Goal: Task Accomplishment & Management: Manage account settings

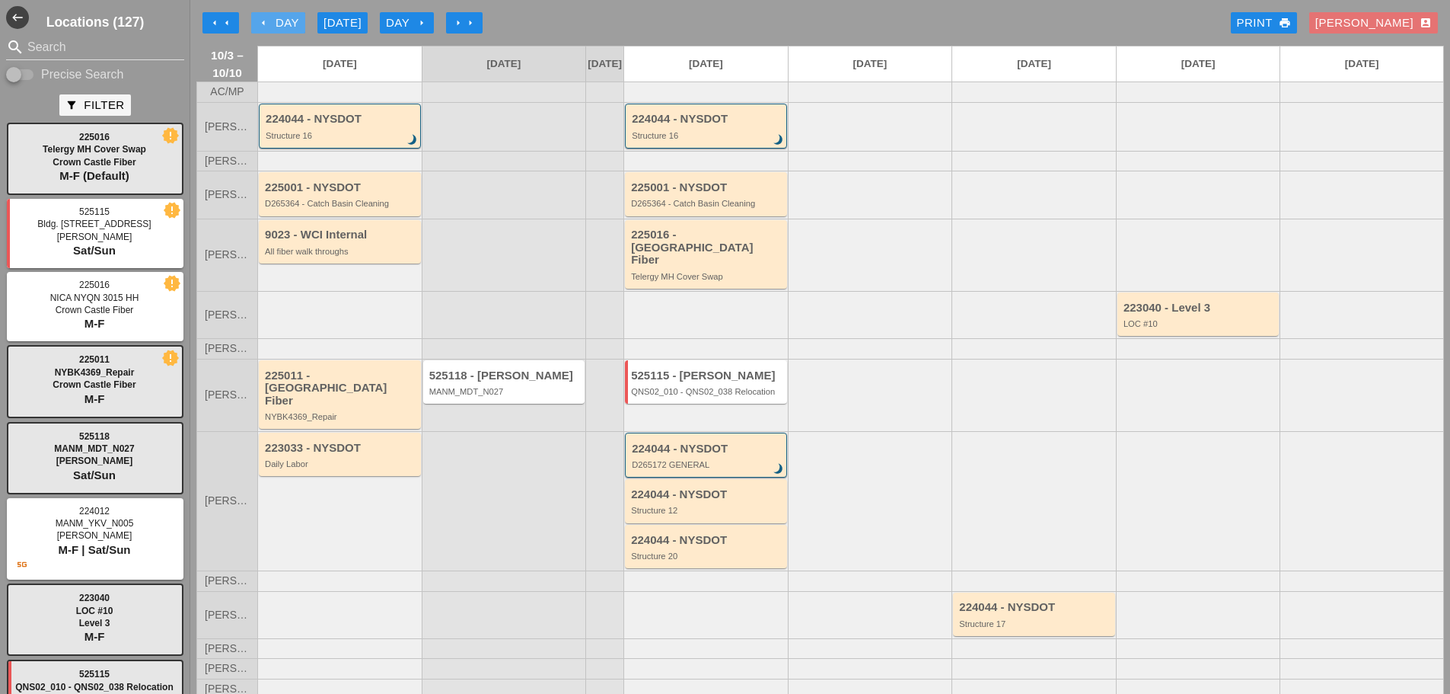
click at [274, 14] on div "arrow_left Day" at bounding box center [278, 23] width 42 height 18
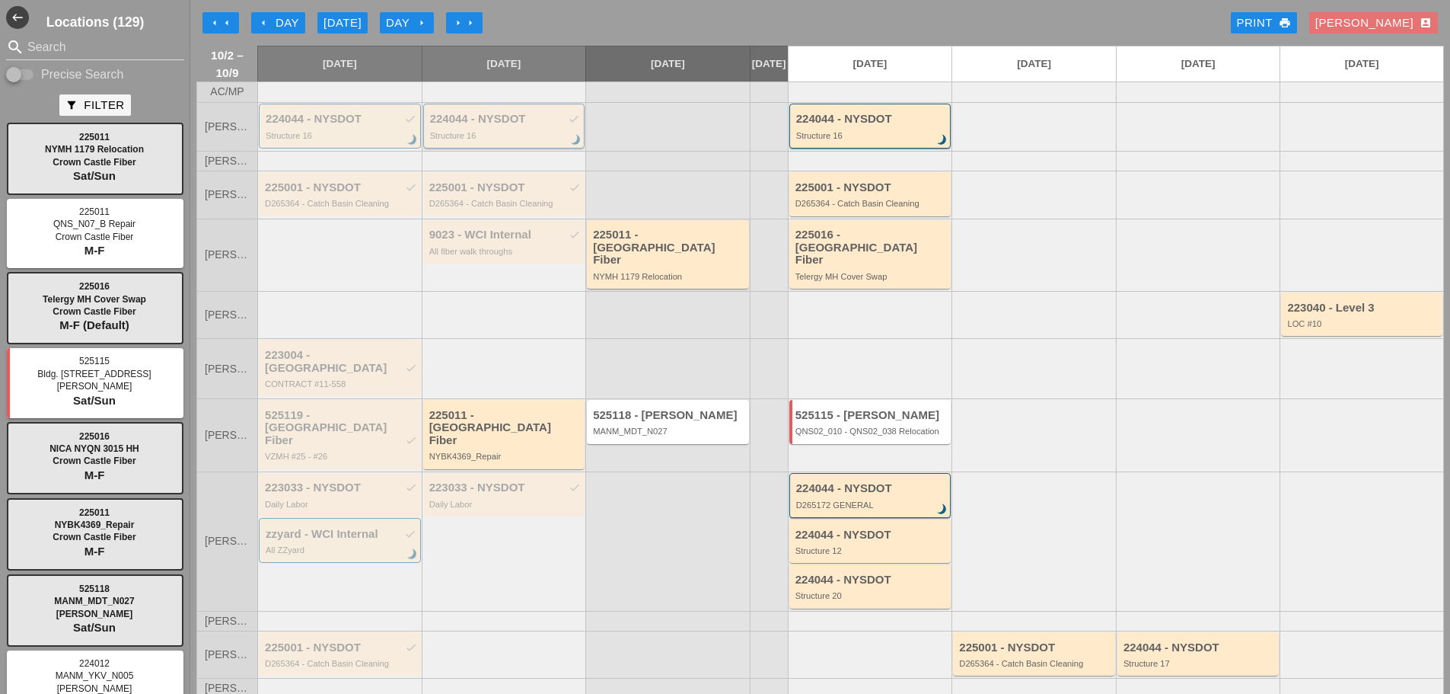
click at [498, 124] on div "224044 - NYSDOT check" at bounding box center [505, 119] width 151 height 13
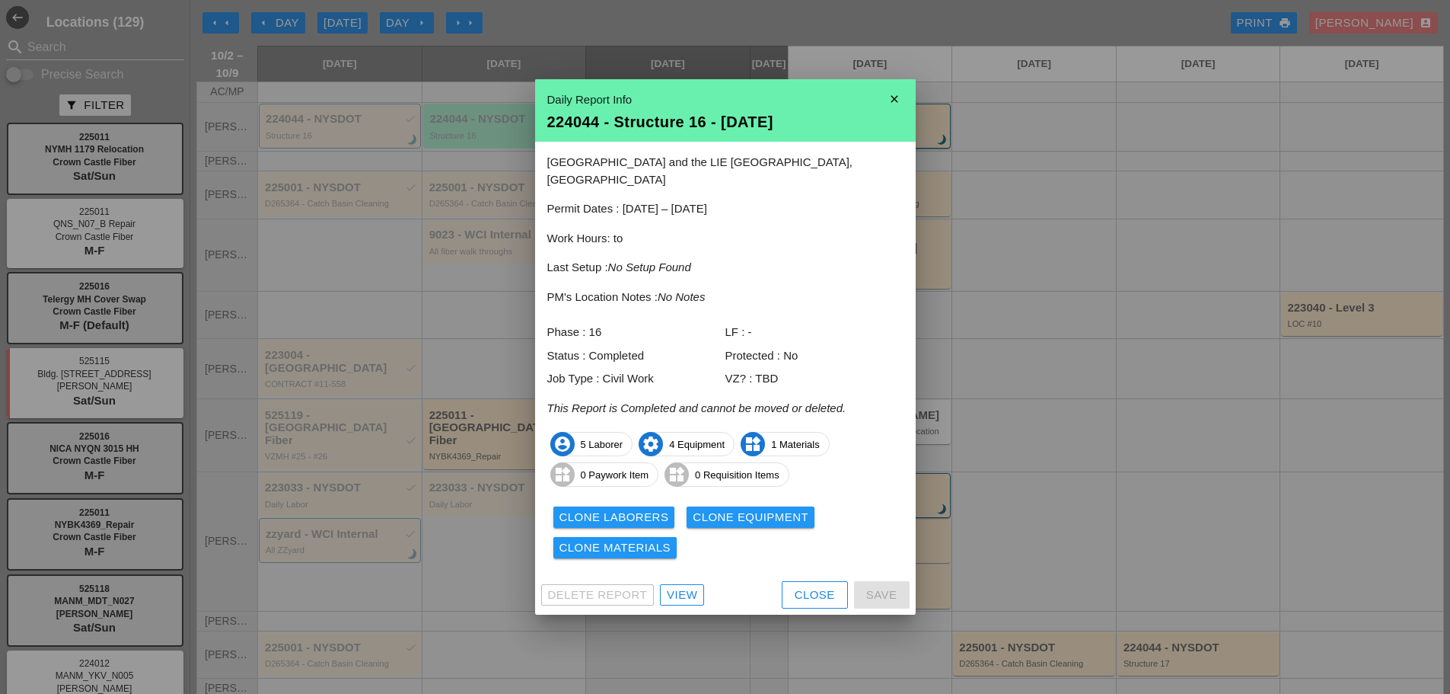
click at [892, 108] on icon "close" at bounding box center [894, 99] width 30 height 30
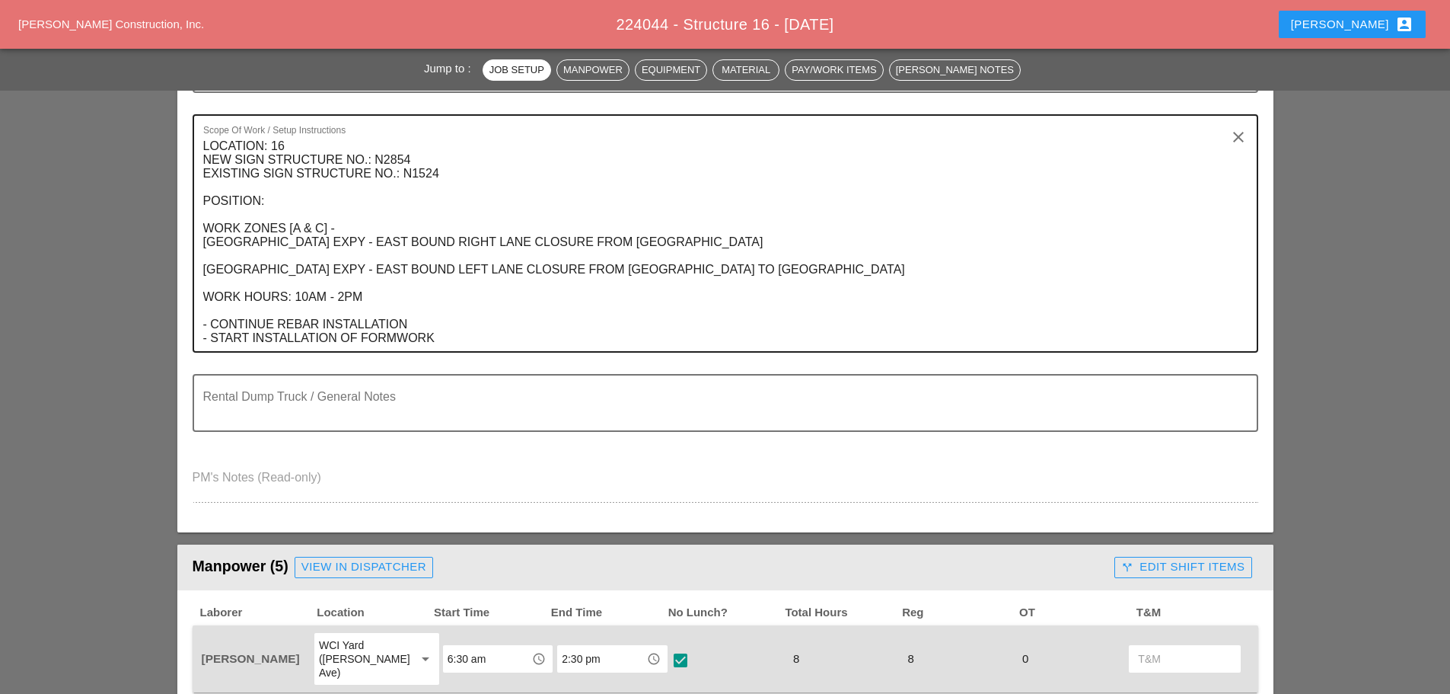
scroll to position [838, 0]
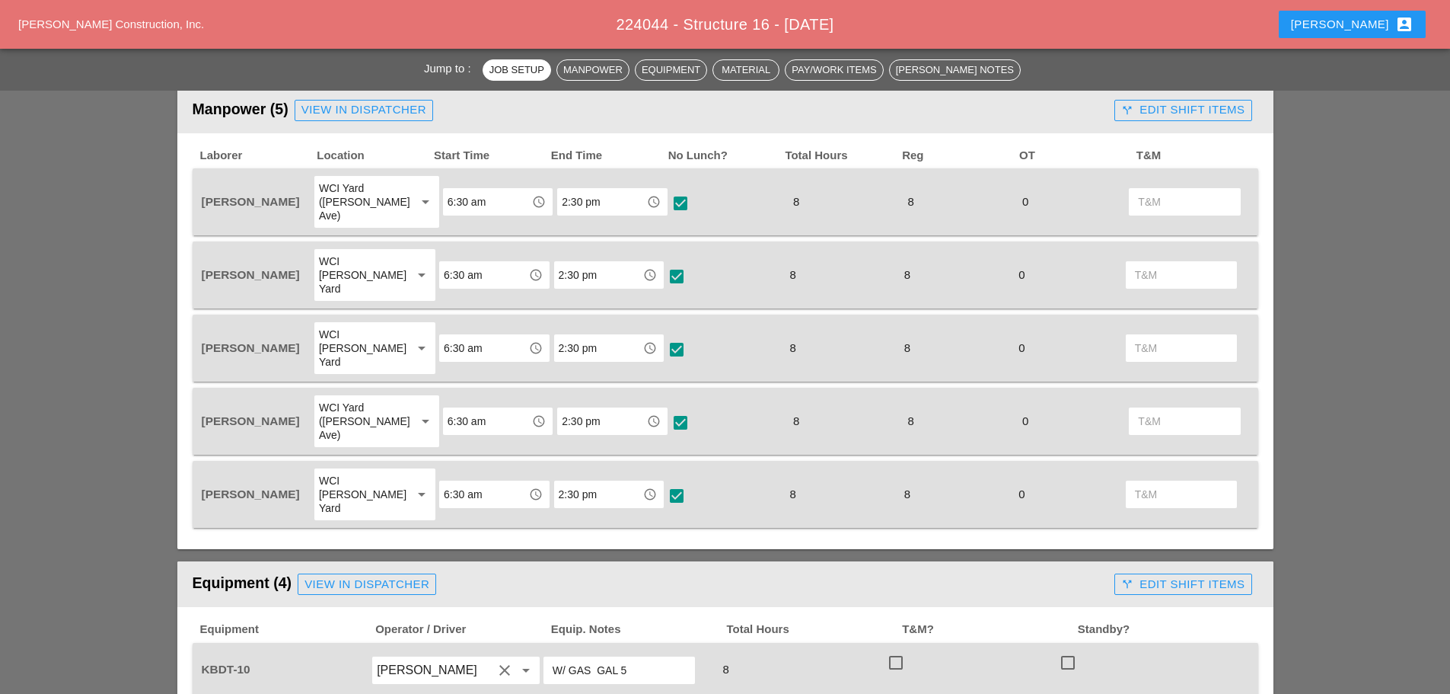
click at [1132, 103] on div "call_split Edit Shift Items" at bounding box center [1183, 110] width 123 height 18
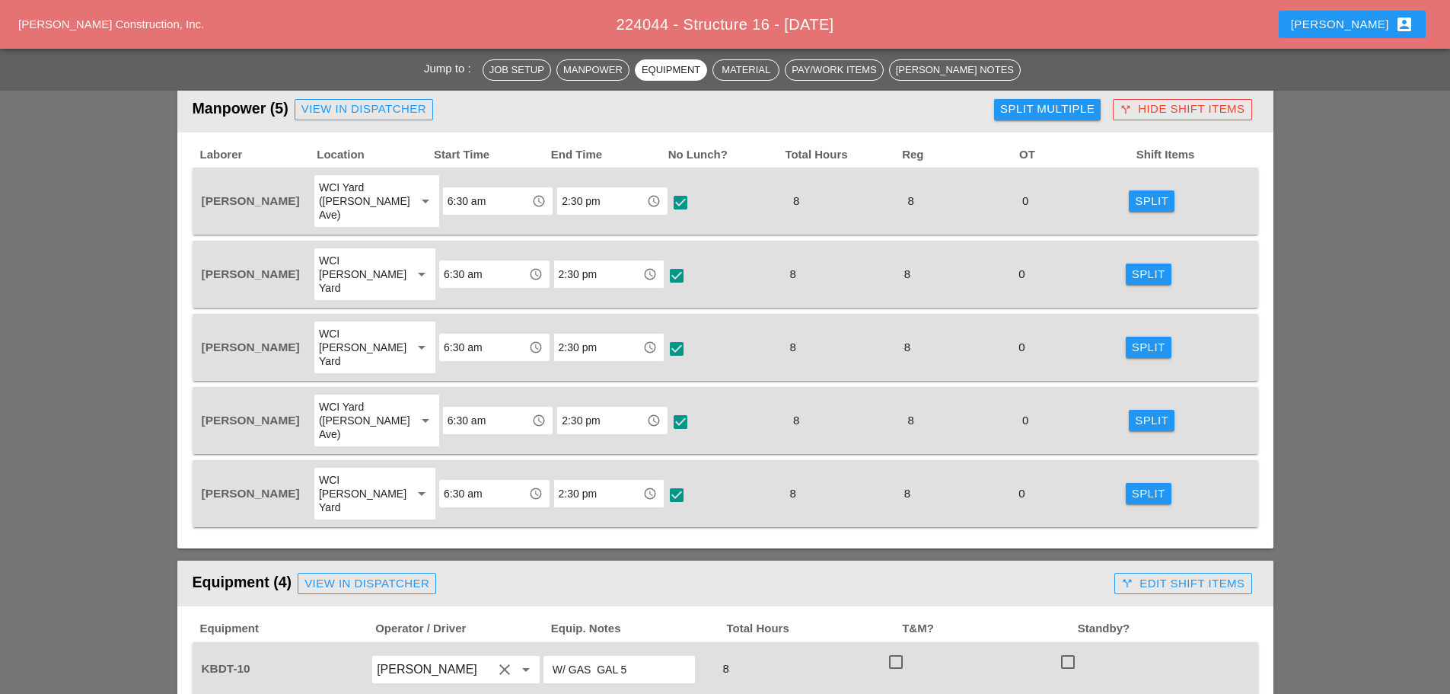
scroll to position [685, 0]
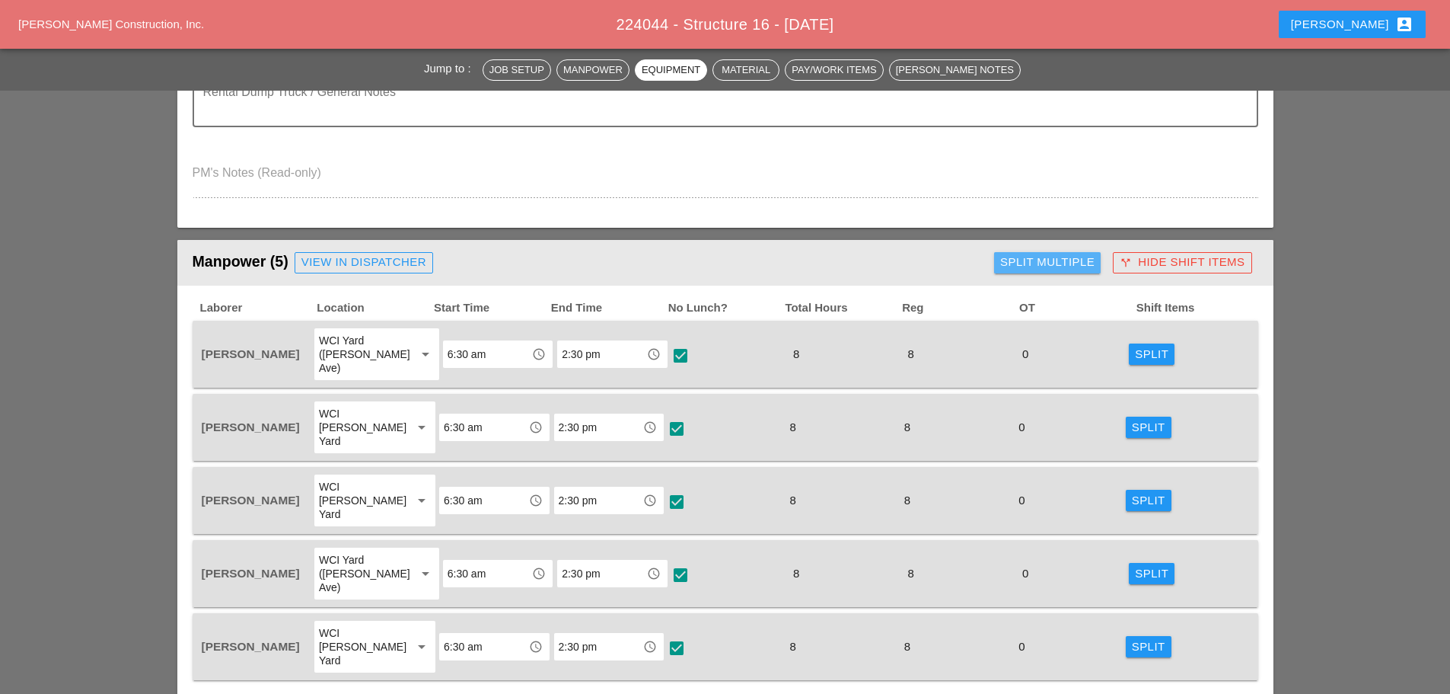
click at [1058, 260] on div "Split Multiple" at bounding box center [1047, 263] width 94 height 18
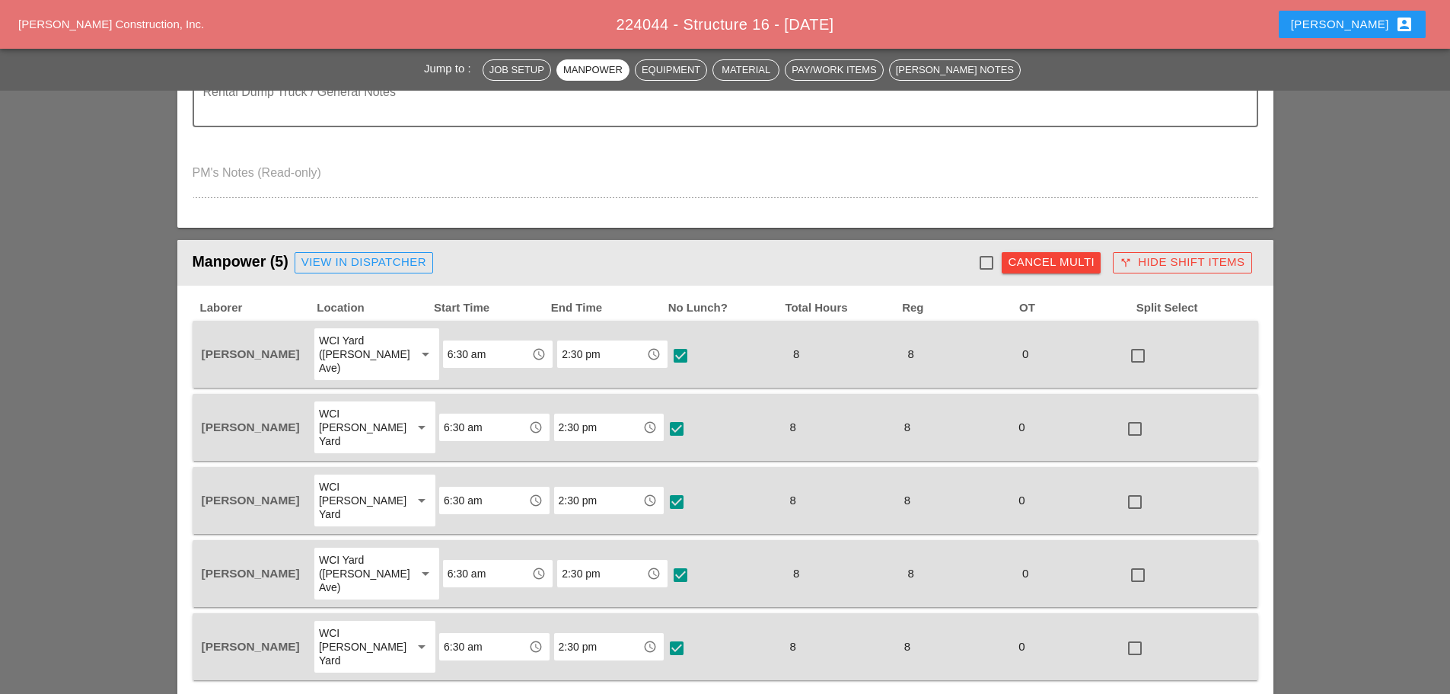
click at [983, 264] on div at bounding box center [987, 263] width 26 height 26
checkbox input "true"
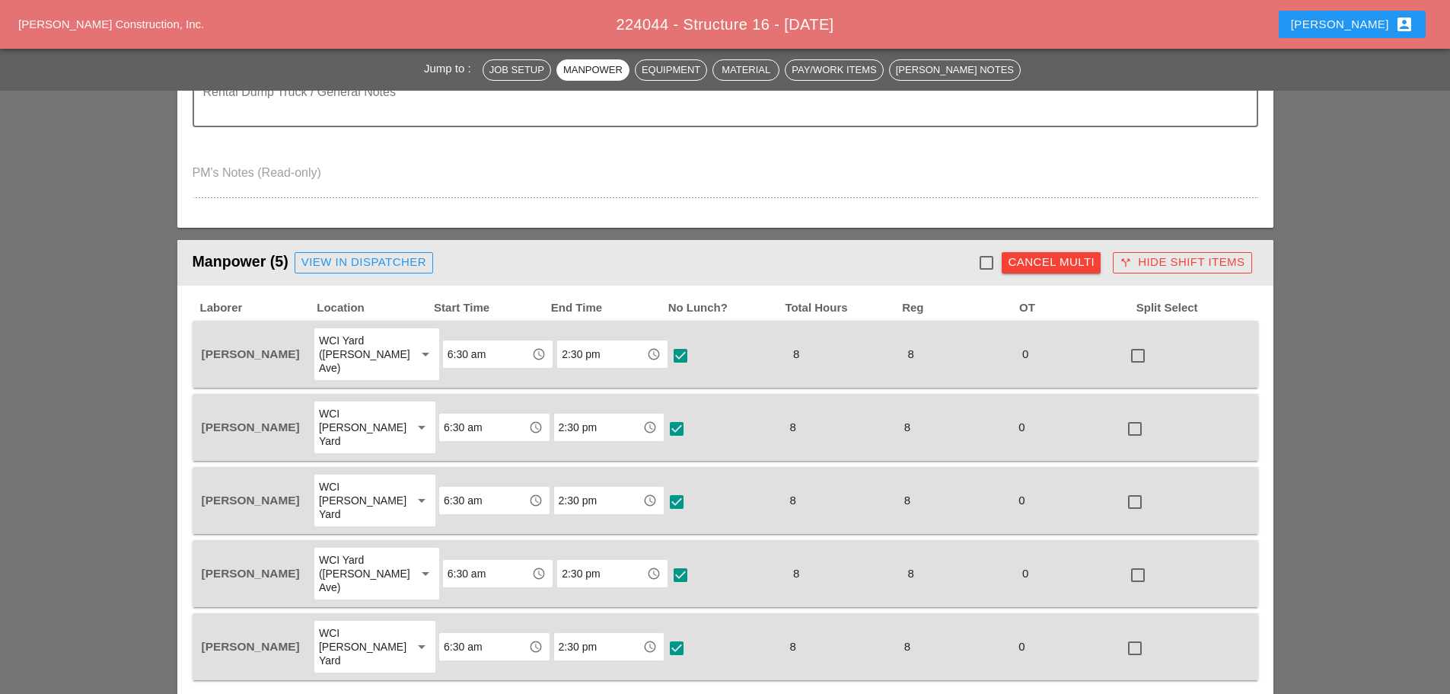
checkbox input "true"
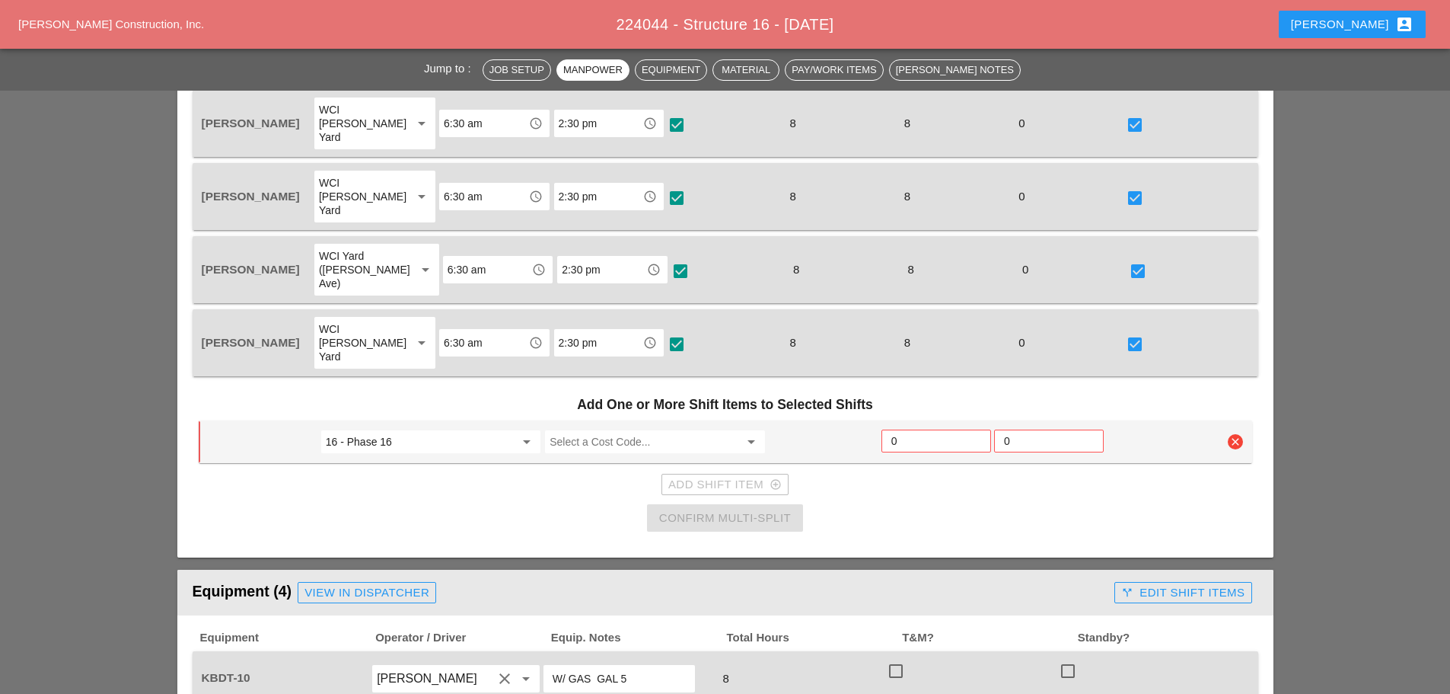
scroll to position [990, 0]
click at [651, 429] on input "Select a Cost Code..." at bounding box center [644, 441] width 189 height 24
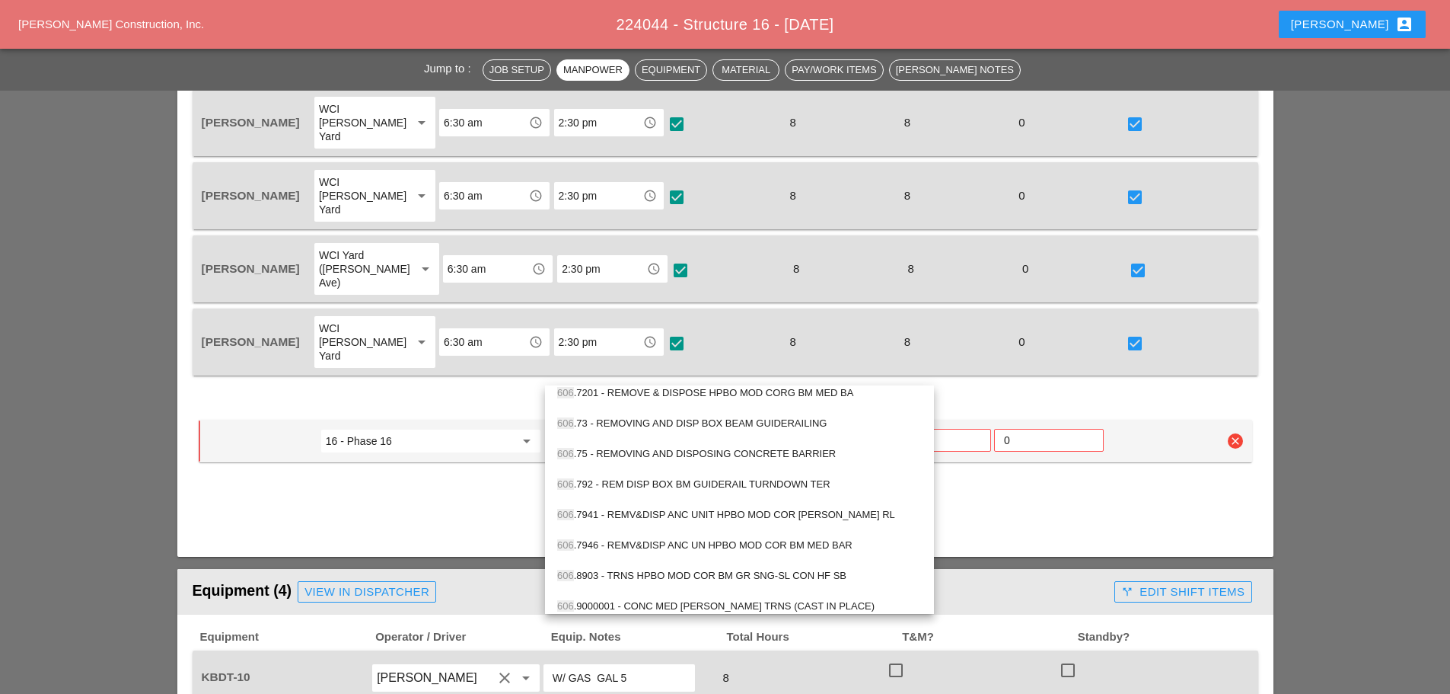
scroll to position [387, 0]
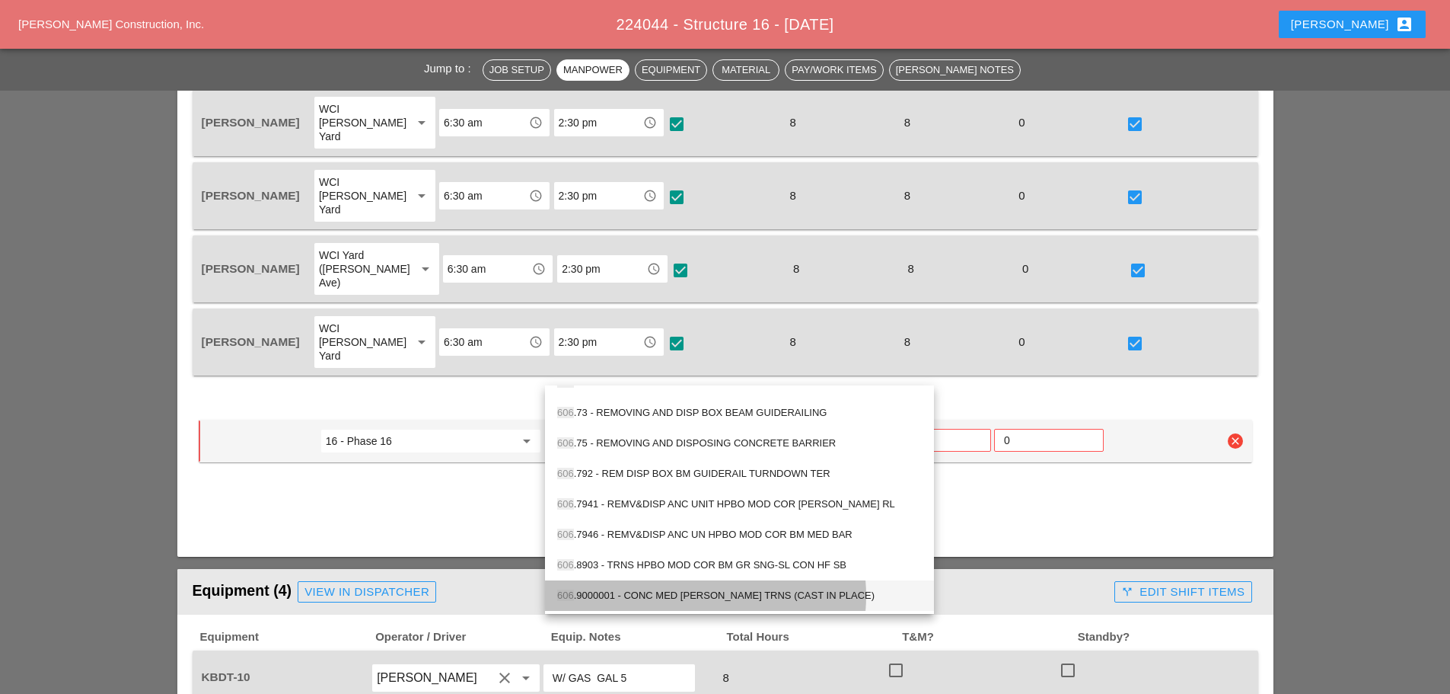
click at [691, 595] on div "606 .9000001 - CONC MED [PERSON_NAME] TRNS (CAST IN PLACE)" at bounding box center [739, 595] width 365 height 18
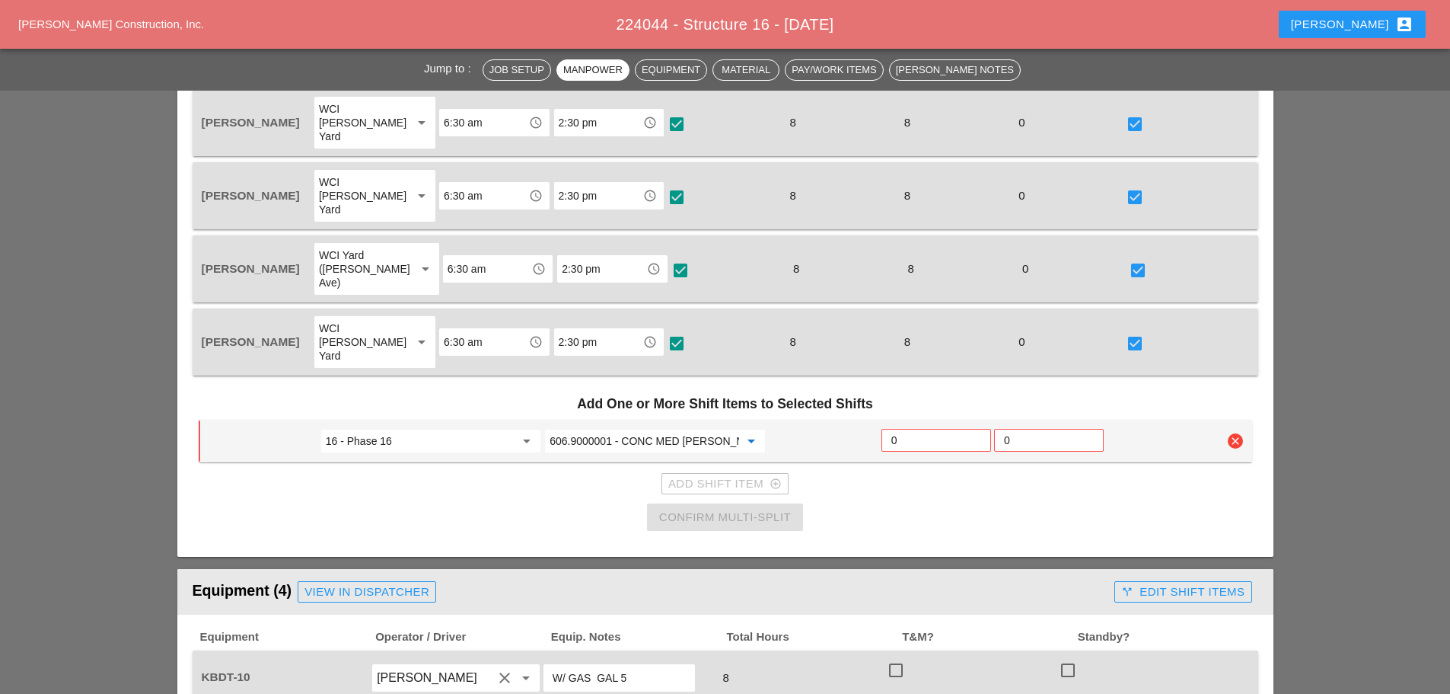
type input "606.9000001 - CONC MED [PERSON_NAME] TRNS (CAST IN PLACE)"
click at [898, 428] on input "0" at bounding box center [937, 440] width 90 height 24
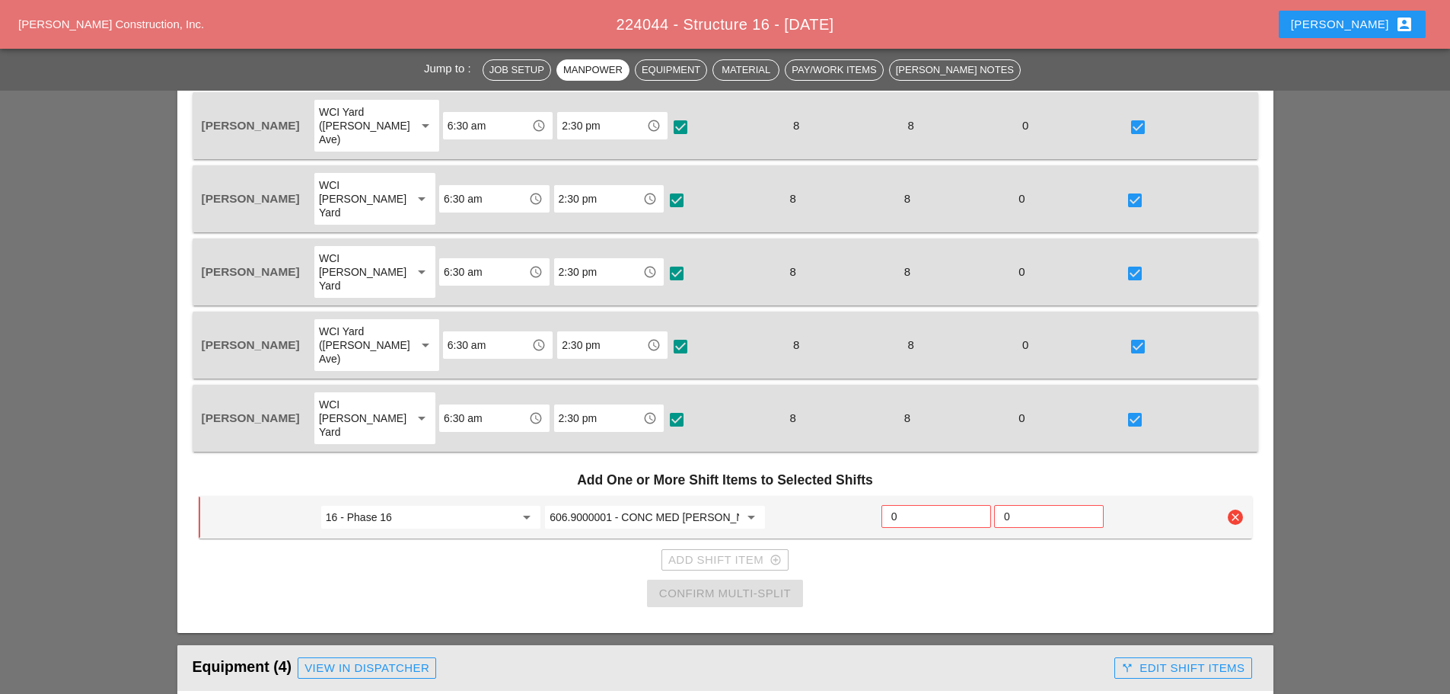
scroll to position [838, 0]
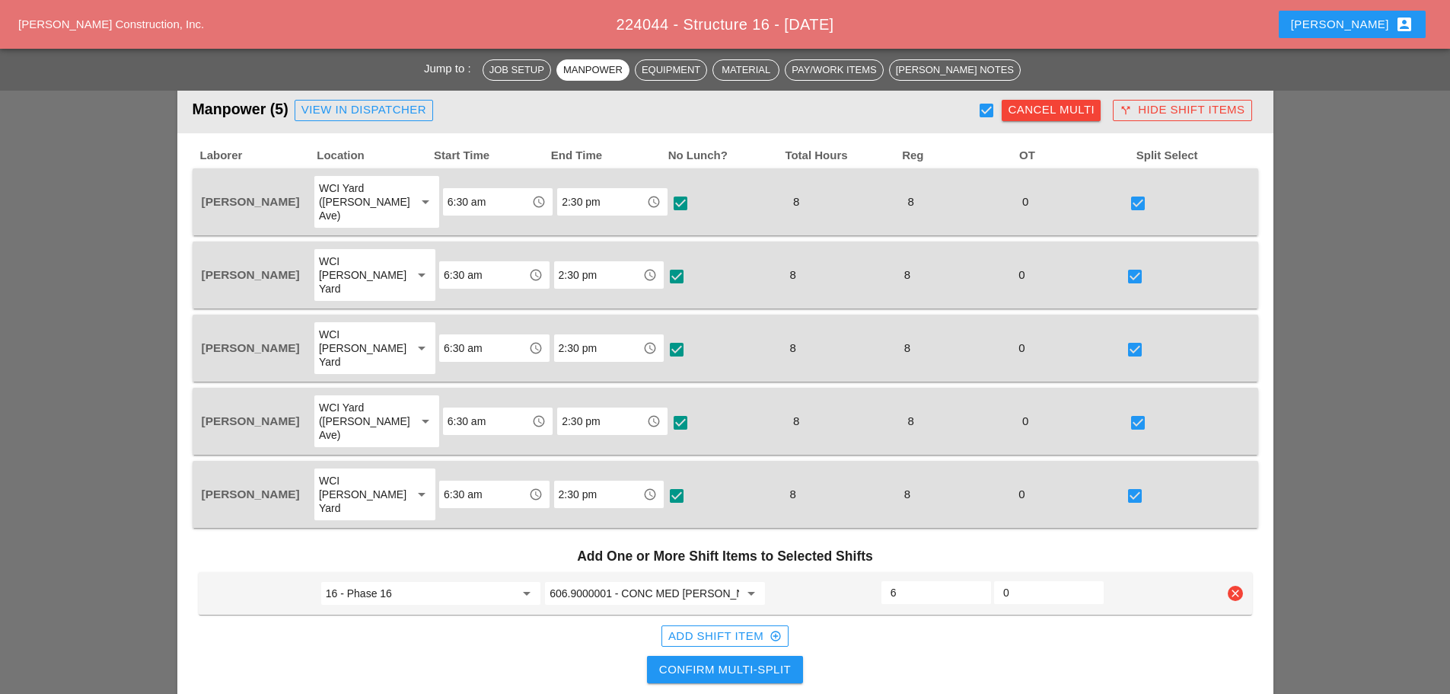
type input "6"
click at [739, 661] on div "Confirm Multi-Split" at bounding box center [725, 670] width 132 height 18
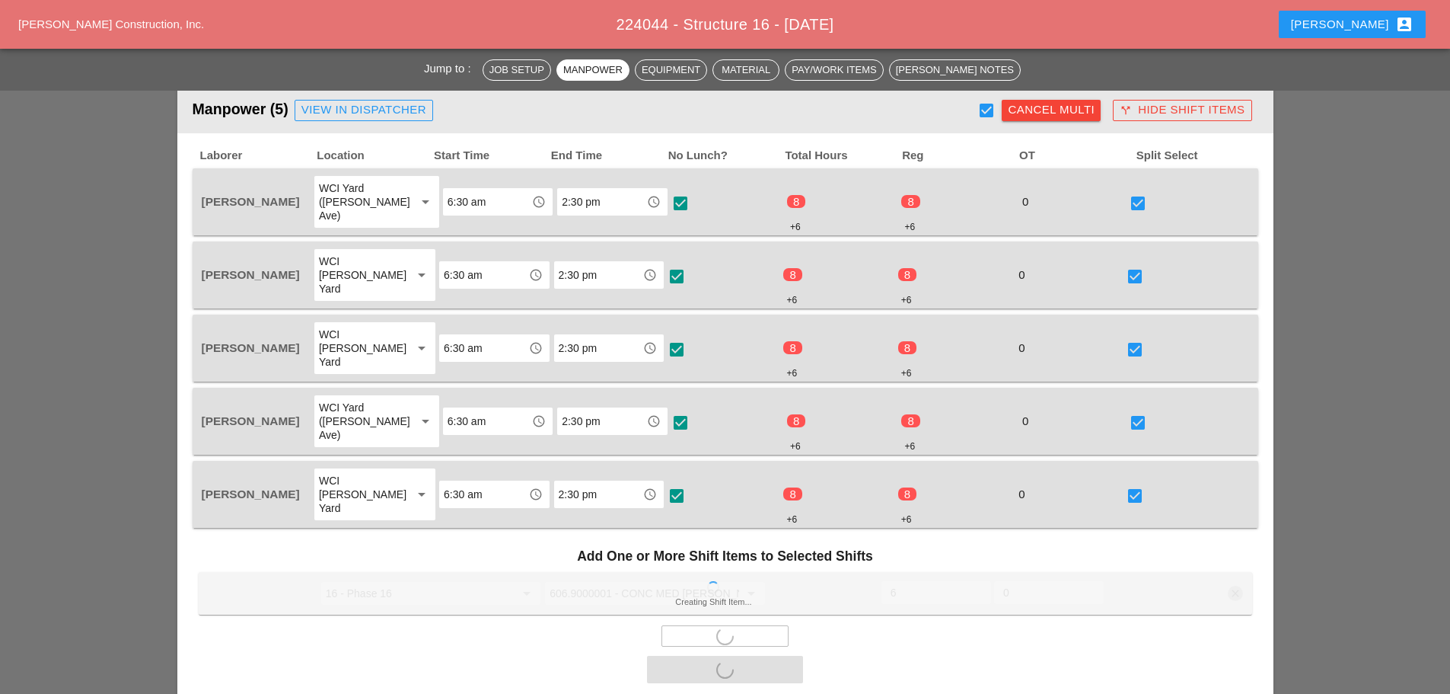
checkbox input "false"
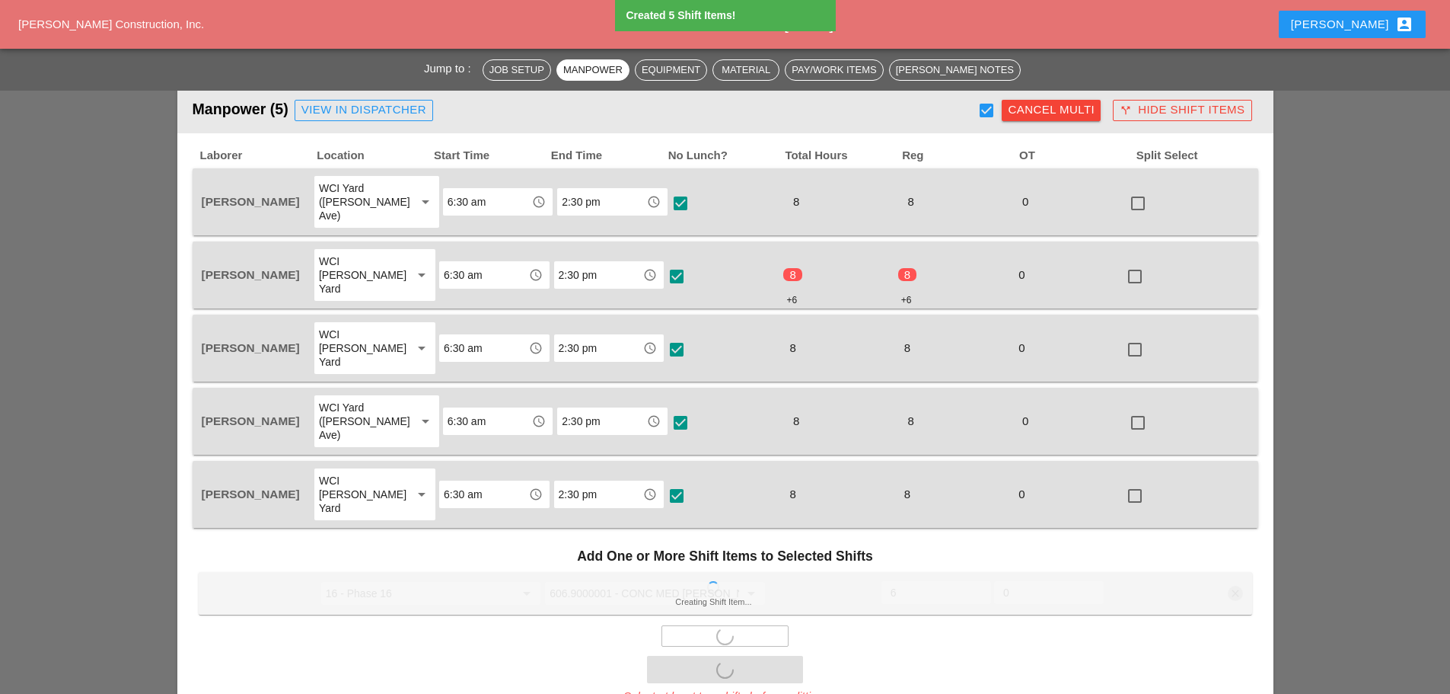
click at [1086, 108] on div "Cancel Multi" at bounding box center [1051, 110] width 87 height 18
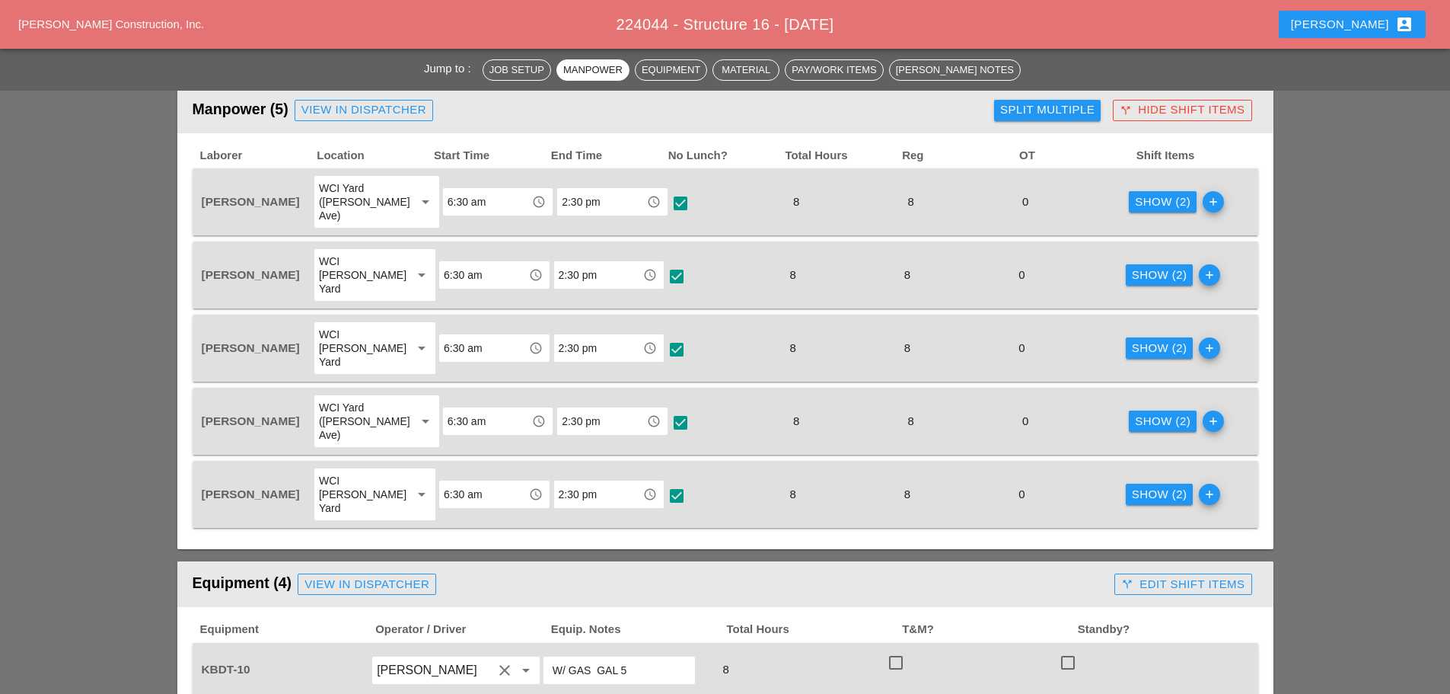
click at [1173, 193] on div "Show (2)" at bounding box center [1163, 202] width 56 height 18
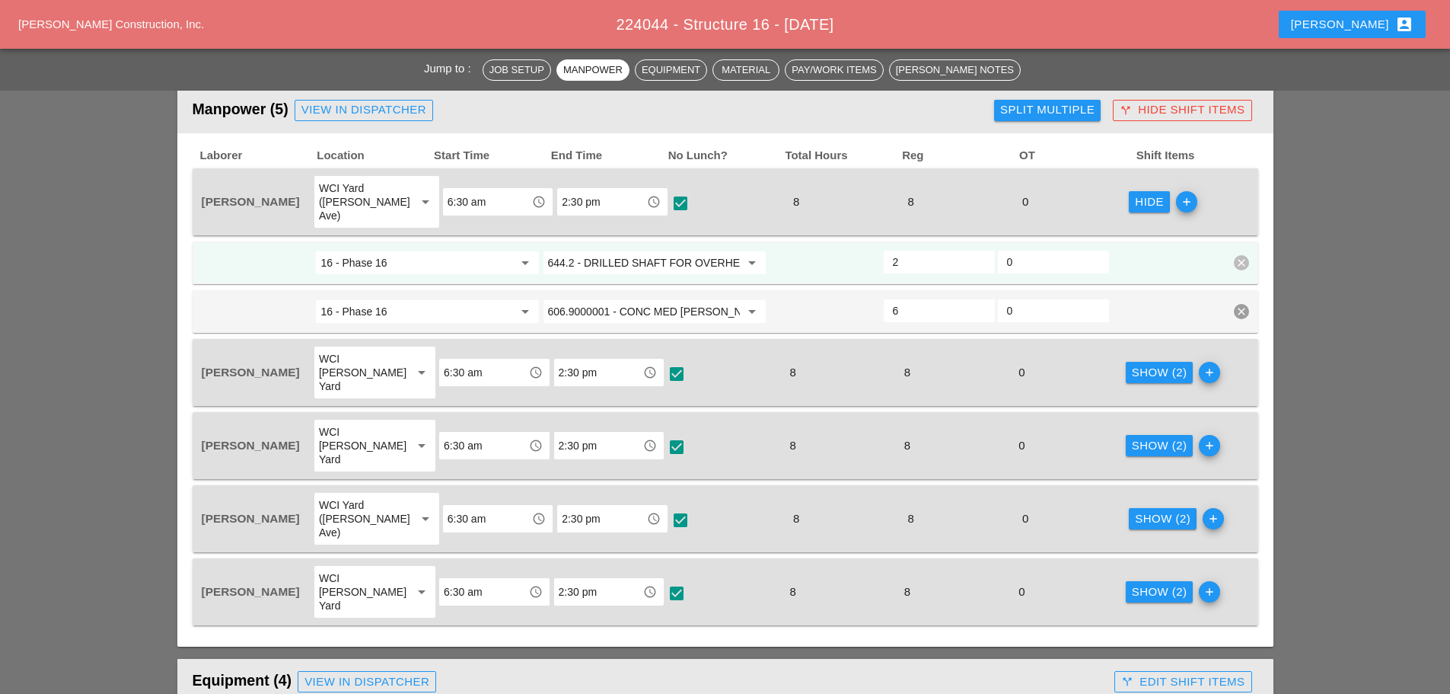
click at [717, 251] on input "644.2 - DRILLED SHAFT FOR OVERHEAD SIGN STRUCTUR" at bounding box center [644, 263] width 192 height 24
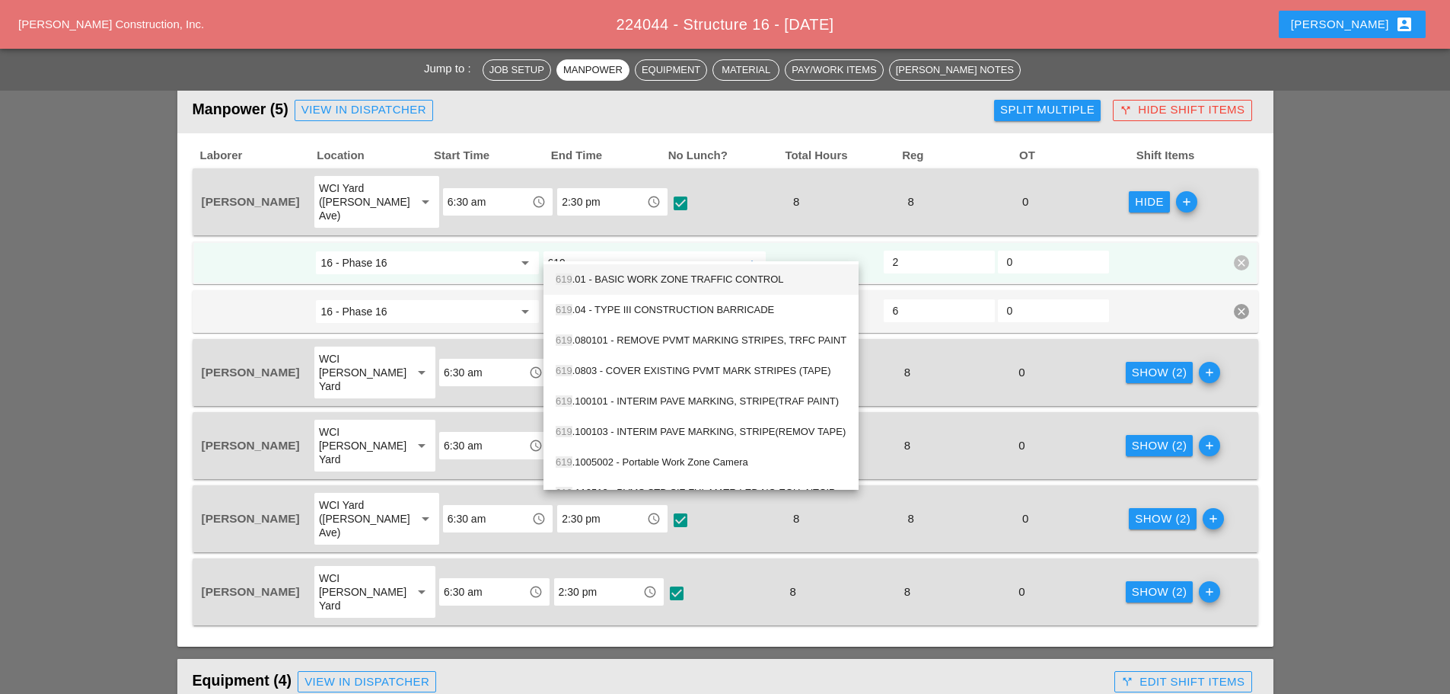
click at [675, 282] on div "619 .01 - BASIC WORK ZONE TRAFFIC CONTROL" at bounding box center [701, 279] width 291 height 18
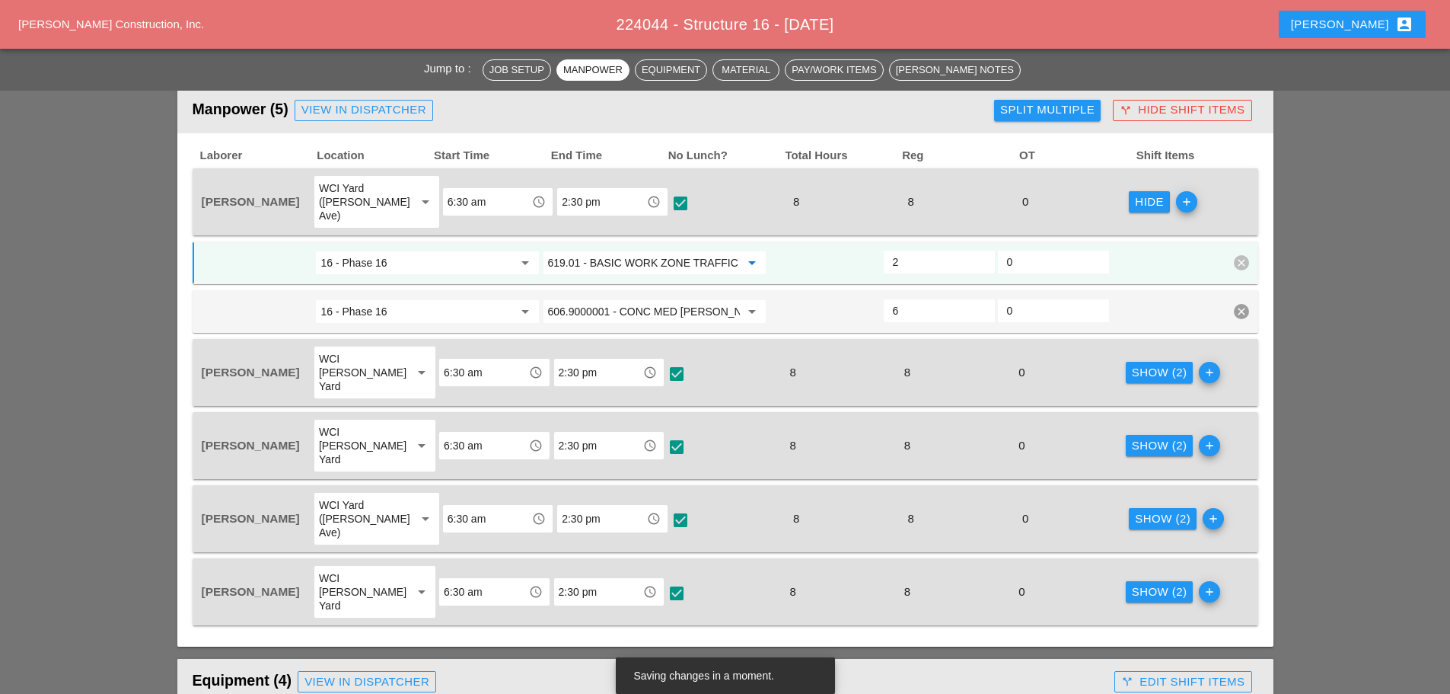
type input "619.01 - BASIC WORK ZONE TRAFFIC CONTROL"
click at [1135, 193] on div "Hide" at bounding box center [1149, 202] width 29 height 18
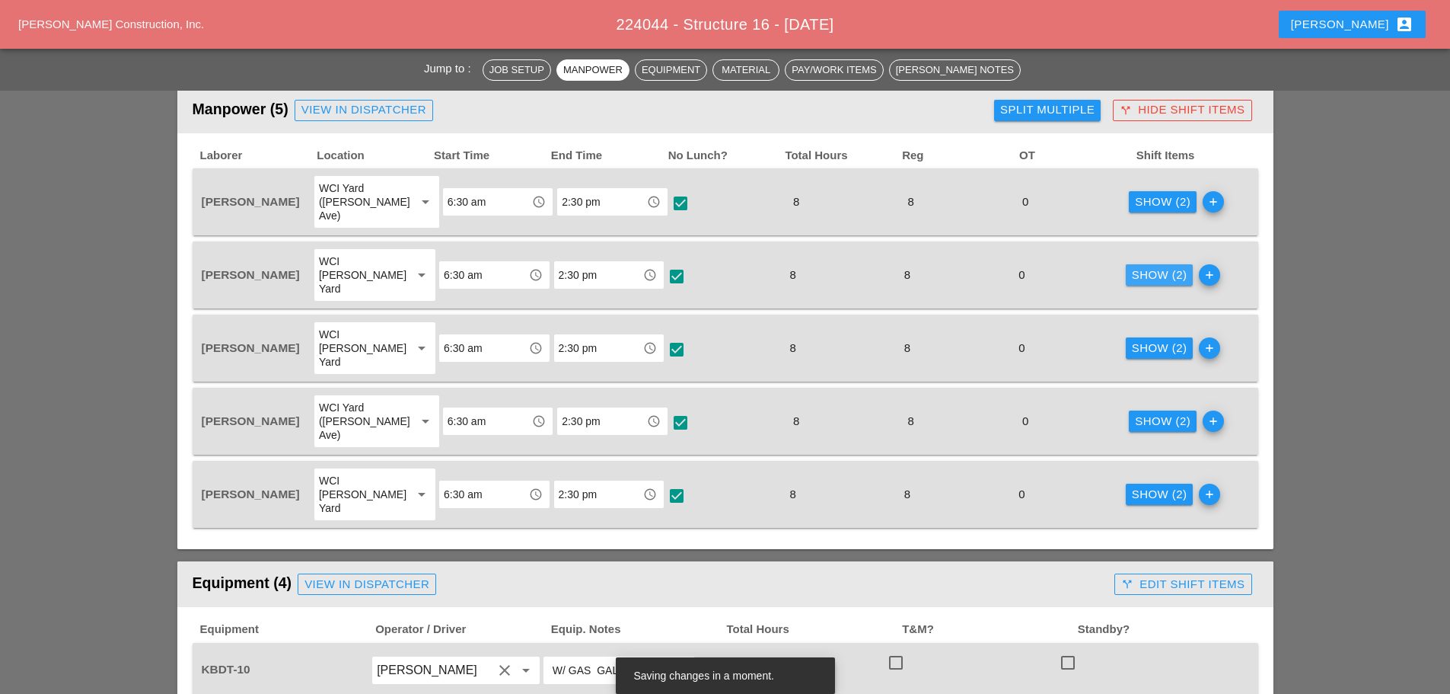
drag, startPoint x: 1150, startPoint y: 255, endPoint x: 1143, endPoint y: 284, distance: 29.7
click at [1149, 266] on div "Show (2)" at bounding box center [1160, 275] width 56 height 18
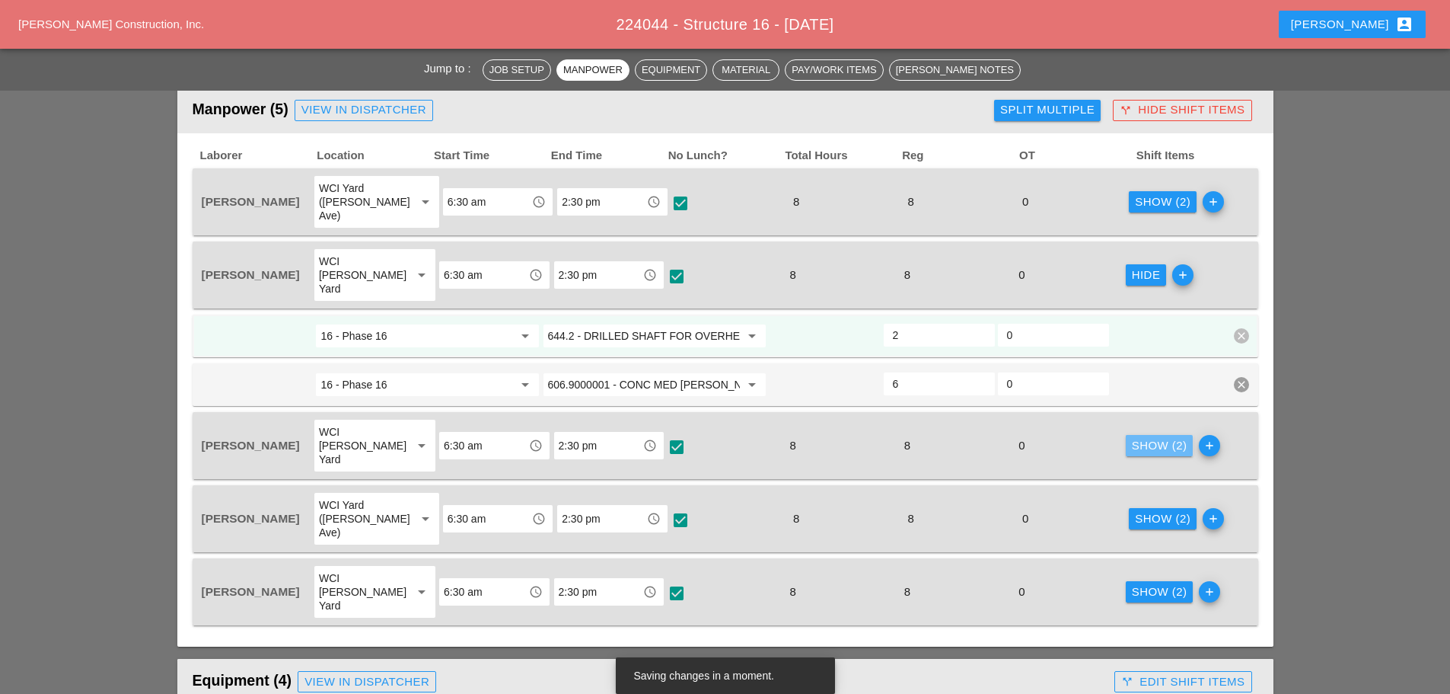
drag, startPoint x: 1133, startPoint y: 409, endPoint x: 1133, endPoint y: 429, distance: 20.6
click at [1132, 437] on div "Show (2)" at bounding box center [1160, 446] width 56 height 18
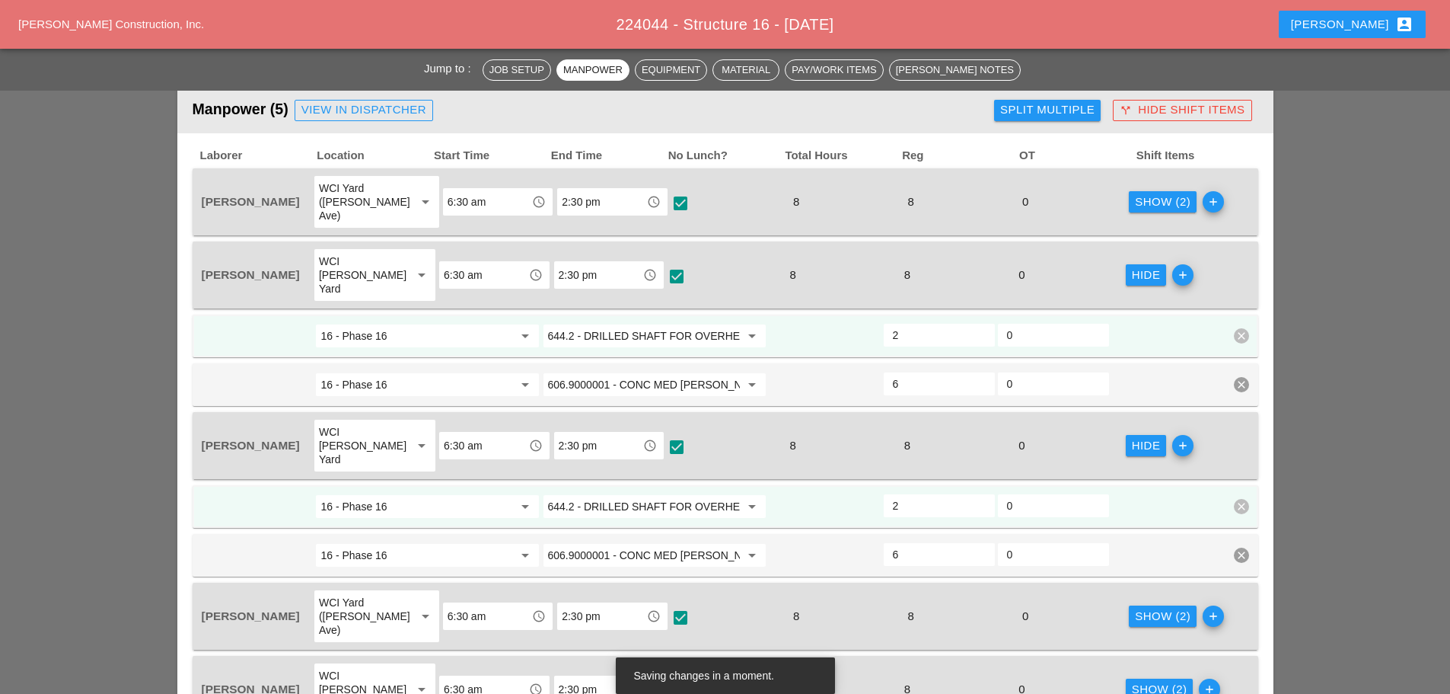
click at [1144, 608] on div "Show (2)" at bounding box center [1163, 617] width 56 height 18
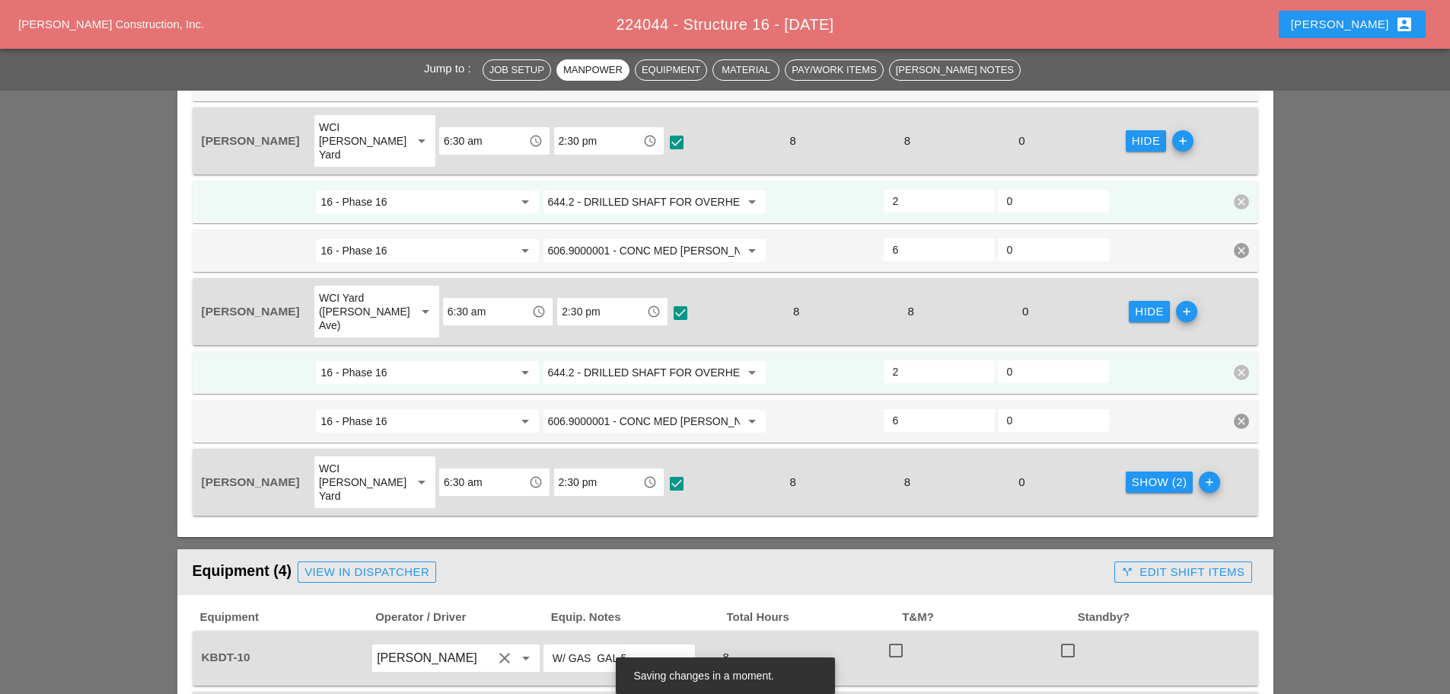
click at [1135, 474] on div "Show (2)" at bounding box center [1160, 483] width 56 height 18
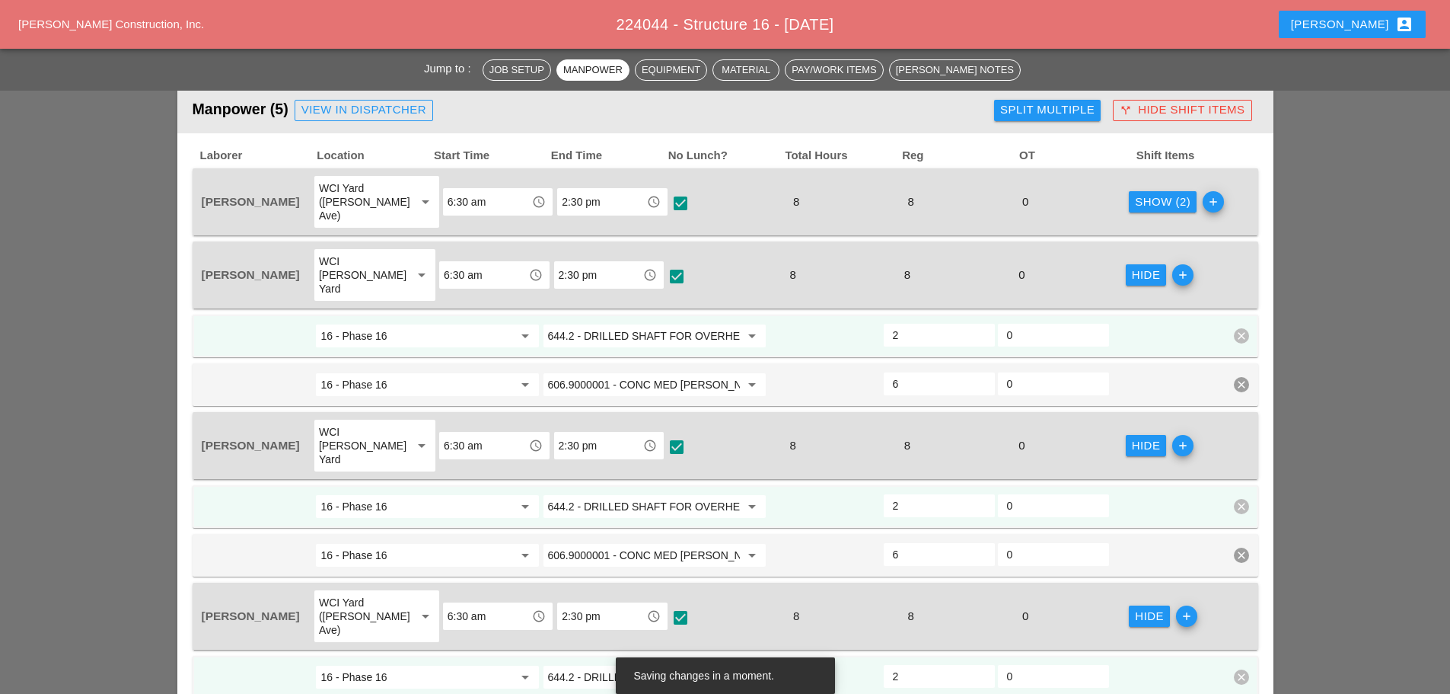
click at [690, 324] on input "644.2 - DRILLED SHAFT FOR OVERHEAD SIGN STRUCTUR" at bounding box center [644, 336] width 192 height 24
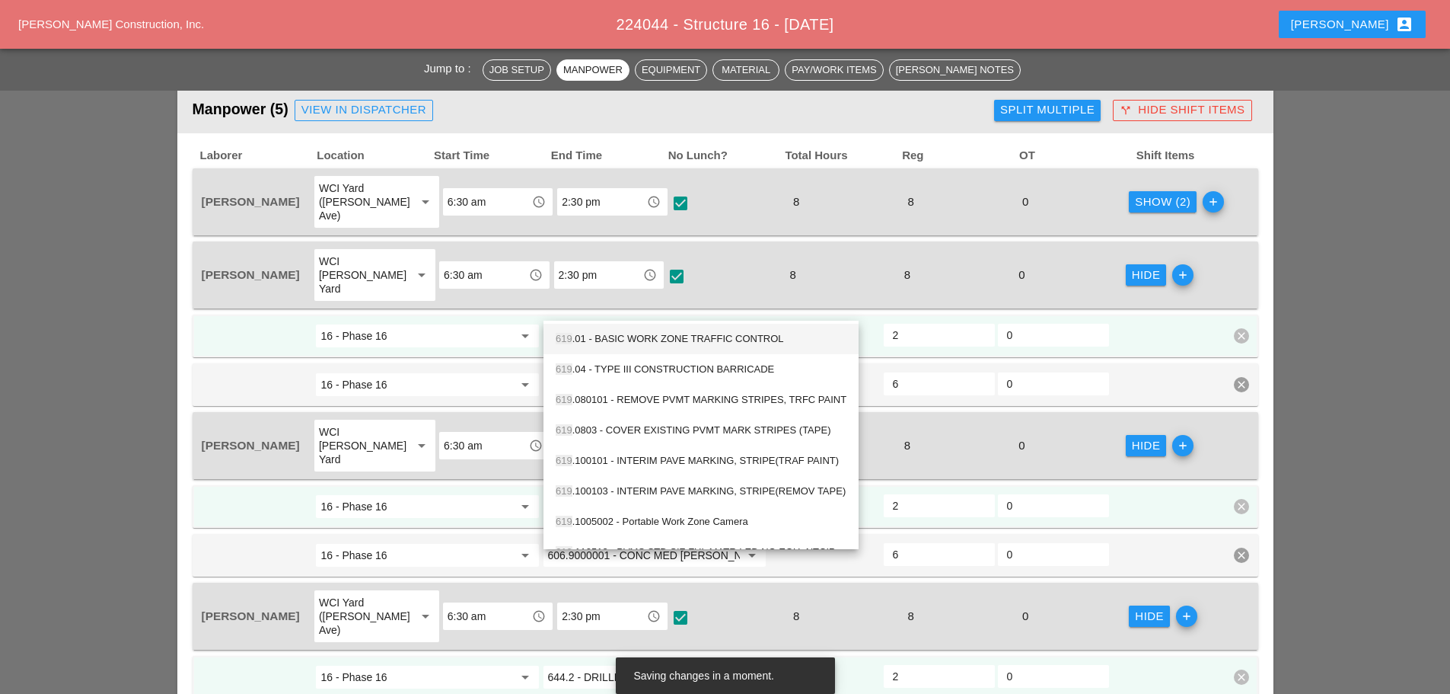
click at [740, 341] on div "619 .01 - BASIC WORK ZONE TRAFFIC CONTROL" at bounding box center [701, 339] width 291 height 18
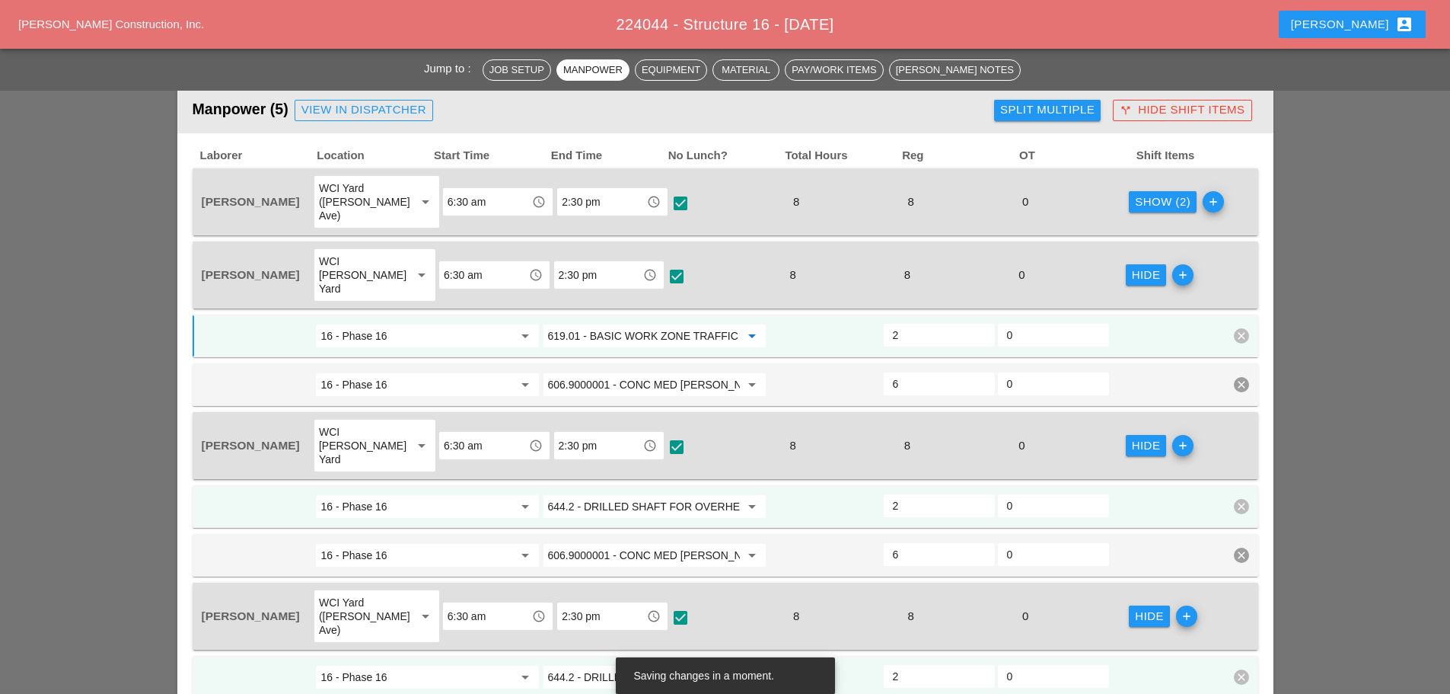
type input "619.01 - BASIC WORK ZONE TRAFFIC CONTROL"
click at [627, 494] on input "644.2 - DRILLED SHAFT FOR OVERHEAD SIGN STRUCTUR" at bounding box center [644, 506] width 192 height 24
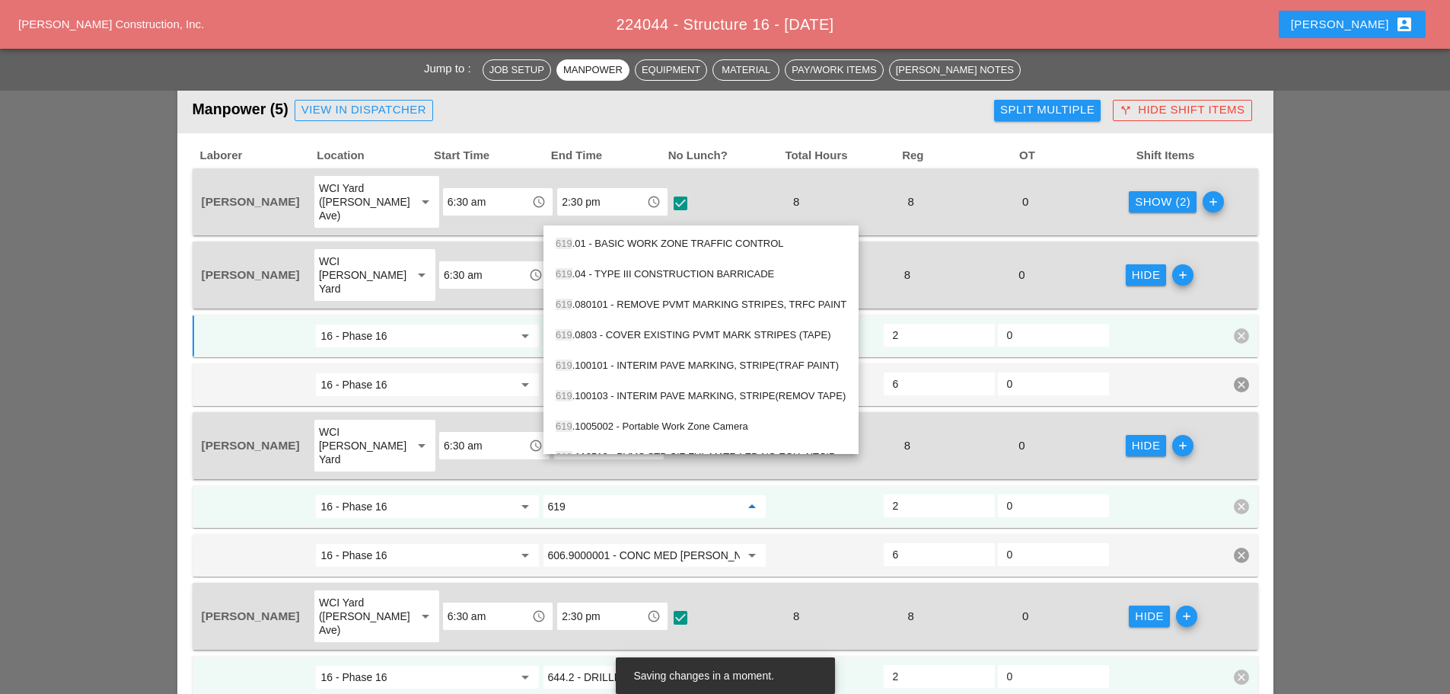
click at [750, 241] on div "619 .01 - BASIC WORK ZONE TRAFFIC CONTROL" at bounding box center [701, 244] width 291 height 18
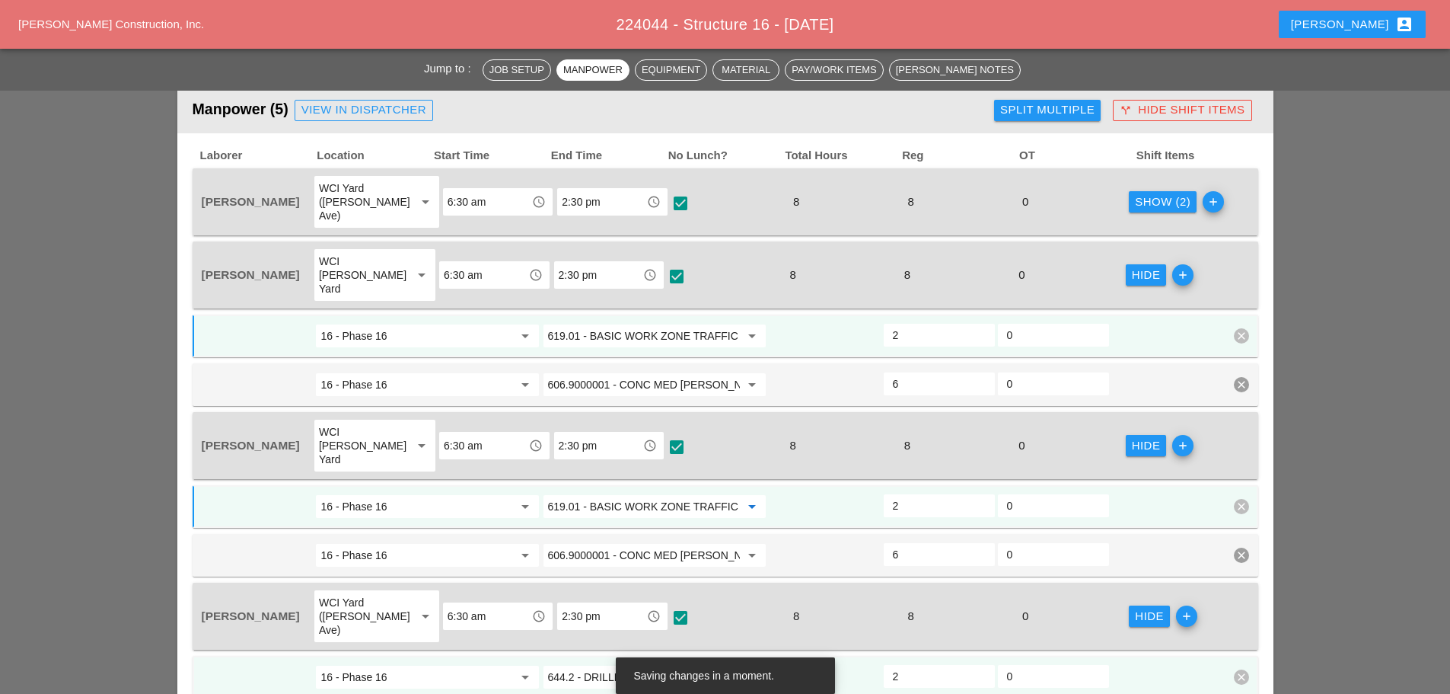
scroll to position [990, 0]
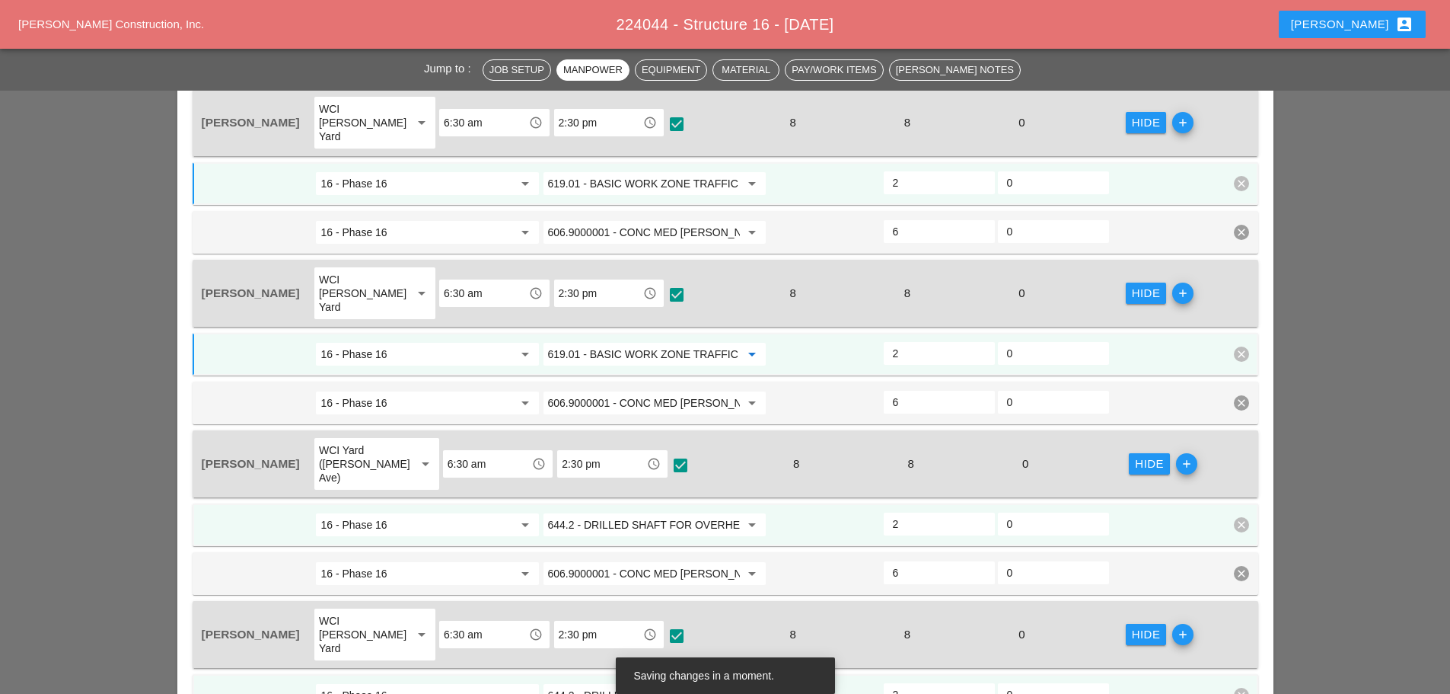
type input "619.01 - BASIC WORK ZONE TRAFFIC CONTROL"
click at [594, 512] on input "644.2 - DRILLED SHAFT FOR OVERHEAD SIGN STRUCTUR" at bounding box center [644, 524] width 192 height 24
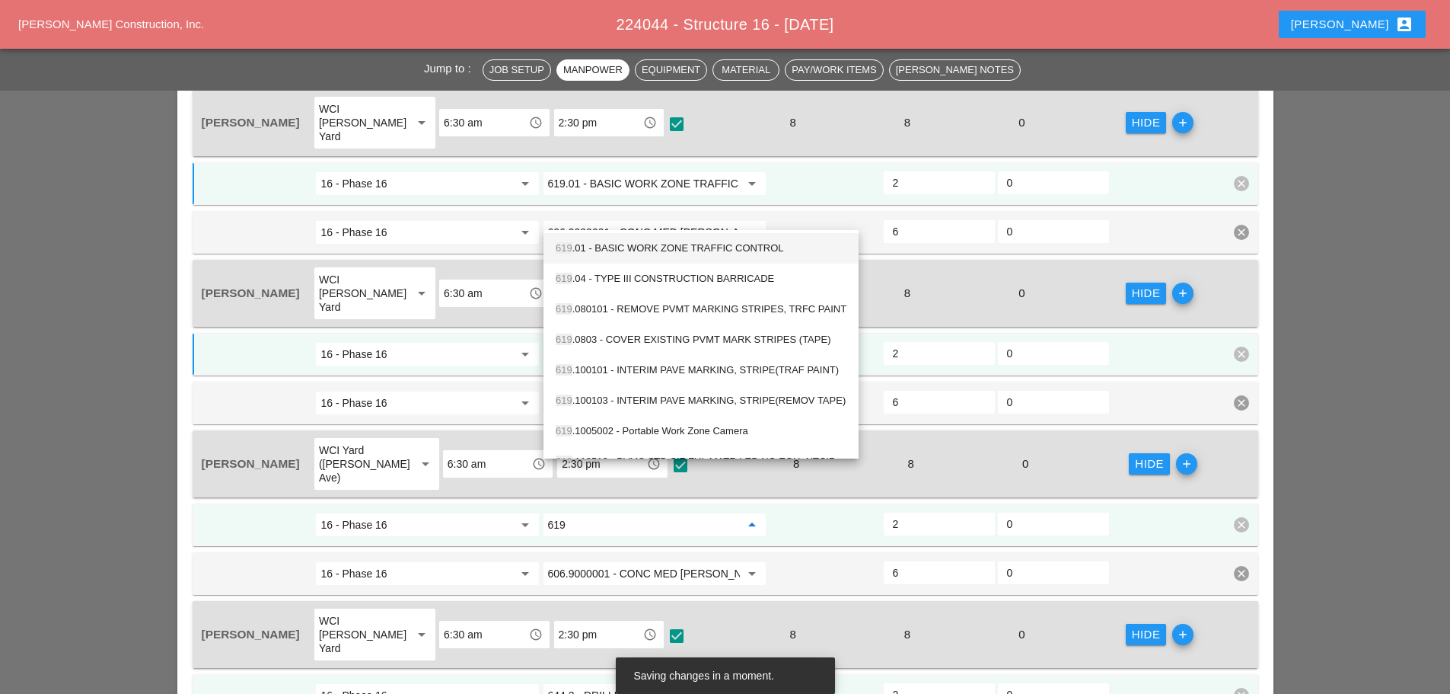
click at [686, 255] on div "619 .01 - BASIC WORK ZONE TRAFFIC CONTROL" at bounding box center [701, 248] width 291 height 18
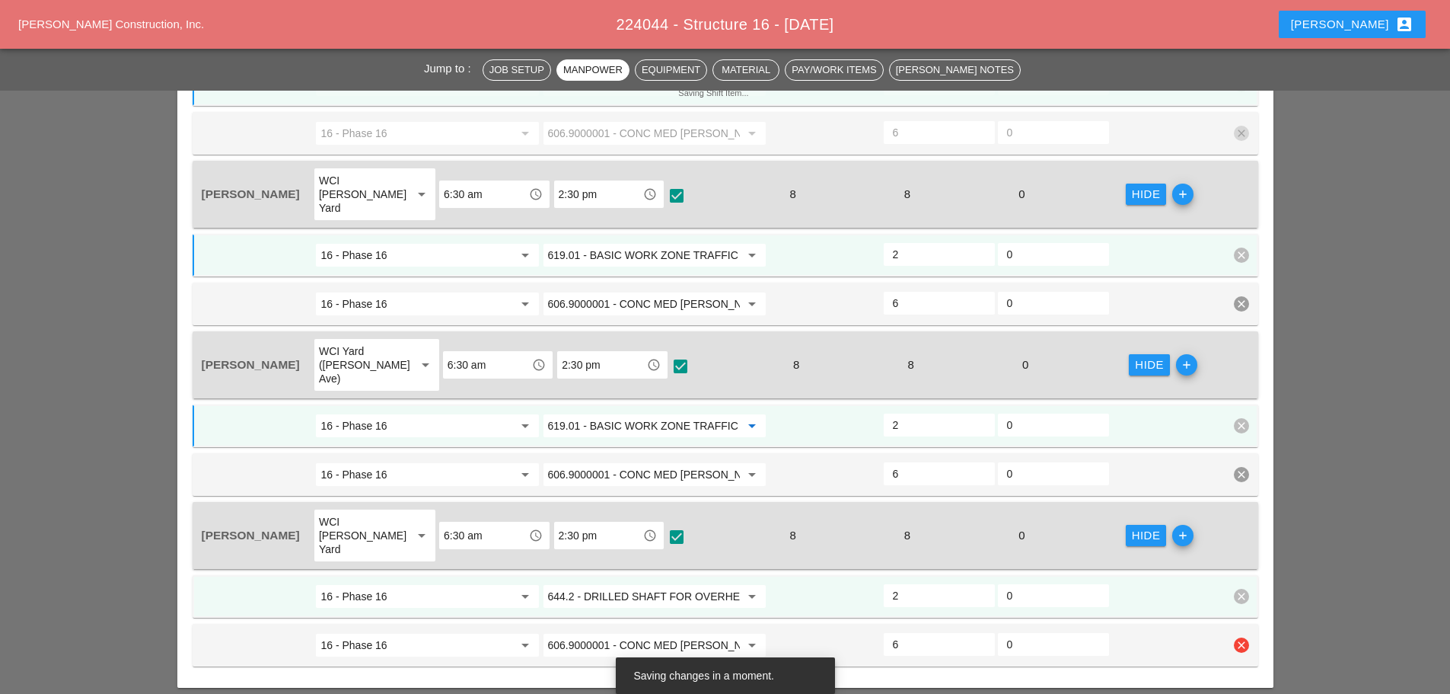
scroll to position [1142, 0]
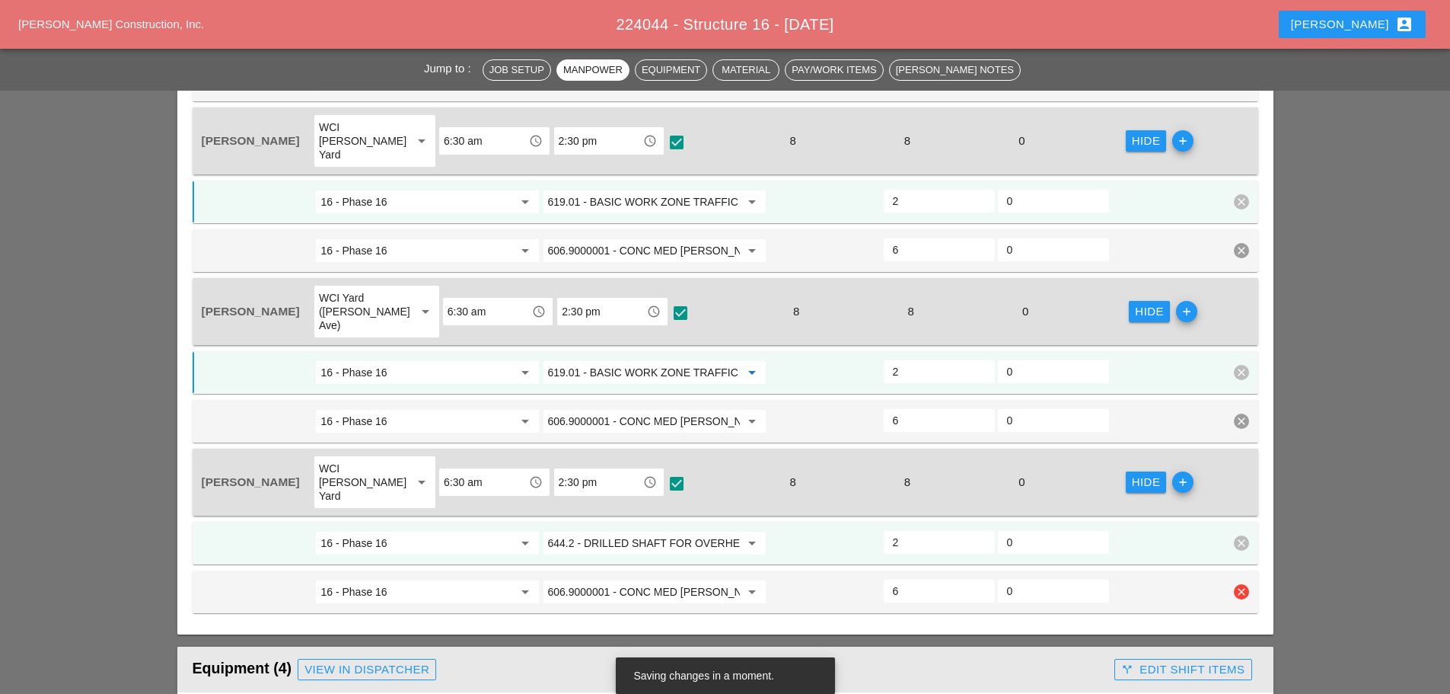
type input "619.01 - BASIC WORK ZONE TRAFFIC CONTROL"
click at [606, 531] on input "644.2 - DRILLED SHAFT FOR OVERHEAD SIGN STRUCTUR" at bounding box center [644, 543] width 192 height 24
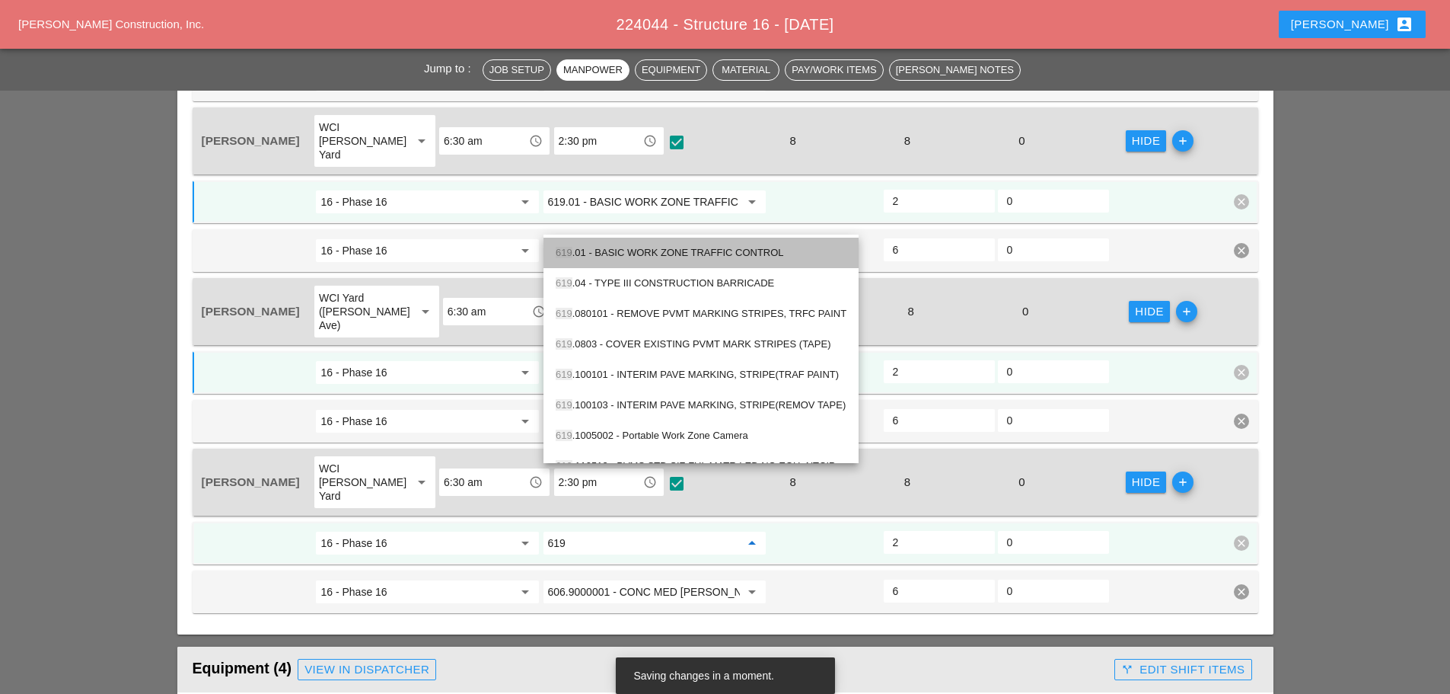
click at [589, 257] on div "619 .01 - BASIC WORK ZONE TRAFFIC CONTROL" at bounding box center [701, 253] width 291 height 18
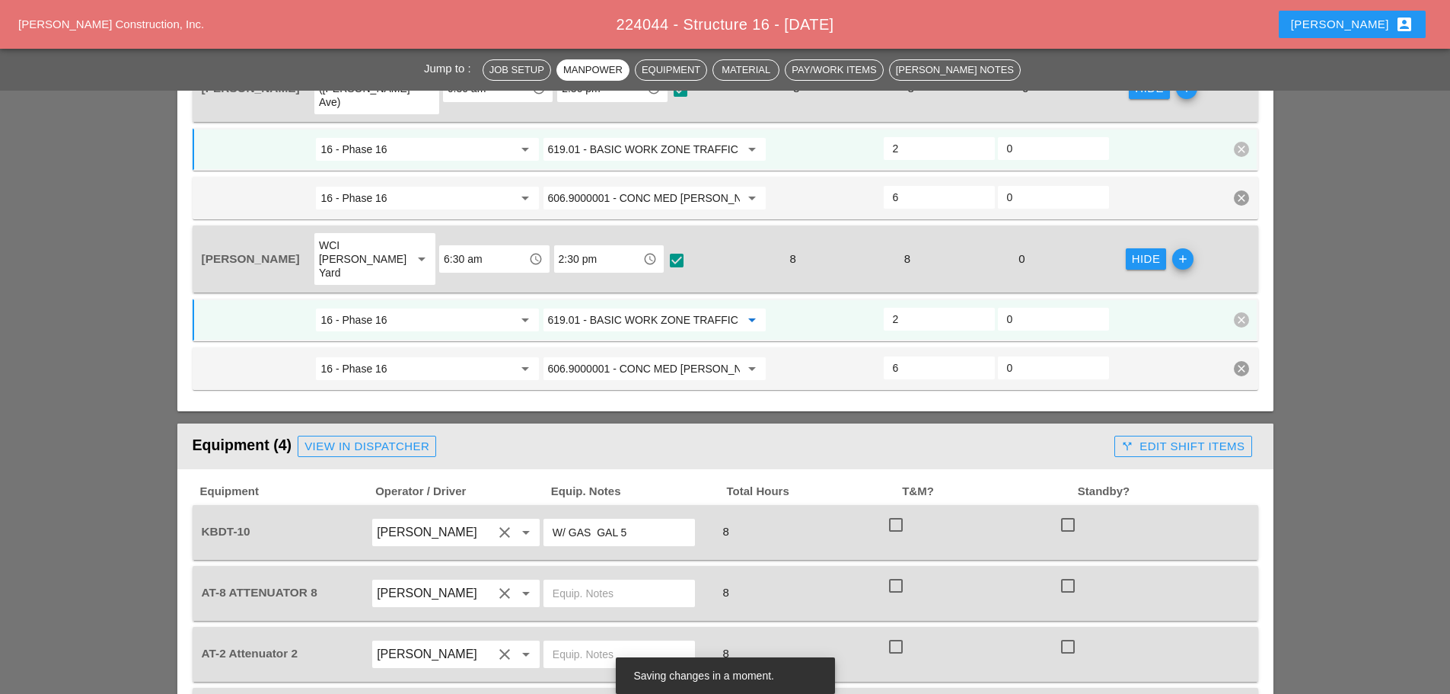
scroll to position [1371, 0]
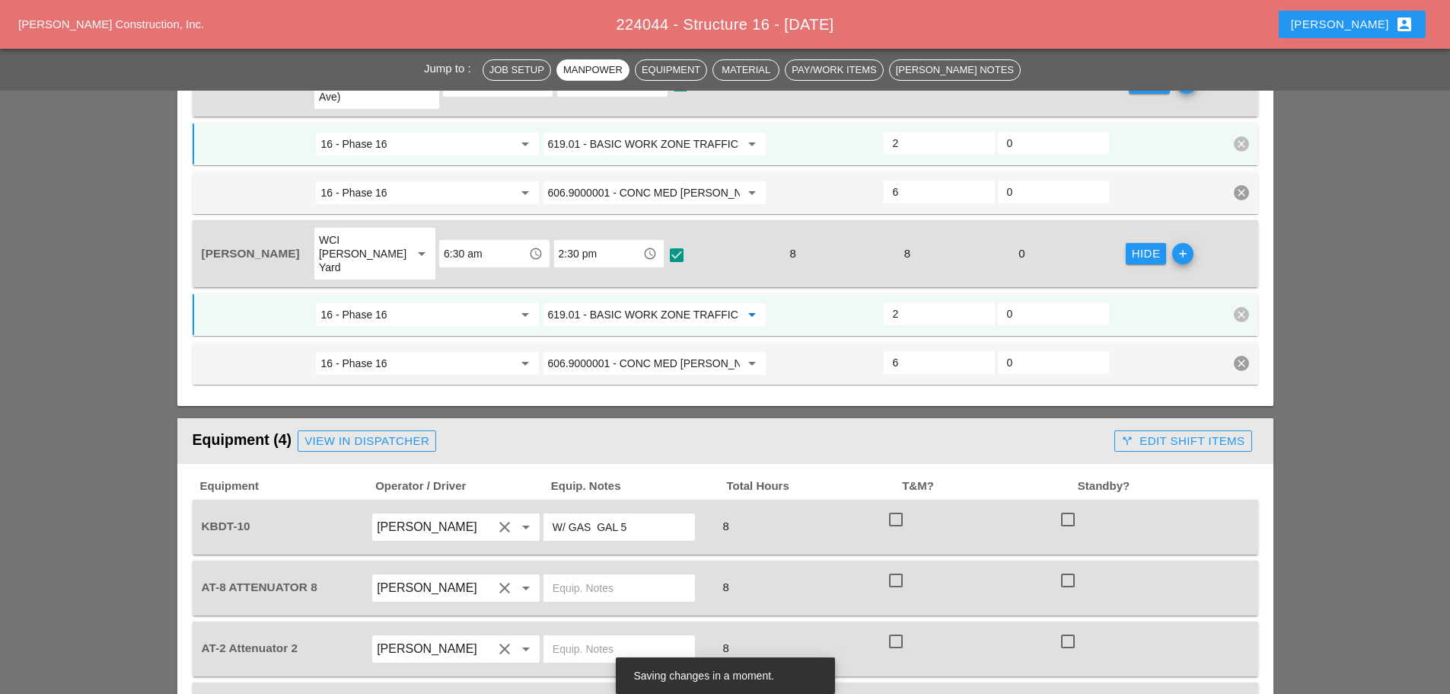
type input "619.01 - BASIC WORK ZONE TRAFFIC CONTROL"
click at [1142, 432] on div "call_split Edit Shift Items" at bounding box center [1183, 441] width 123 height 18
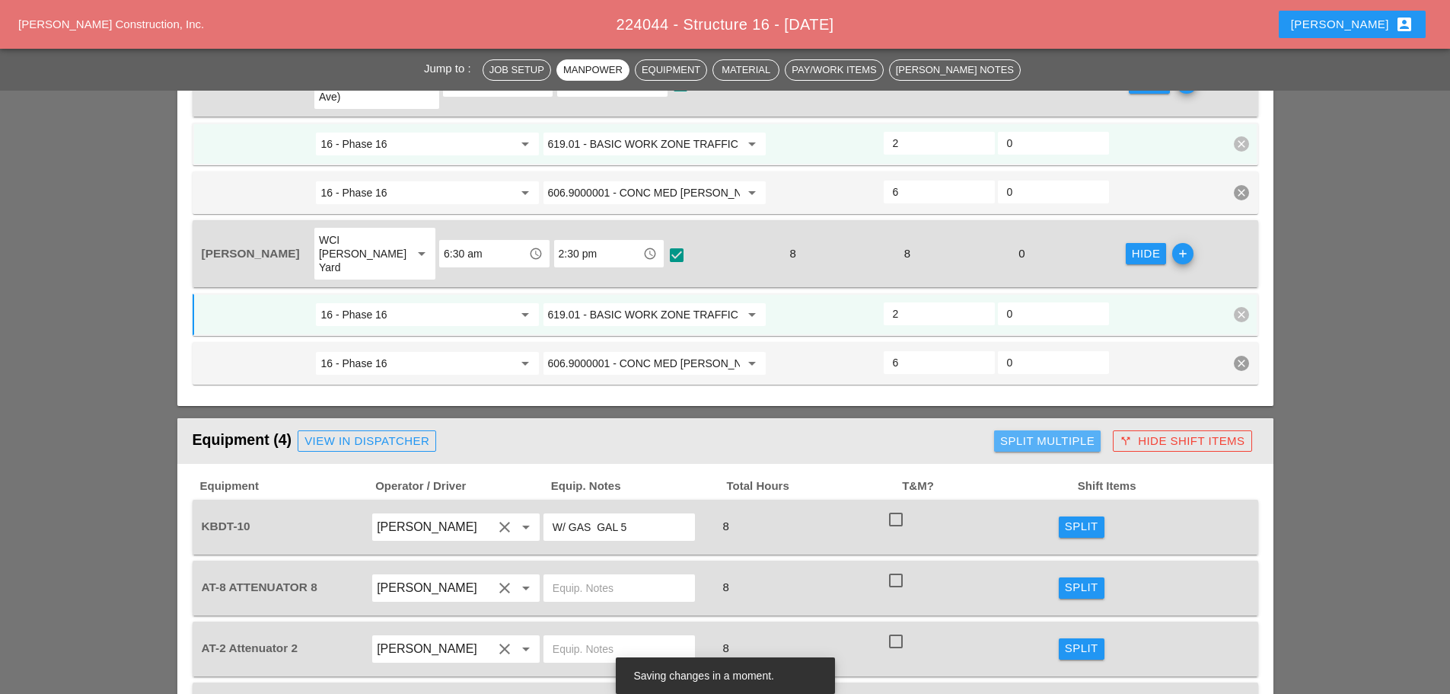
click at [1024, 432] on div "Split Multiple" at bounding box center [1047, 441] width 94 height 18
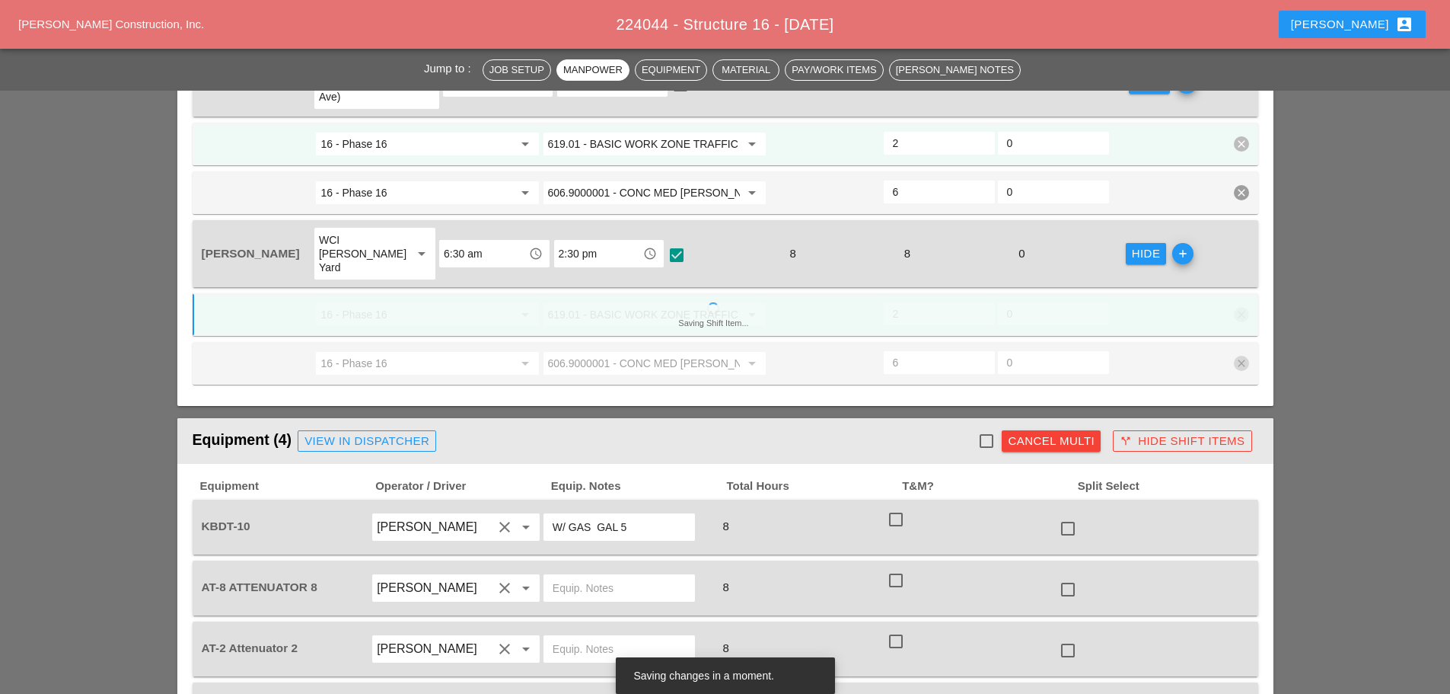
click at [1067, 515] on div at bounding box center [1068, 528] width 26 height 26
checkbox input "true"
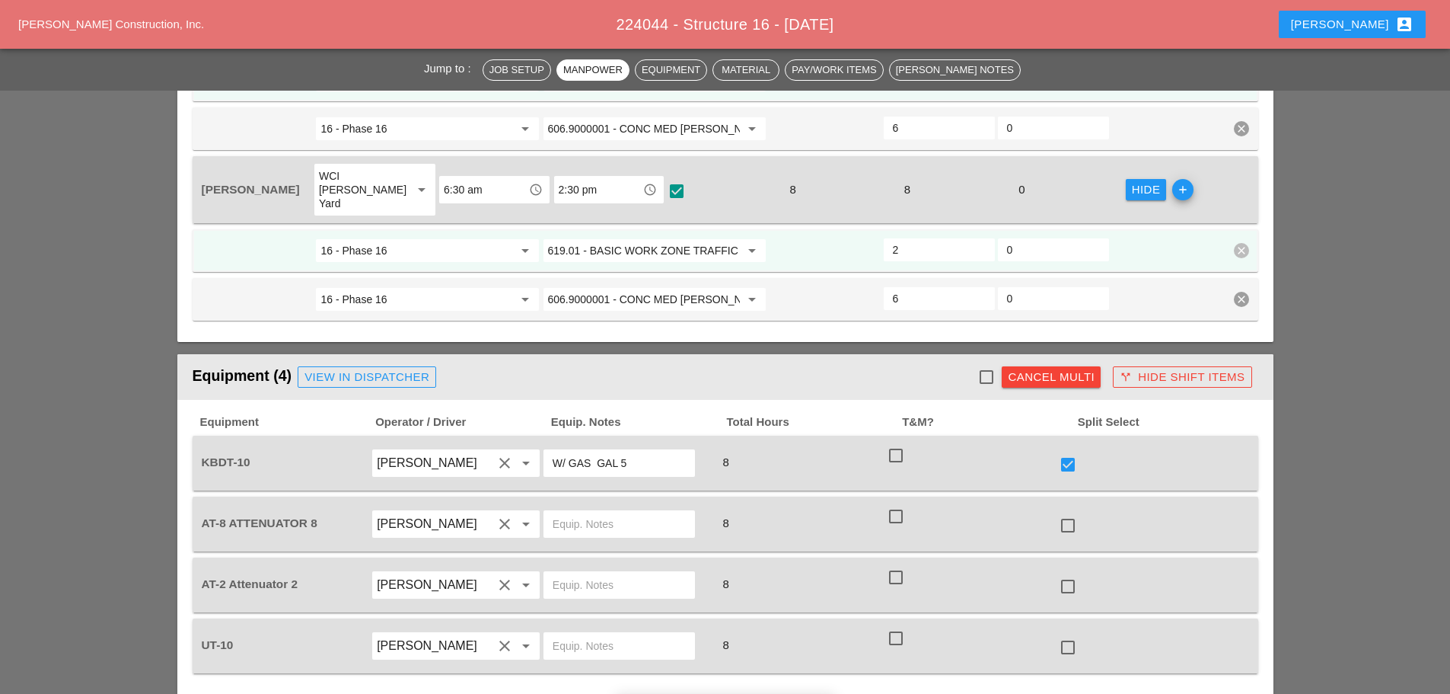
scroll to position [1599, 0]
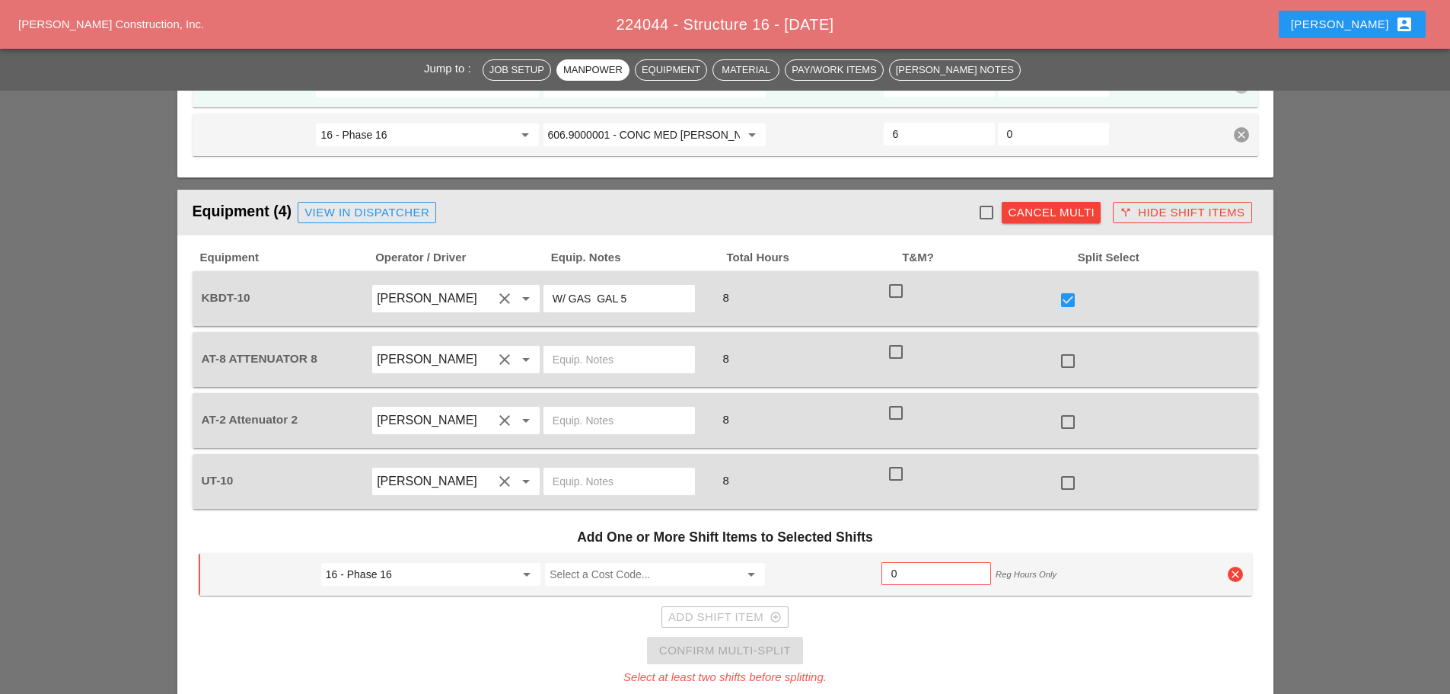
click at [1063, 470] on div at bounding box center [1068, 483] width 26 height 26
checkbox input "true"
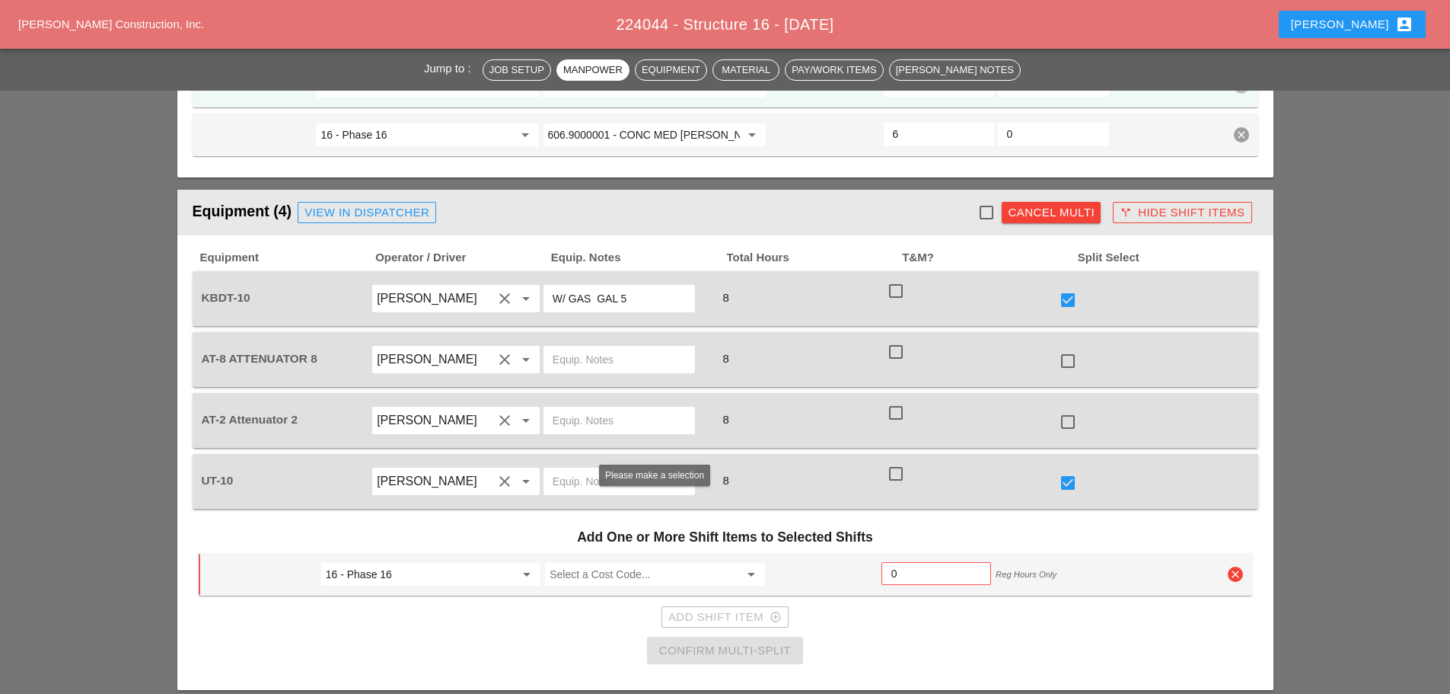
click at [695, 562] on input "Select a Cost Code..." at bounding box center [644, 574] width 189 height 24
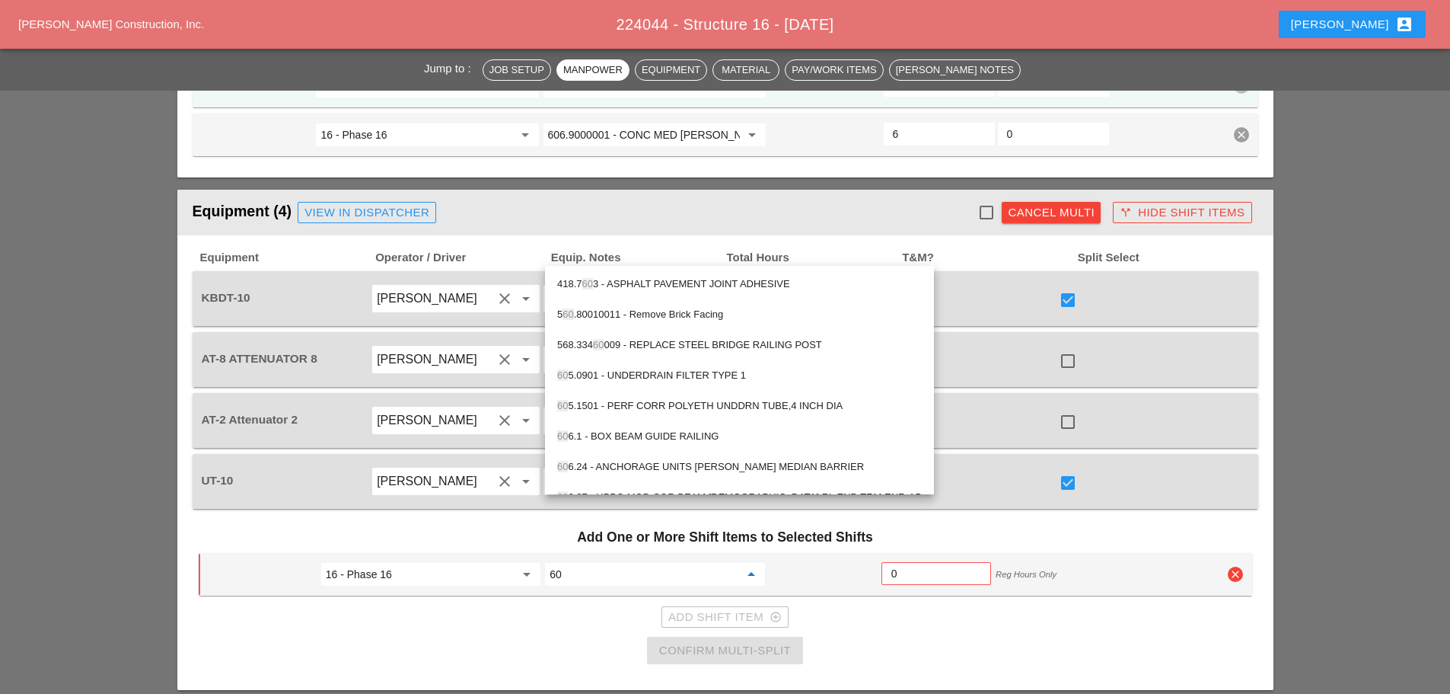
type input "6"
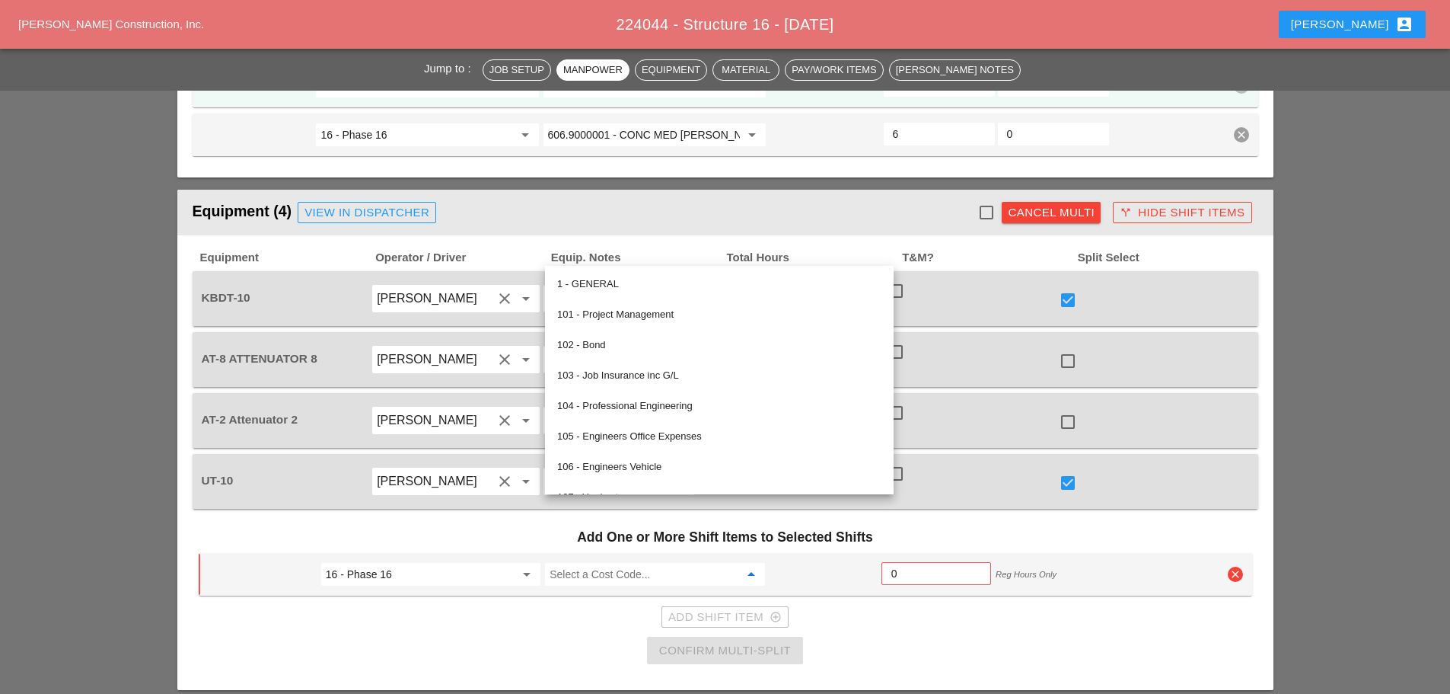
click at [956, 521] on h3 "Add One or More Shift Items to Selected Shifts" at bounding box center [726, 537] width 1054 height 32
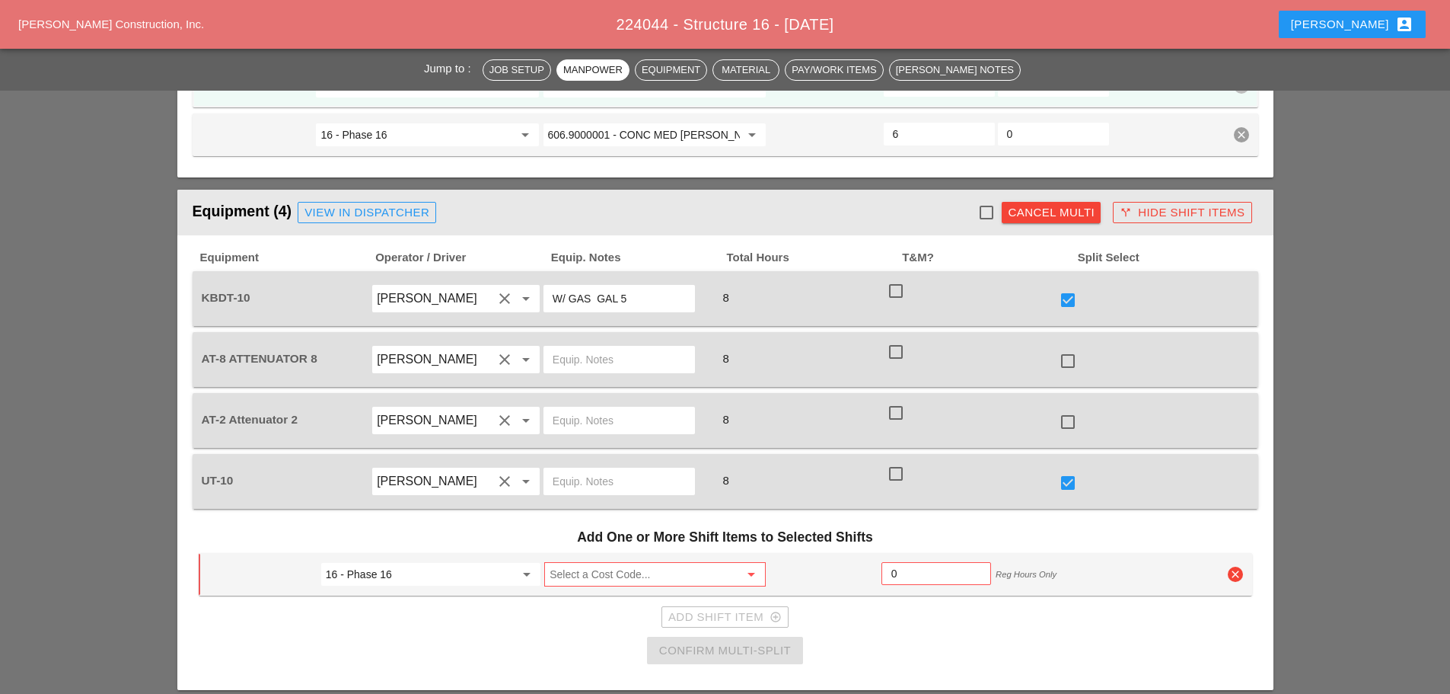
click at [1029, 197] on span "Cancel Multi" at bounding box center [1051, 212] width 111 height 30
click at [1032, 204] on div "Cancel Multi" at bounding box center [1051, 213] width 87 height 18
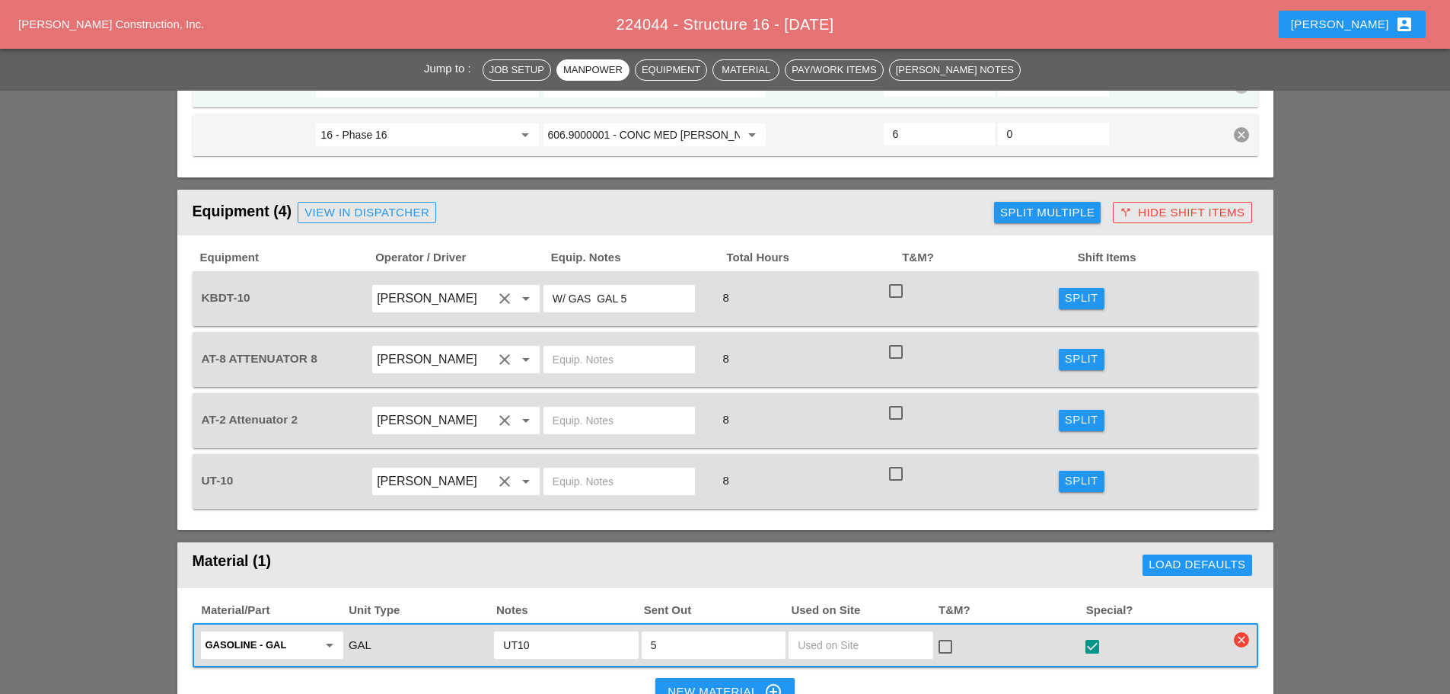
click at [1085, 289] on div "Split" at bounding box center [1082, 298] width 34 height 18
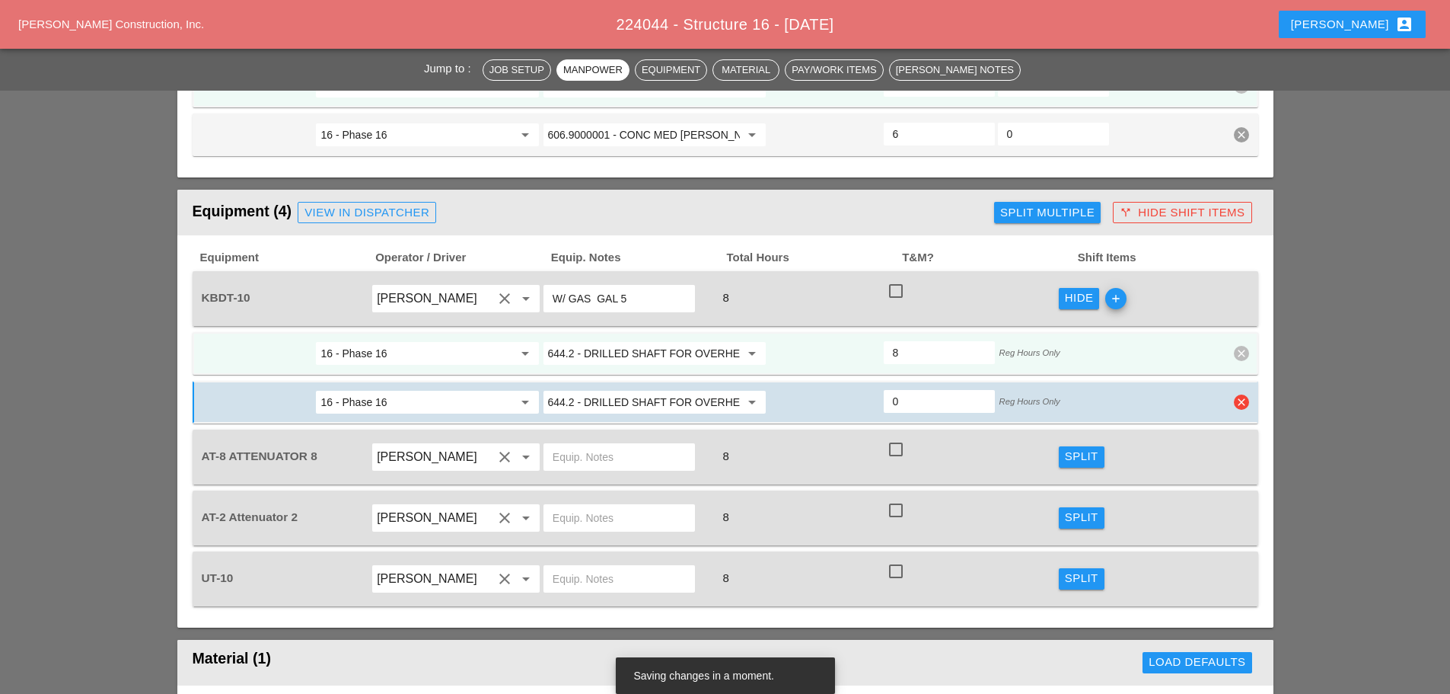
click at [1256, 381] on div "16 - Phase 16 arrow_drop_down 644.2 - DRILLED SHAFT FOR OVERHEAD SIGN STRUCTUR …" at bounding box center [726, 402] width 1066 height 43
click at [1241, 394] on icon "clear" at bounding box center [1241, 401] width 15 height 15
click at [1229, 305] on div "Confirm delete" at bounding box center [1242, 300] width 74 height 18
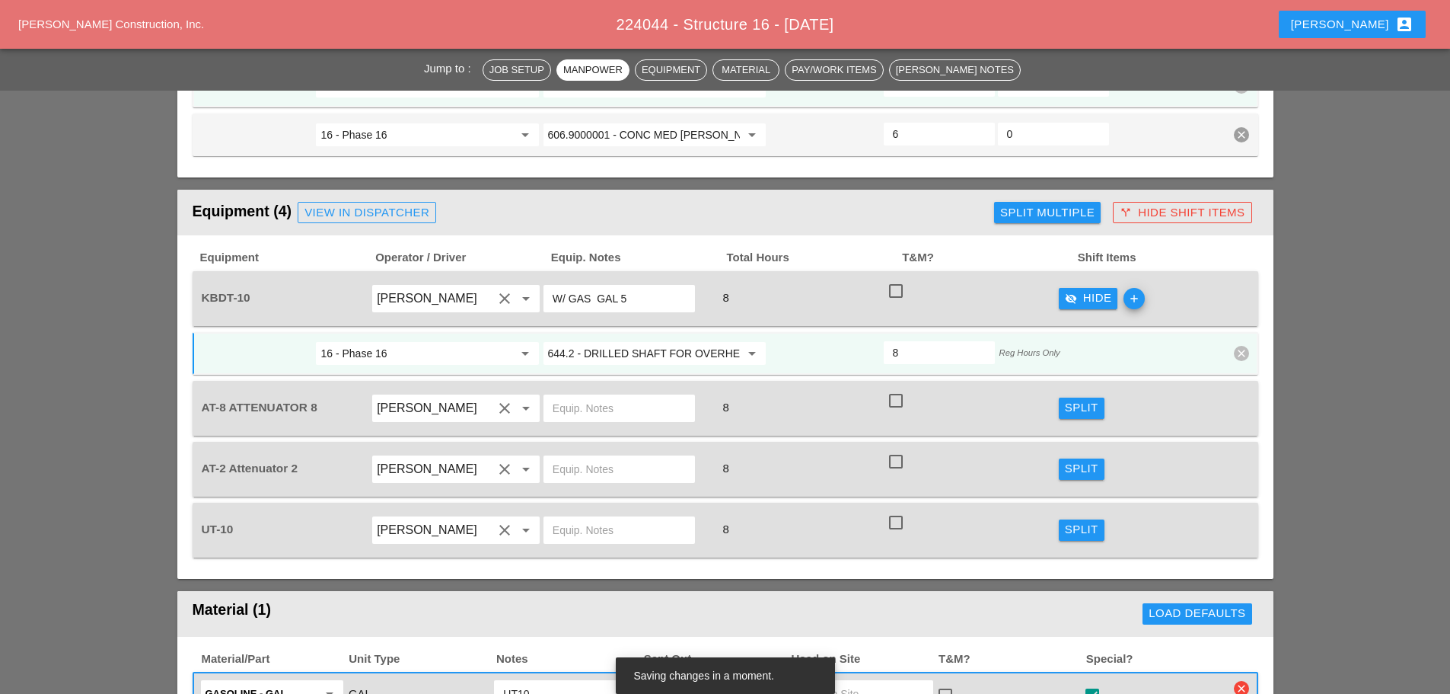
click at [691, 341] on input "644.2 - DRILLED SHAFT FOR OVERHEAD SIGN STRUCTUR" at bounding box center [644, 353] width 192 height 24
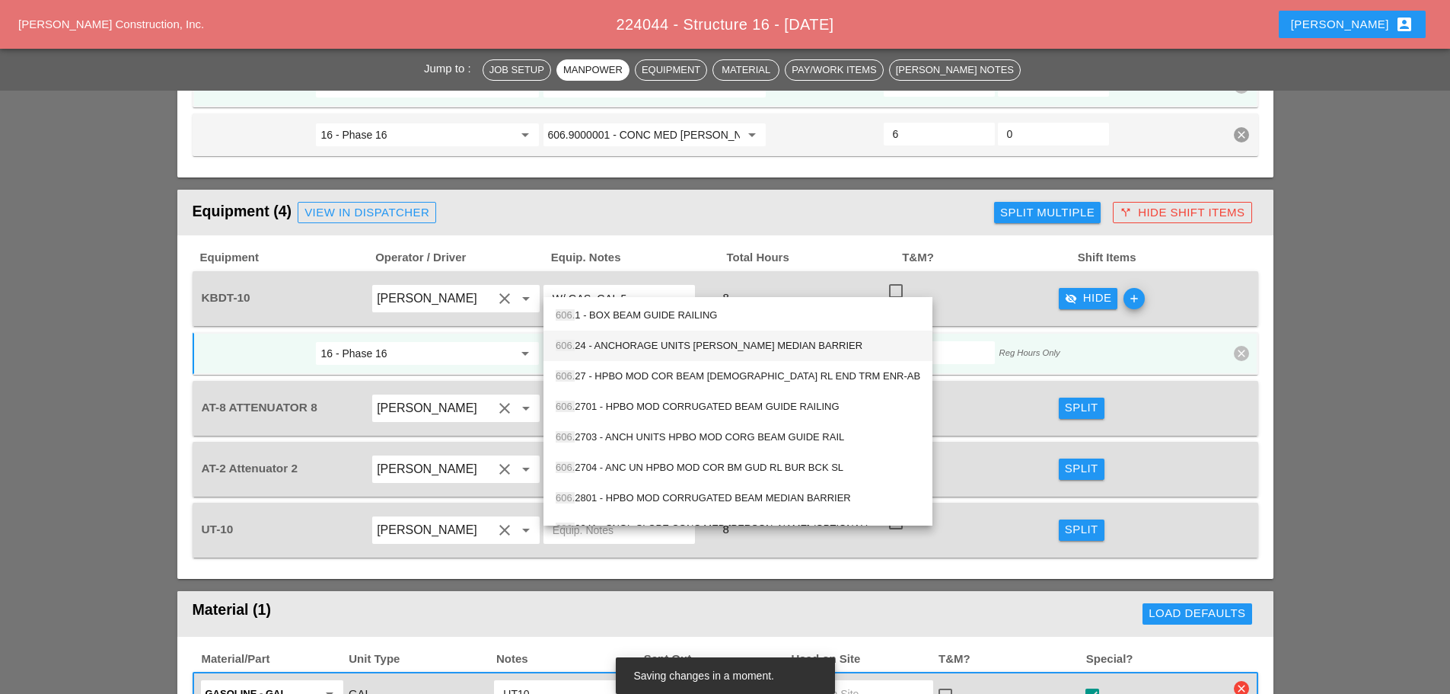
type input "606.9"
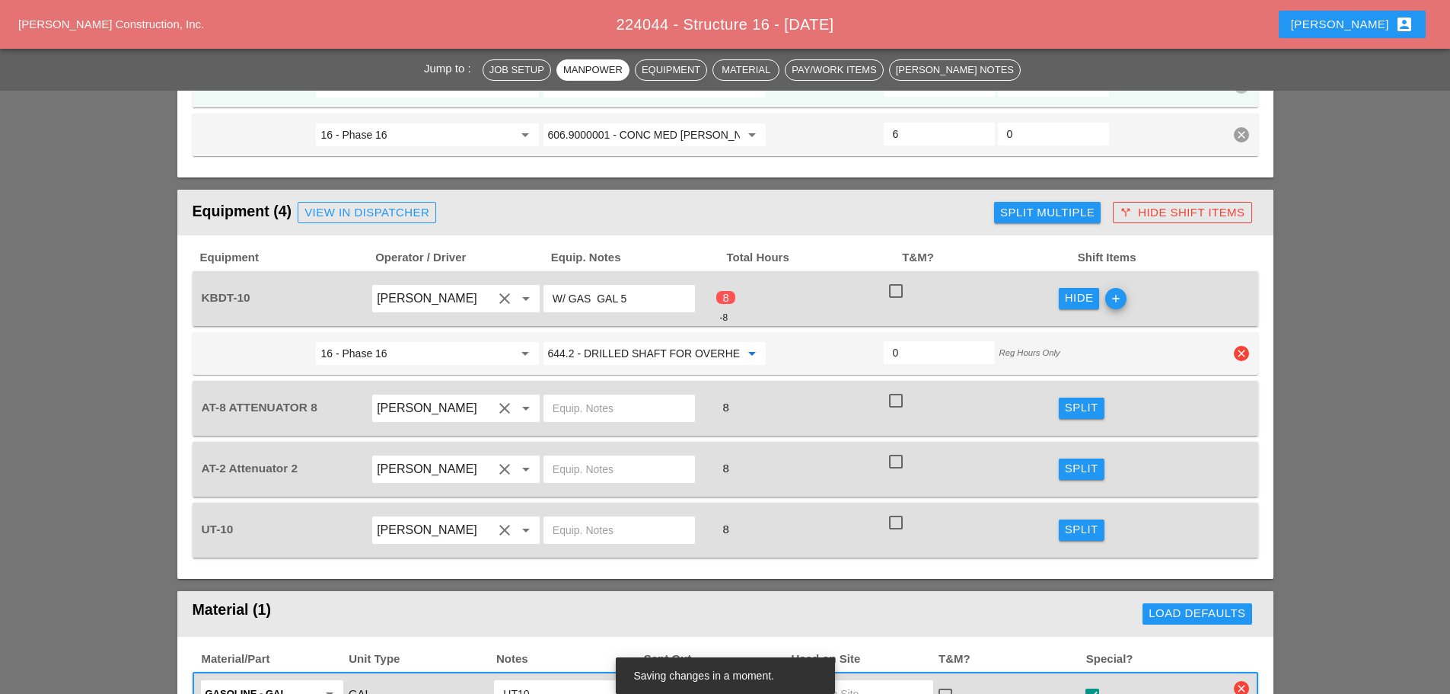
click at [658, 341] on input "644.2 - DRILLED SHAFT FOR OVERHEAD SIGN STRUCTUR" at bounding box center [644, 353] width 192 height 24
click at [772, 307] on div "606.9 000001 - CONC MED [PERSON_NAME] TRNS (CAST IN PLACE)" at bounding box center [715, 315] width 318 height 18
type input "606.9000001 - CONC MED [PERSON_NAME] TRNS (CAST IN PLACE)"
click at [712, 341] on input "644.2 - DRILLED SHAFT FOR OVERHEAD SIGN STRUCTUR" at bounding box center [644, 353] width 192 height 24
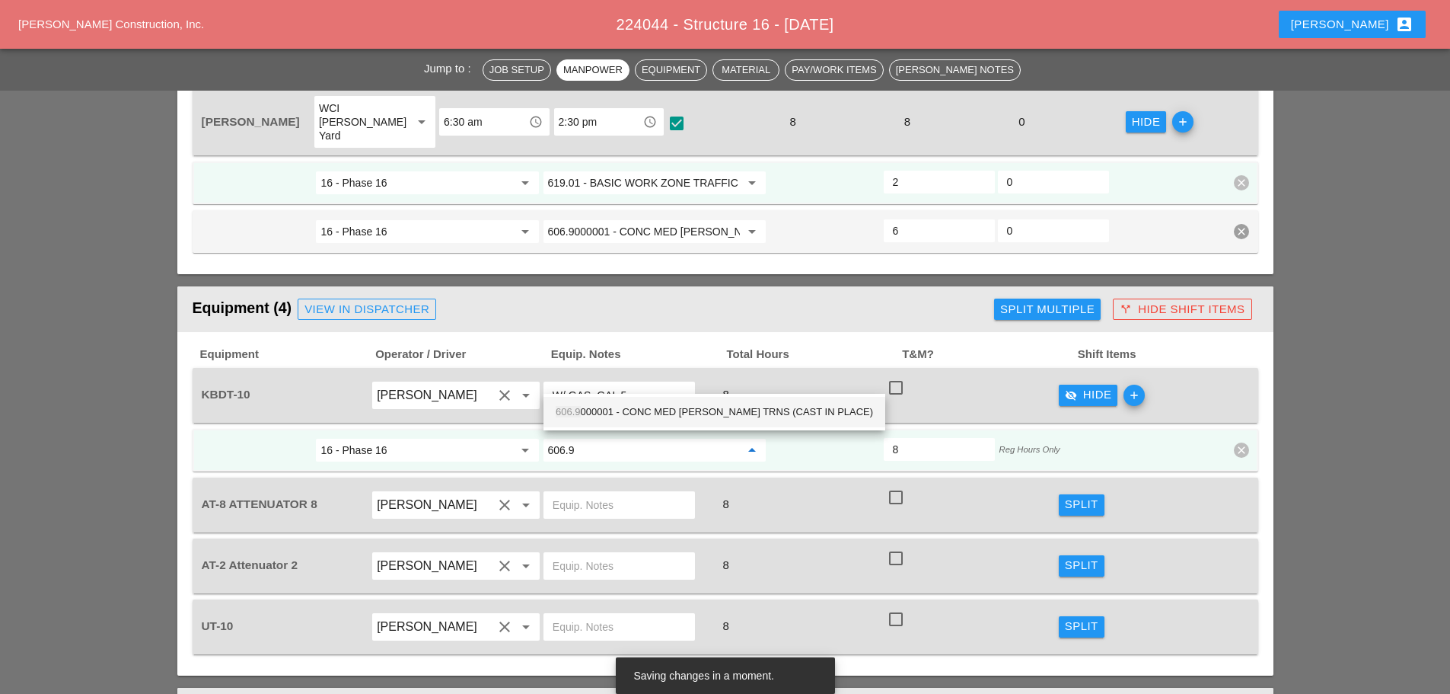
scroll to position [1447, 0]
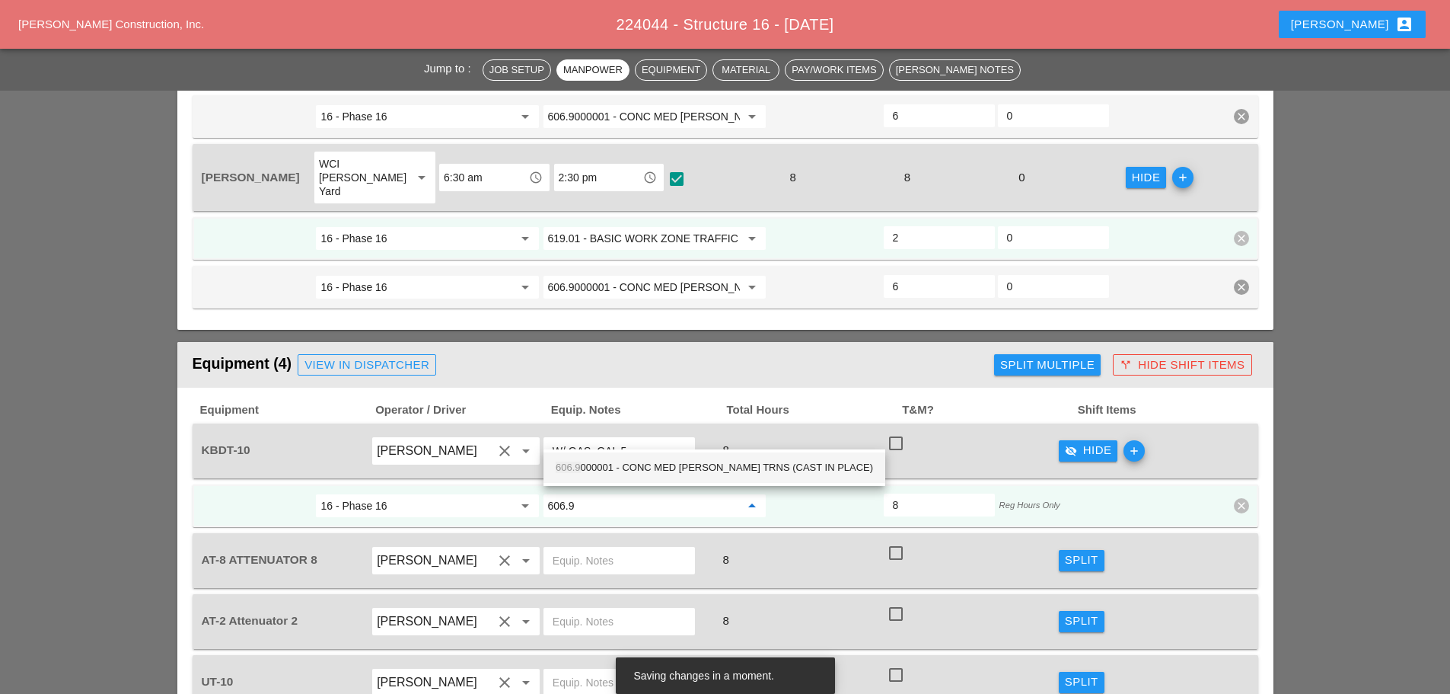
click at [688, 471] on div "606.9 000001 - CONC MED [PERSON_NAME] TRNS (CAST IN PLACE)" at bounding box center [715, 467] width 318 height 18
type input "606.9000001 - CONC MED [PERSON_NAME] TRNS (CAST IN PLACE)"
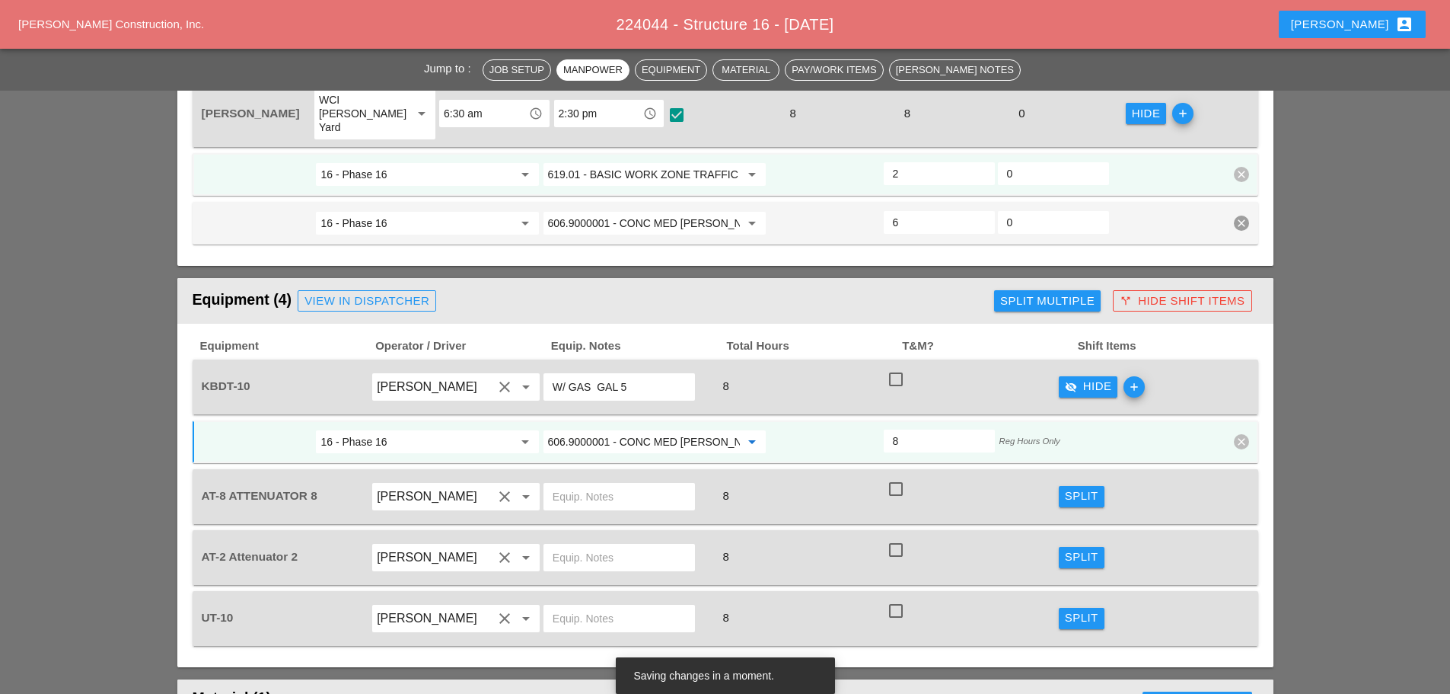
scroll to position [1599, 0]
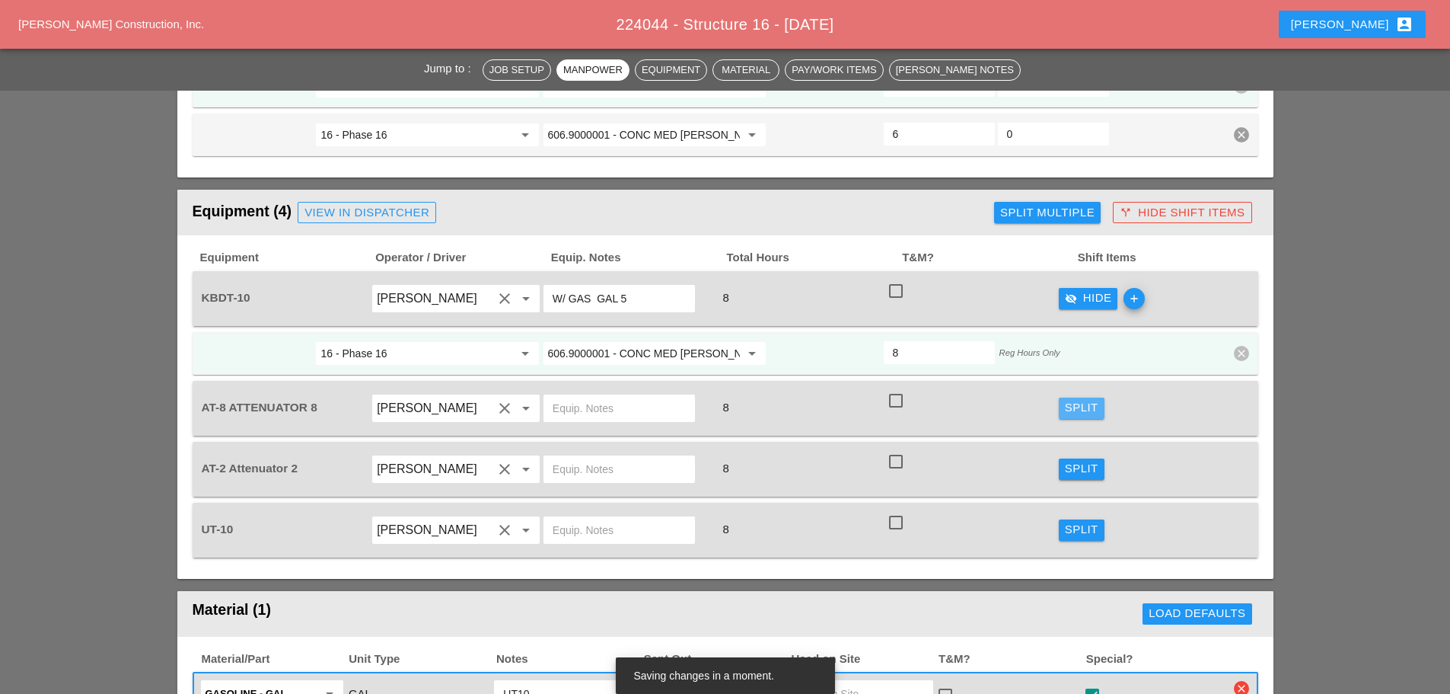
click at [1077, 399] on div "Split" at bounding box center [1082, 408] width 34 height 18
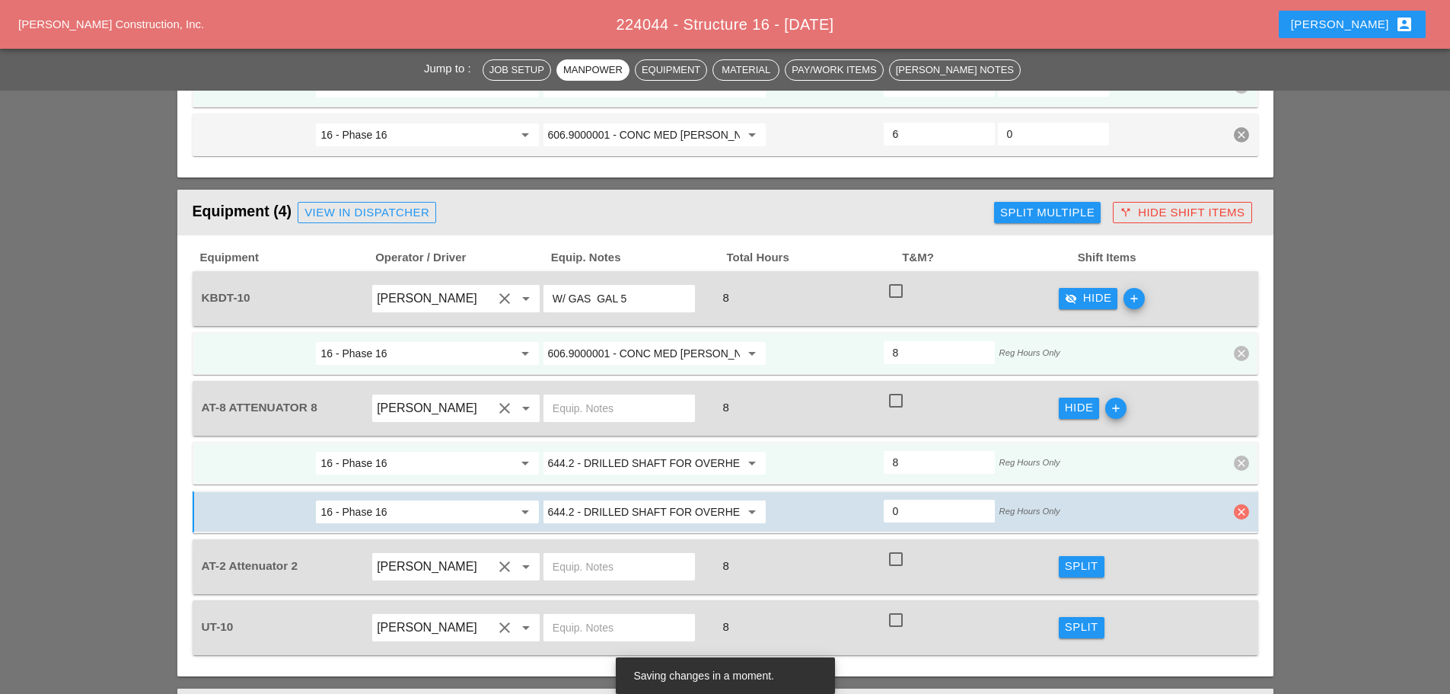
click at [1245, 504] on icon "clear" at bounding box center [1241, 511] width 15 height 15
click at [1228, 415] on div "Confirm delete" at bounding box center [1242, 410] width 74 height 18
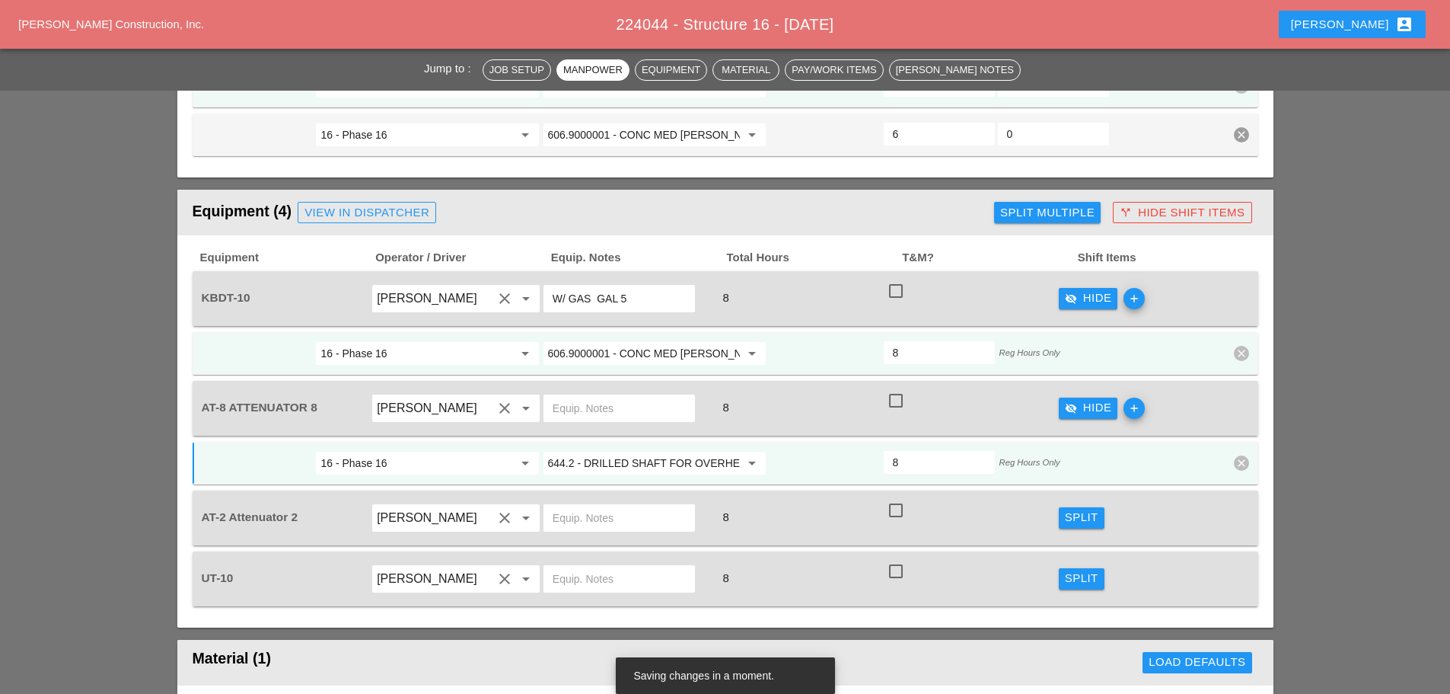
click at [636, 451] on input "644.2 - DRILLED SHAFT FOR OVERHEAD SIGN STRUCTUR" at bounding box center [644, 463] width 192 height 24
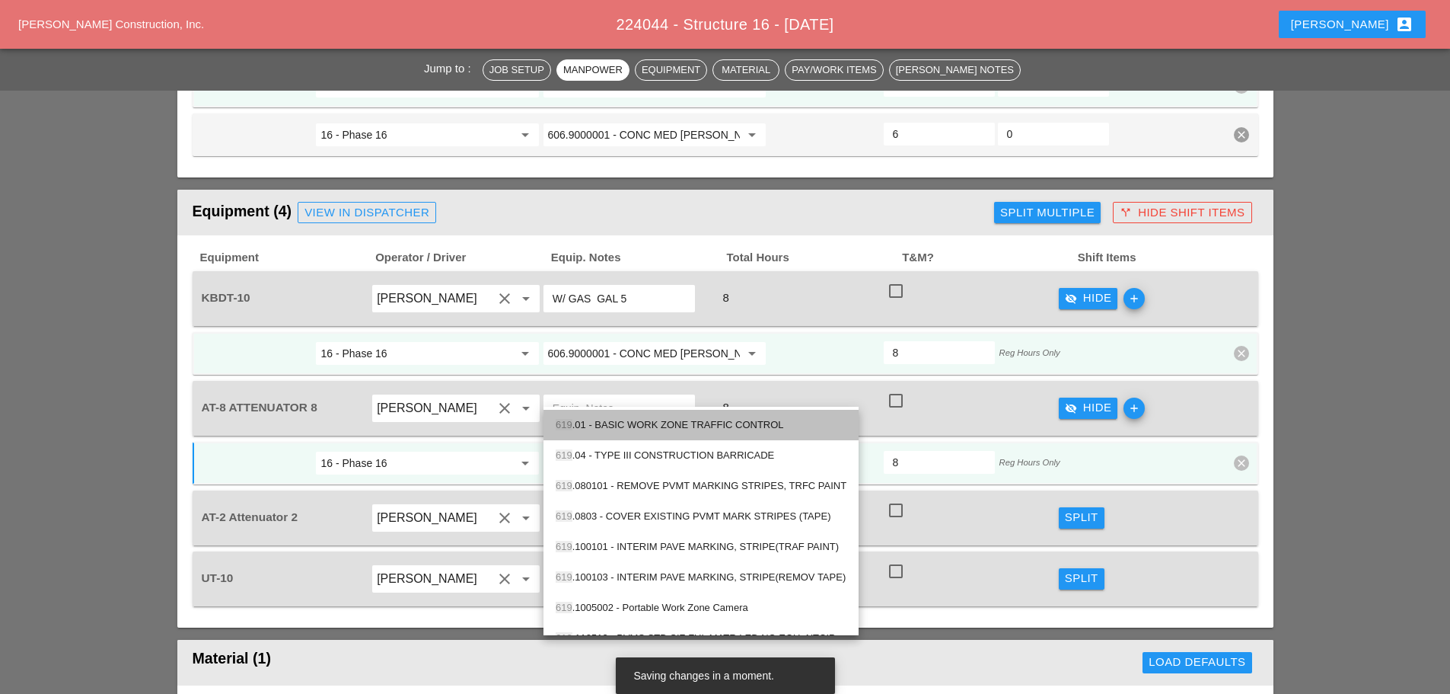
click at [687, 420] on div "619 .01 - BASIC WORK ZONE TRAFFIC CONTROL" at bounding box center [701, 425] width 291 height 18
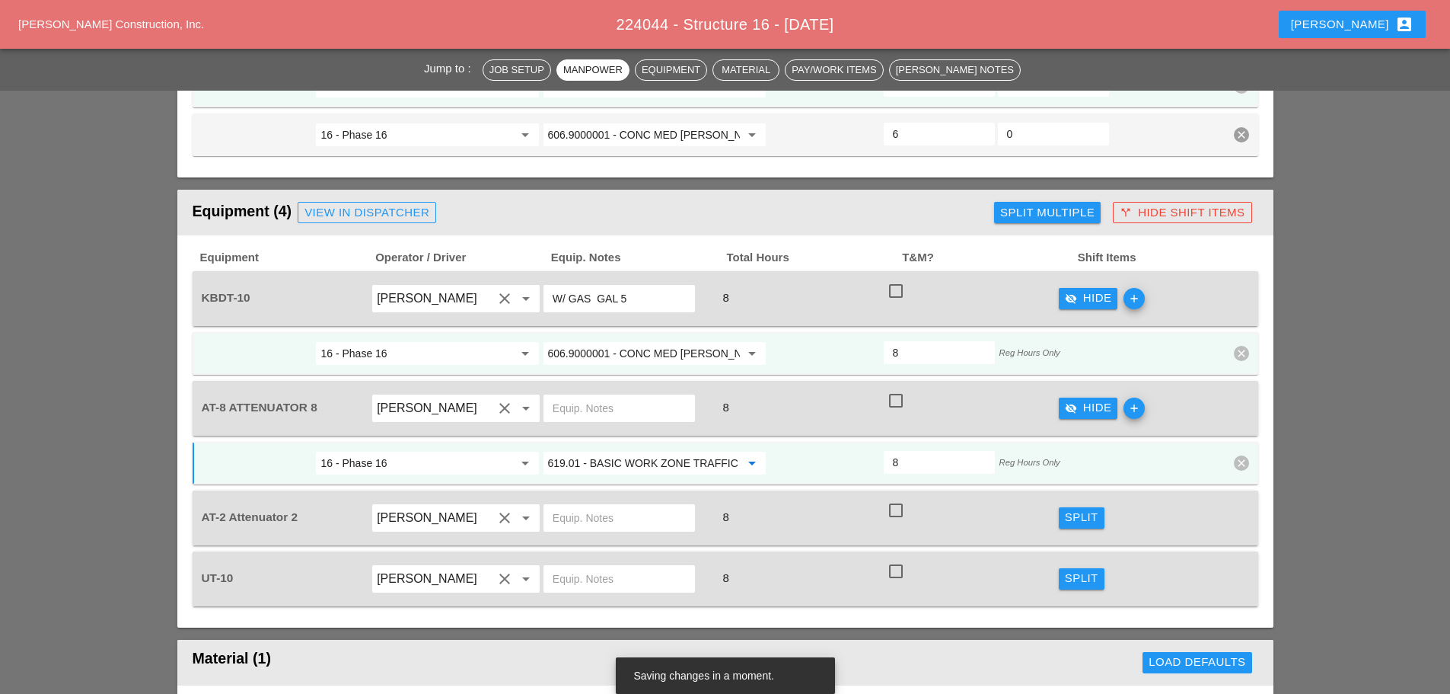
type input "619.01 - BASIC WORK ZONE TRAFFIC CONTROL"
click at [1074, 509] on div "Split" at bounding box center [1082, 518] width 34 height 18
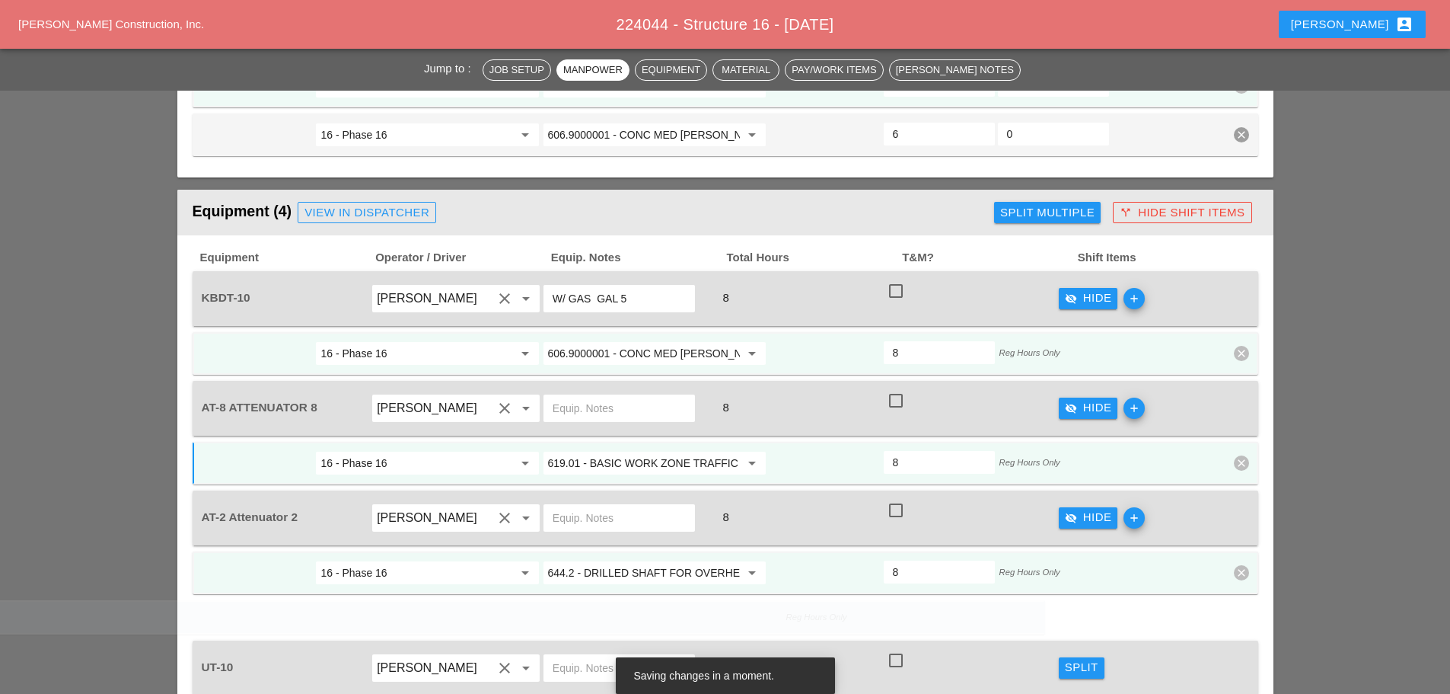
click at [1246, 552] on span "16 - Phase 16 arrow_drop_down 644.2 - DRILLED SHAFT FOR OVERHEAD SIGN STRUCTUR …" at bounding box center [726, 592] width 1066 height 83
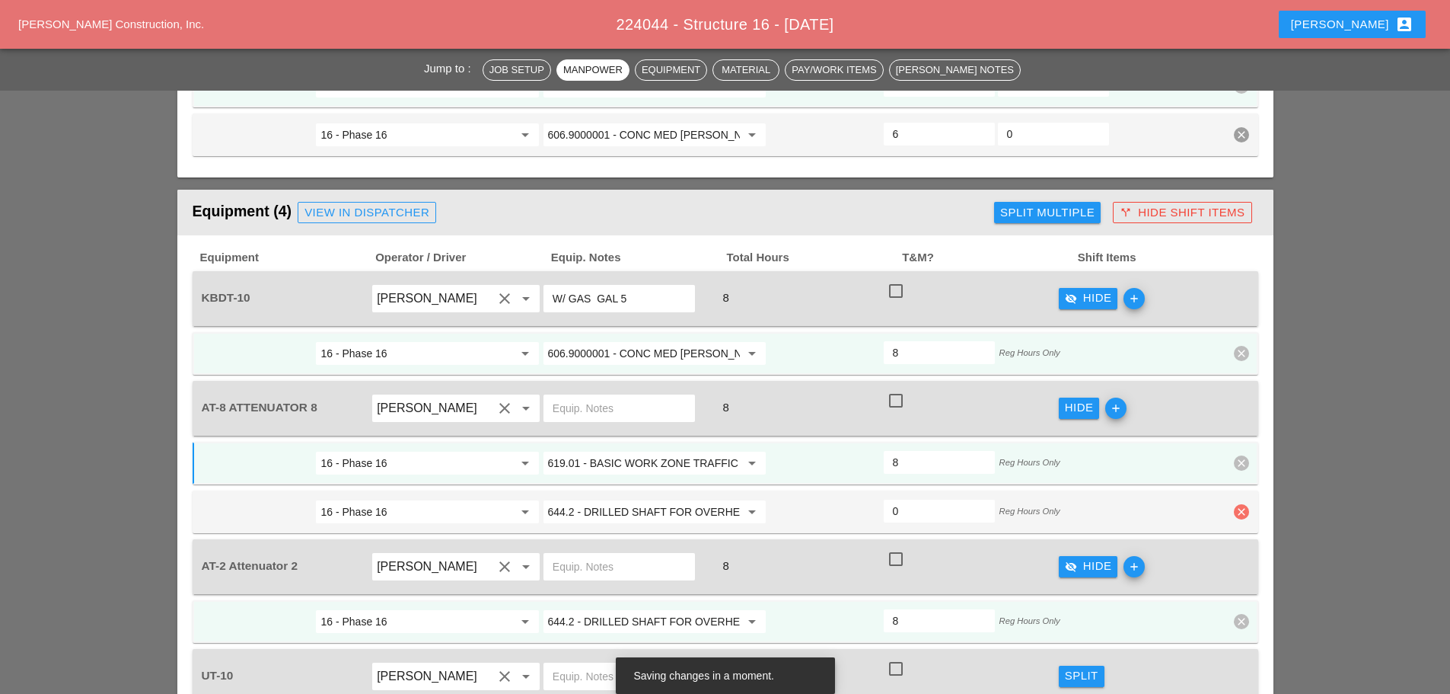
click at [1246, 504] on icon "clear" at bounding box center [1241, 511] width 15 height 15
click at [1231, 407] on div "Confirm delete" at bounding box center [1242, 410] width 74 height 18
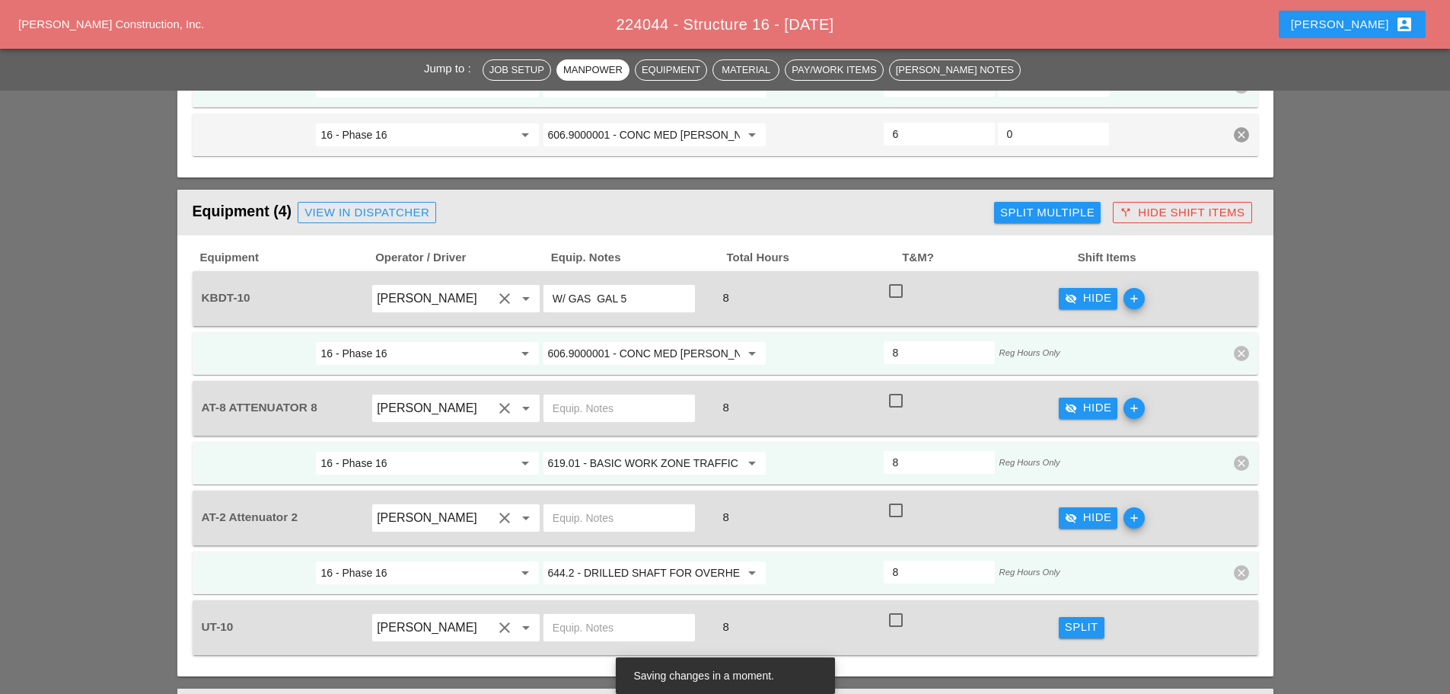
click at [648, 560] on input "644.2 - DRILLED SHAFT FOR OVERHEAD SIGN STRUCTUR" at bounding box center [644, 572] width 192 height 24
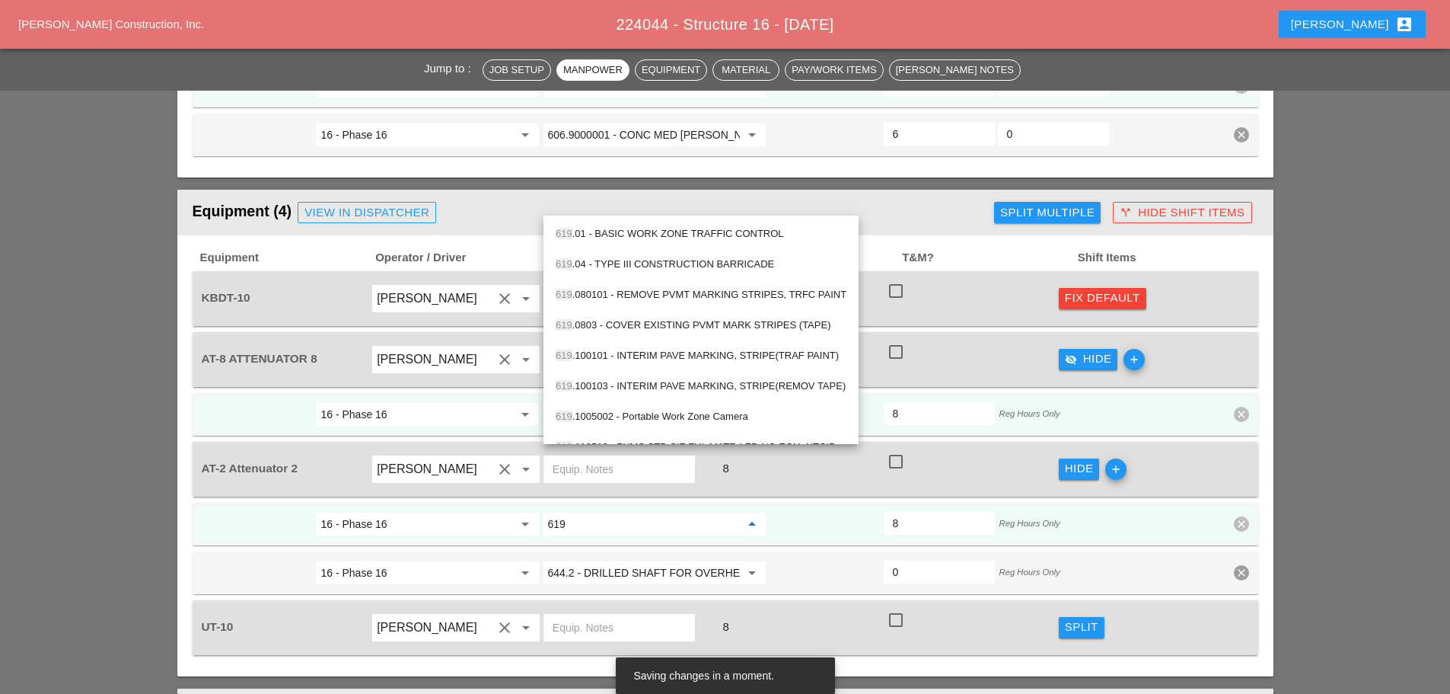
click at [653, 229] on div "619 .01 - BASIC WORK ZONE TRAFFIC CONTROL" at bounding box center [701, 234] width 291 height 18
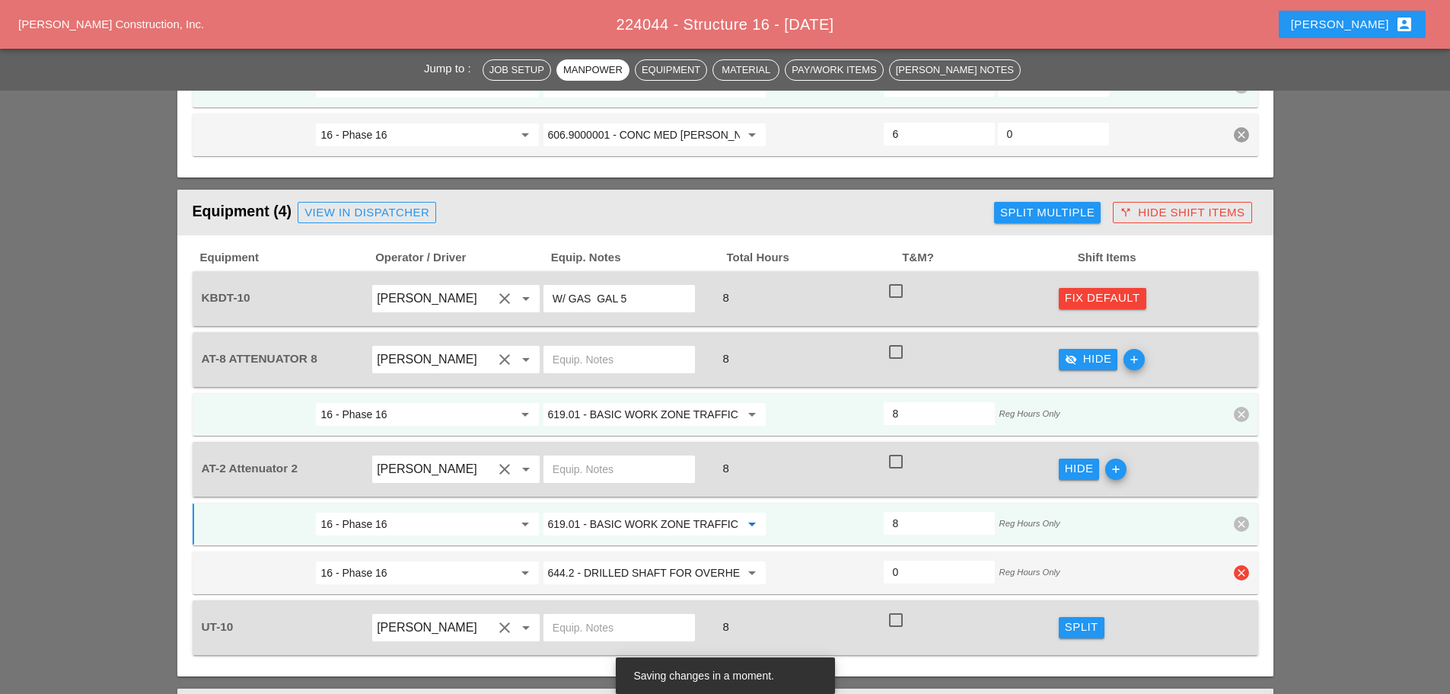
type input "619.01 - BASIC WORK ZONE TRAFFIC CONTROL"
click at [1247, 565] on icon "clear" at bounding box center [1241, 572] width 15 height 15
click at [1221, 472] on div "Confirm delete" at bounding box center [1242, 470] width 74 height 18
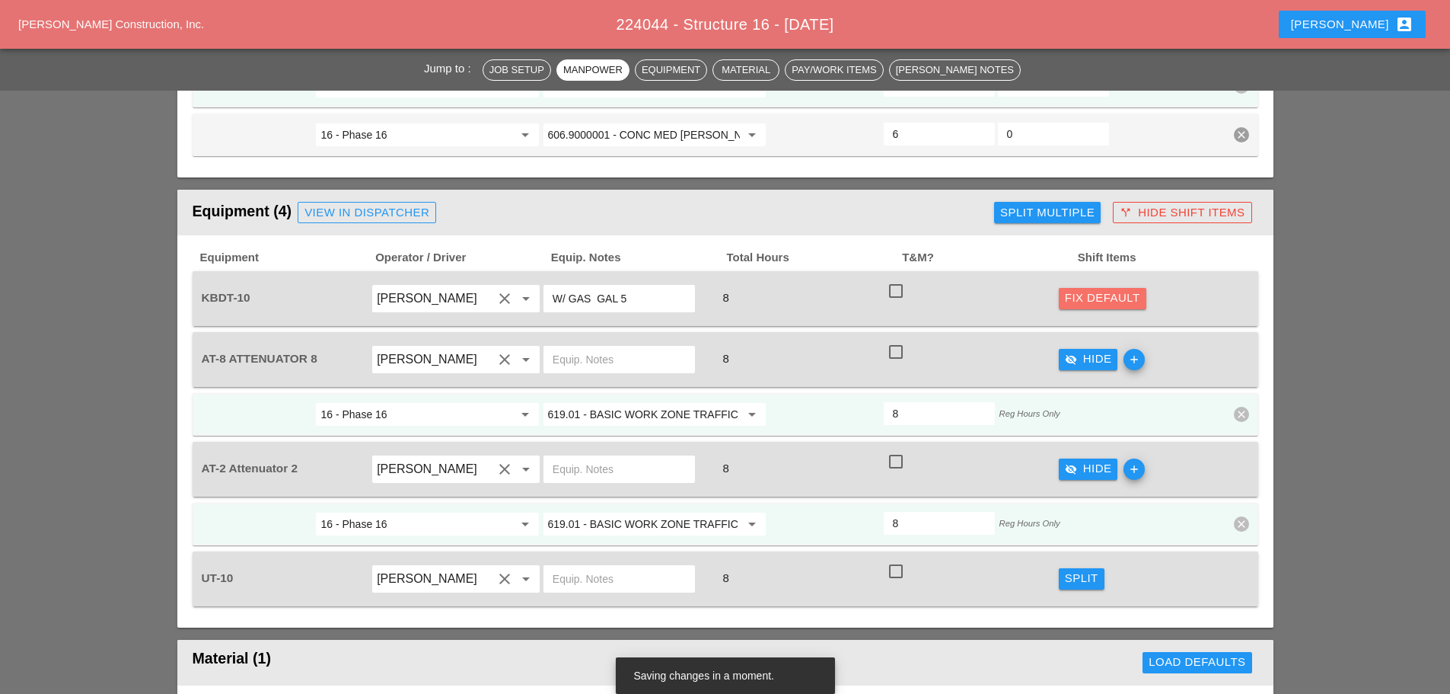
click at [1093, 289] on div "Fix Default" at bounding box center [1102, 298] width 75 height 18
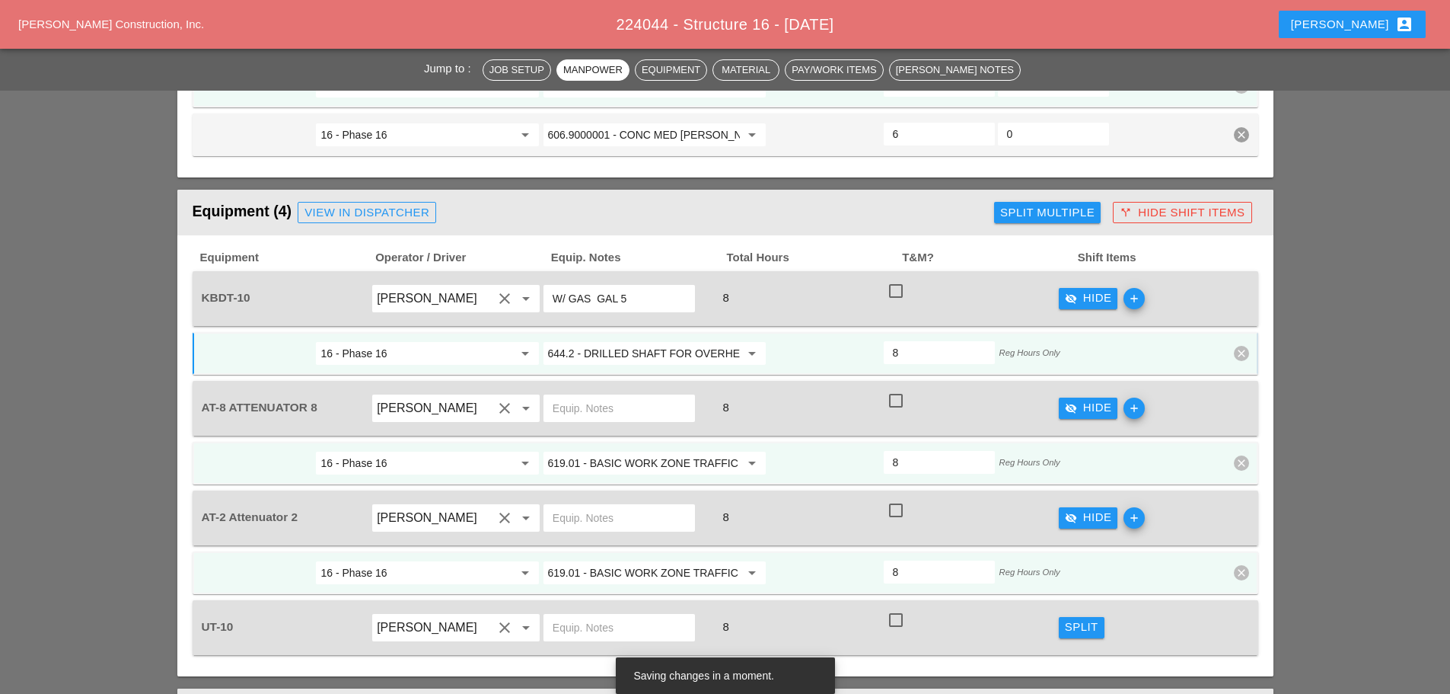
click at [619, 341] on input "644.2 - DRILLED SHAFT FOR OVERHEAD SIGN STRUCTUR" at bounding box center [644, 353] width 192 height 24
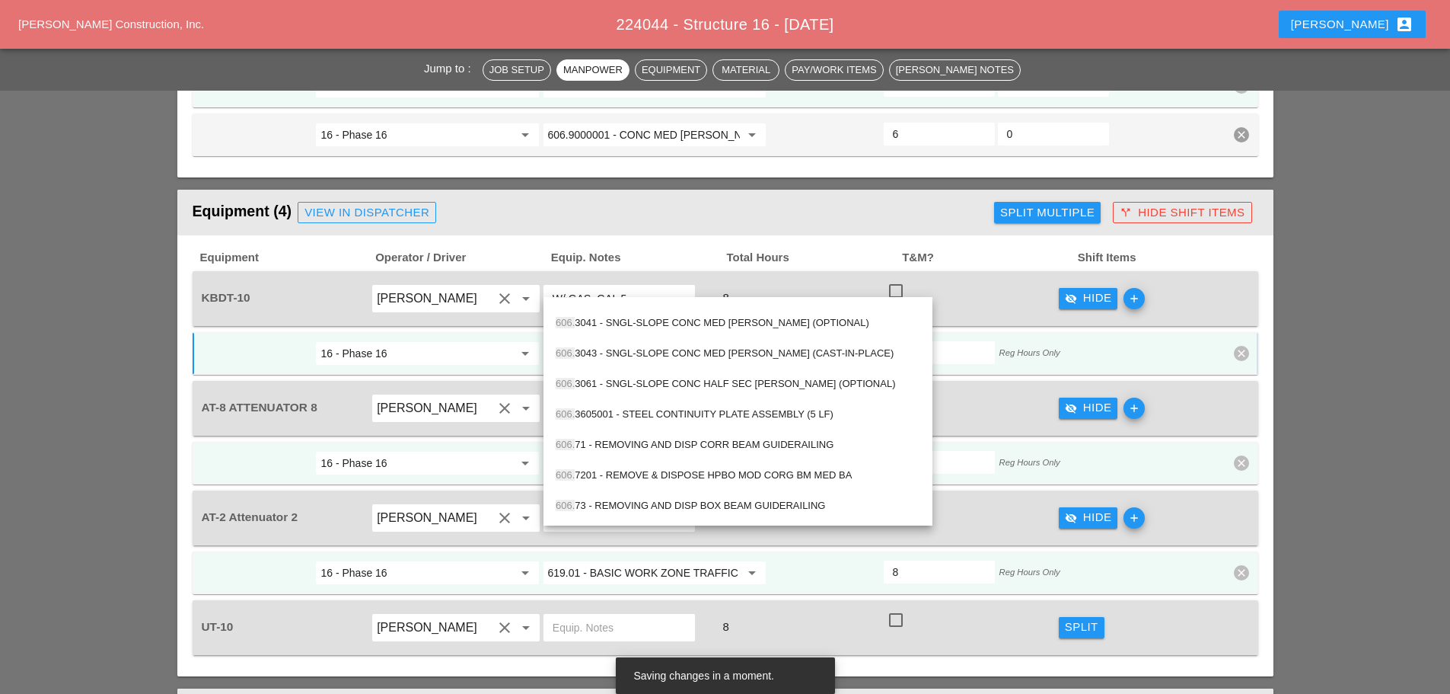
scroll to position [381, 0]
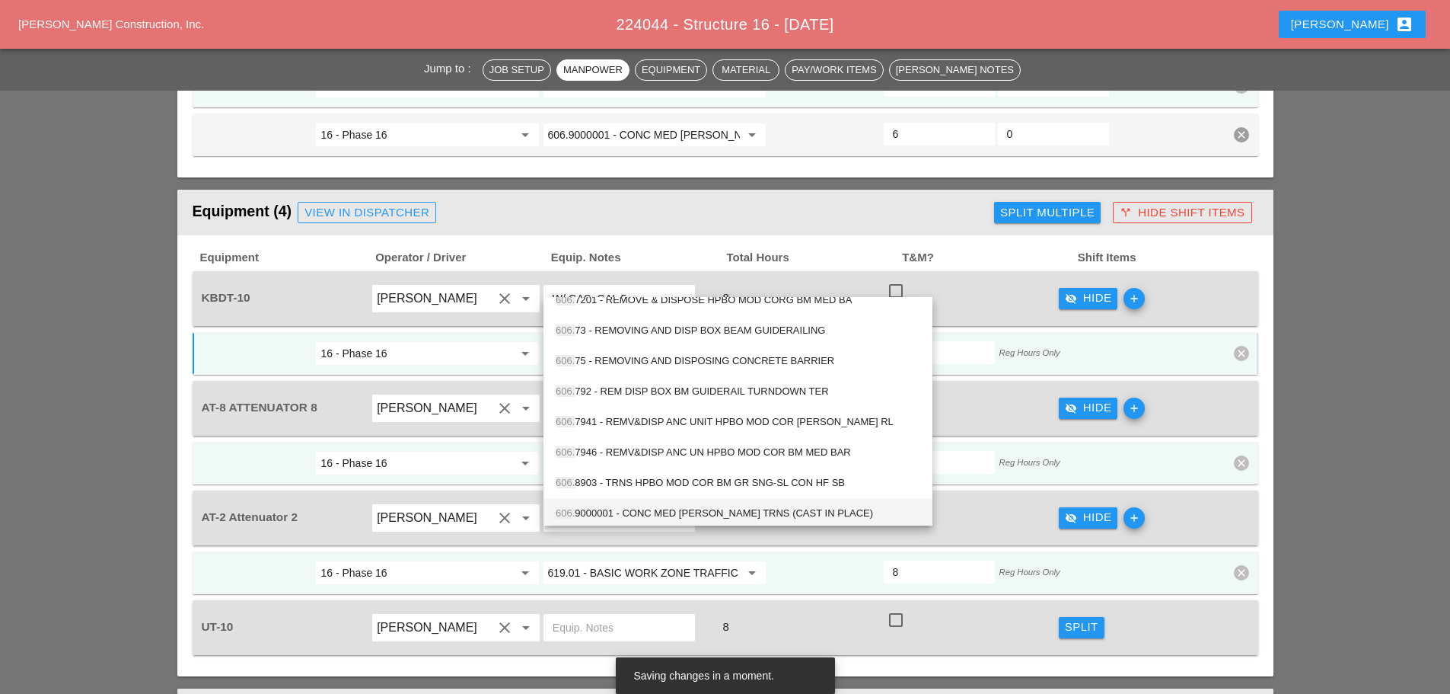
click at [605, 509] on div "606. 9000001 - CONC MED [PERSON_NAME] TRNS (CAST IN PLACE)" at bounding box center [738, 513] width 365 height 18
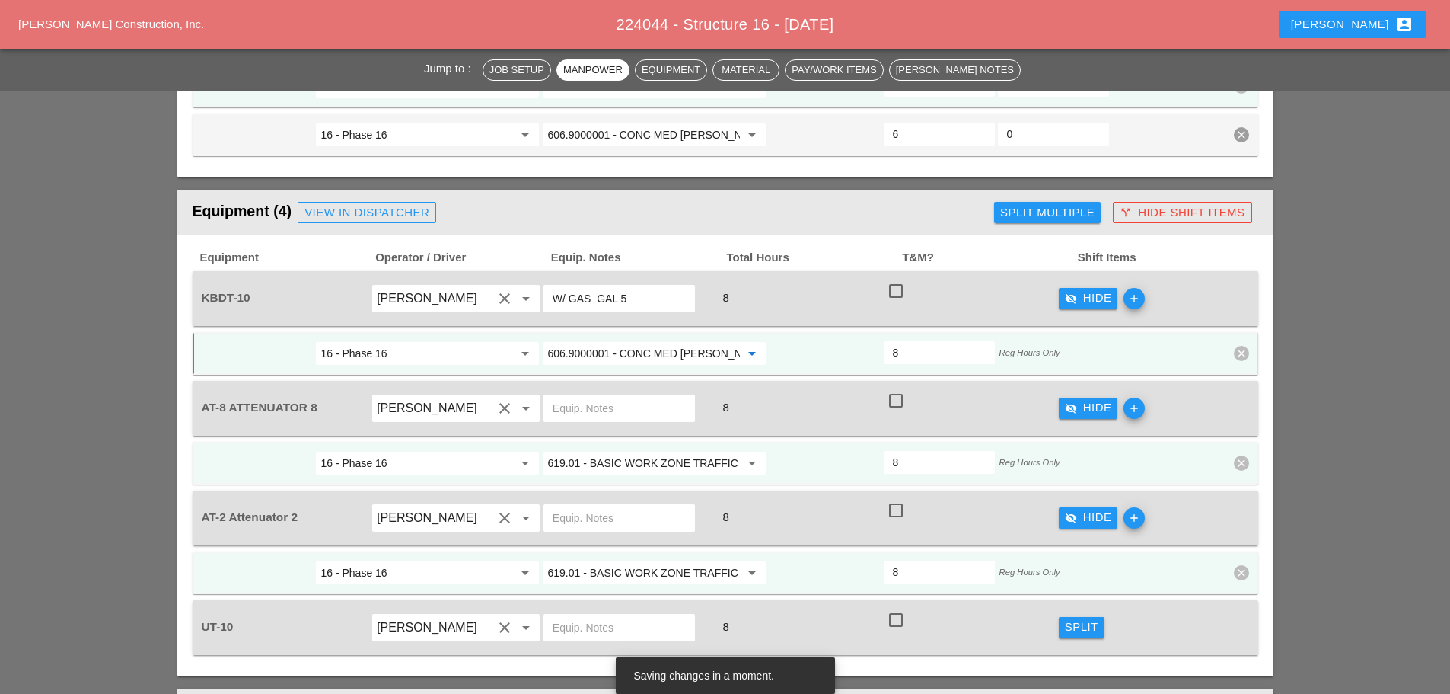
type input "606.9000001 - CONC MED [PERSON_NAME] TRNS (CAST IN PLACE)"
click at [1065, 618] on div "Split" at bounding box center [1082, 627] width 34 height 18
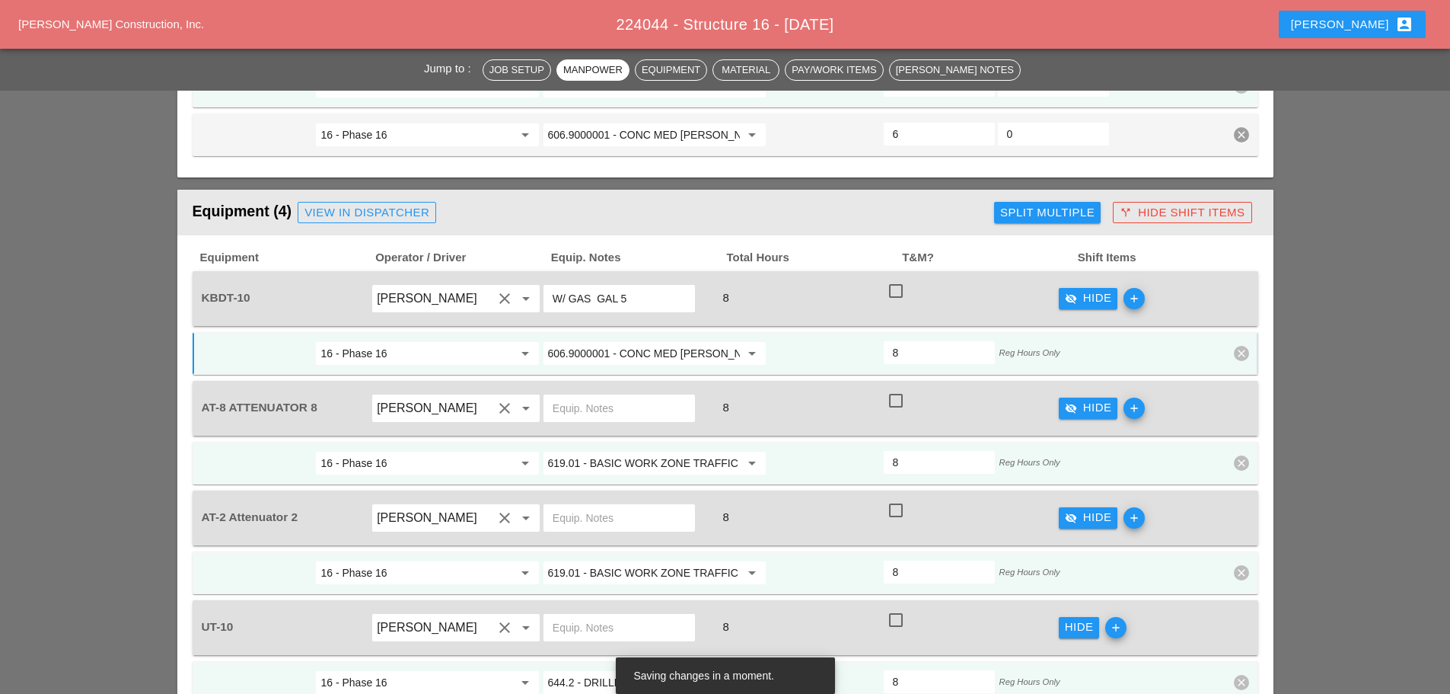
click at [1207, 629] on div "Confirm delete" at bounding box center [1242, 629] width 74 height 18
click at [658, 670] on input "644.2 - DRILLED SHAFT FOR OVERHEAD SIGN STRUCTUR" at bounding box center [644, 682] width 192 height 24
click at [638, 639] on div "606.9 000001 - CONC MED [PERSON_NAME] TRNS (CAST IN PLACE)" at bounding box center [715, 644] width 318 height 18
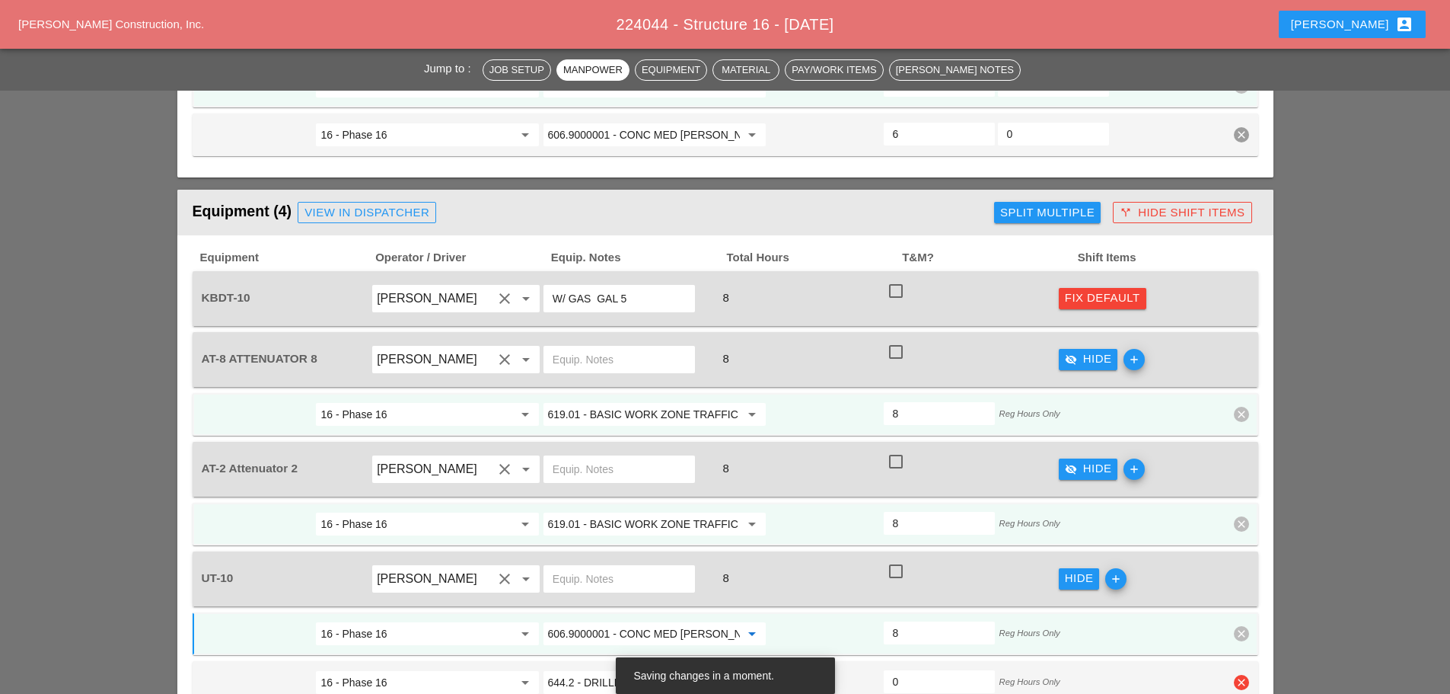
type input "606.9000001 - CONC MED [PERSON_NAME] TRNS (CAST IN PLACE)"
click at [1246, 675] on icon "clear" at bounding box center [1241, 682] width 15 height 15
click at [1214, 579] on div "Confirm delete" at bounding box center [1242, 580] width 74 height 18
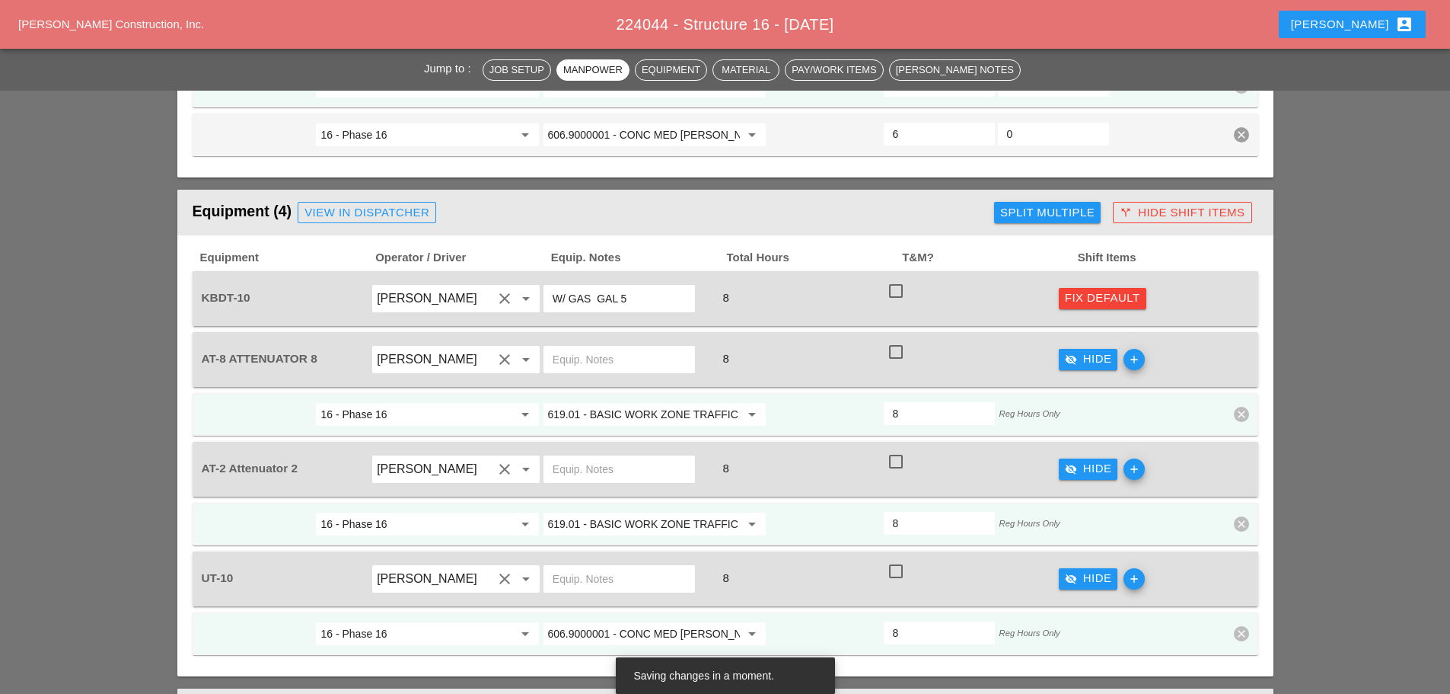
click at [1095, 289] on div "Fix Default" at bounding box center [1102, 298] width 75 height 18
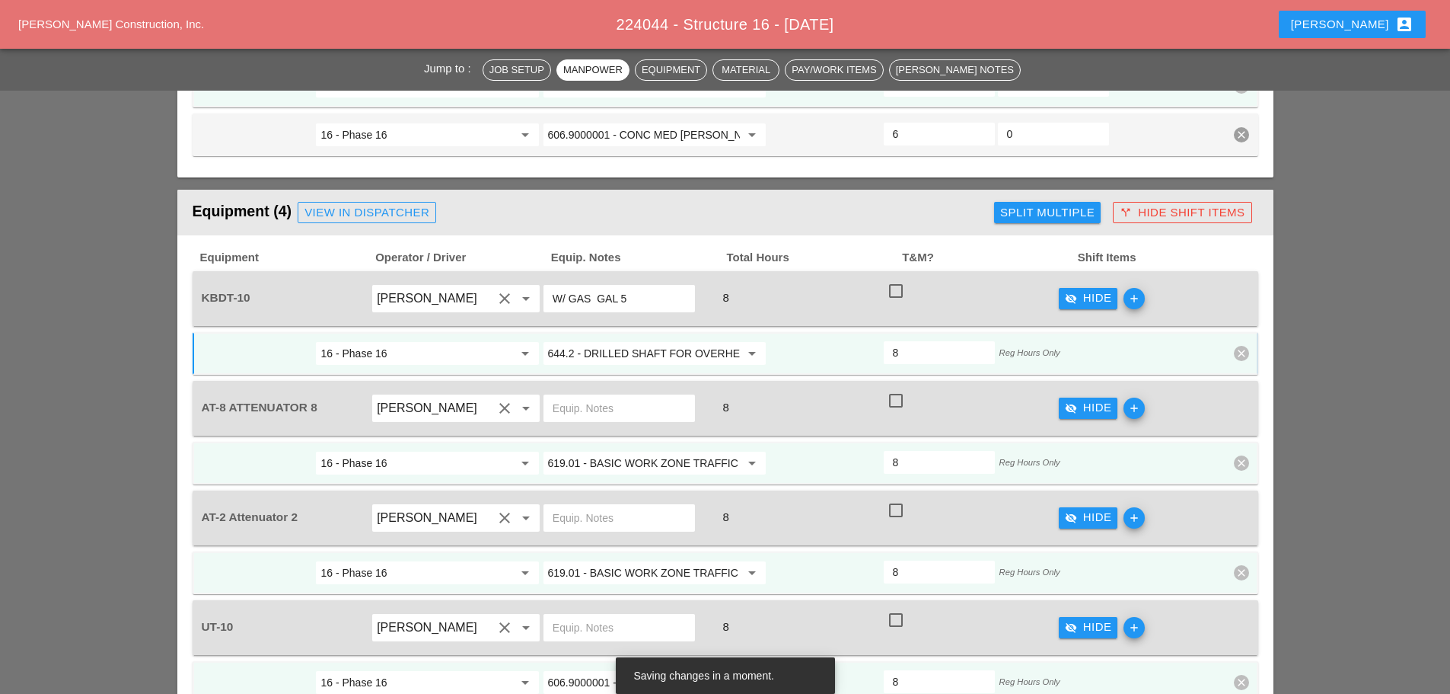
click at [688, 341] on input "644.2 - DRILLED SHAFT FOR OVERHEAD SIGN STRUCTUR" at bounding box center [644, 353] width 192 height 24
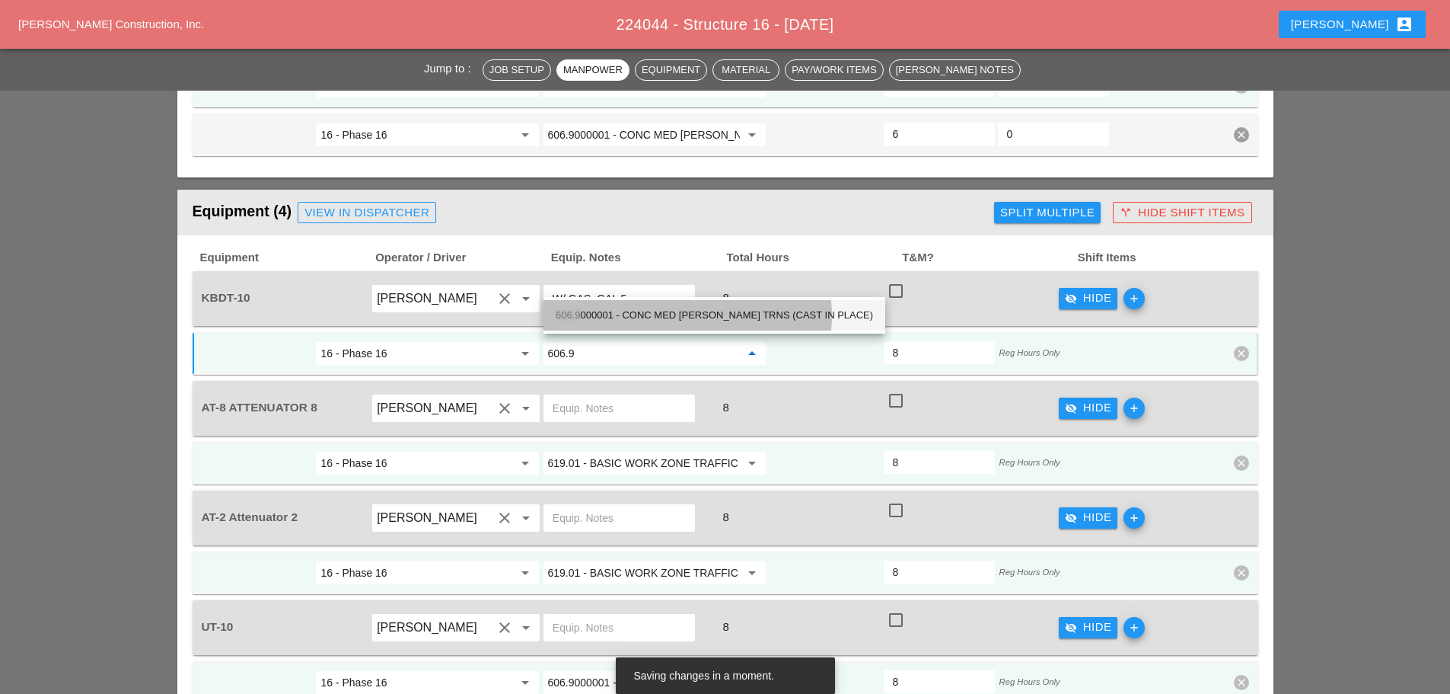
click at [651, 325] on div "606.9 000001 - CONC MED [PERSON_NAME] TRNS (CAST IN PLACE)" at bounding box center [715, 315] width 318 height 30
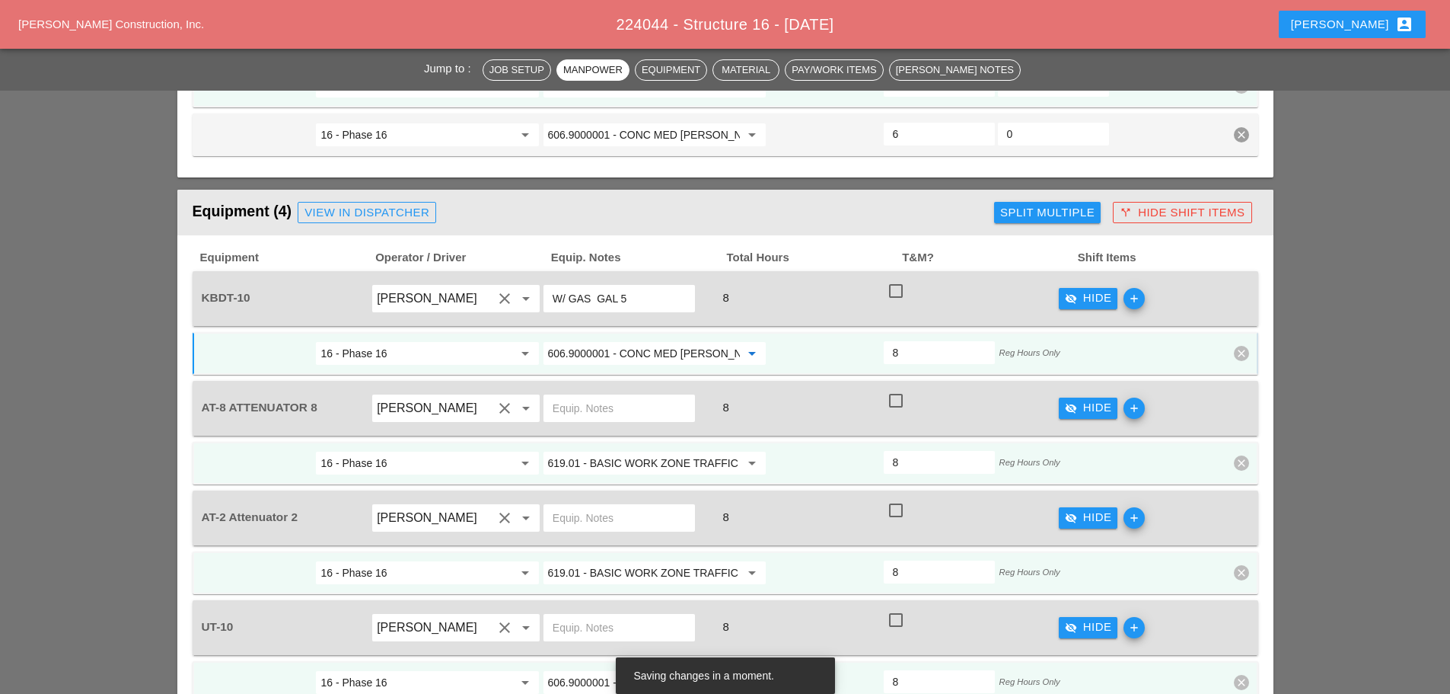
type input "606.9000001 - CONC MED [PERSON_NAME] TRNS (CAST IN PLACE)"
click at [1129, 206] on icon "call_split" at bounding box center [1126, 212] width 12 height 12
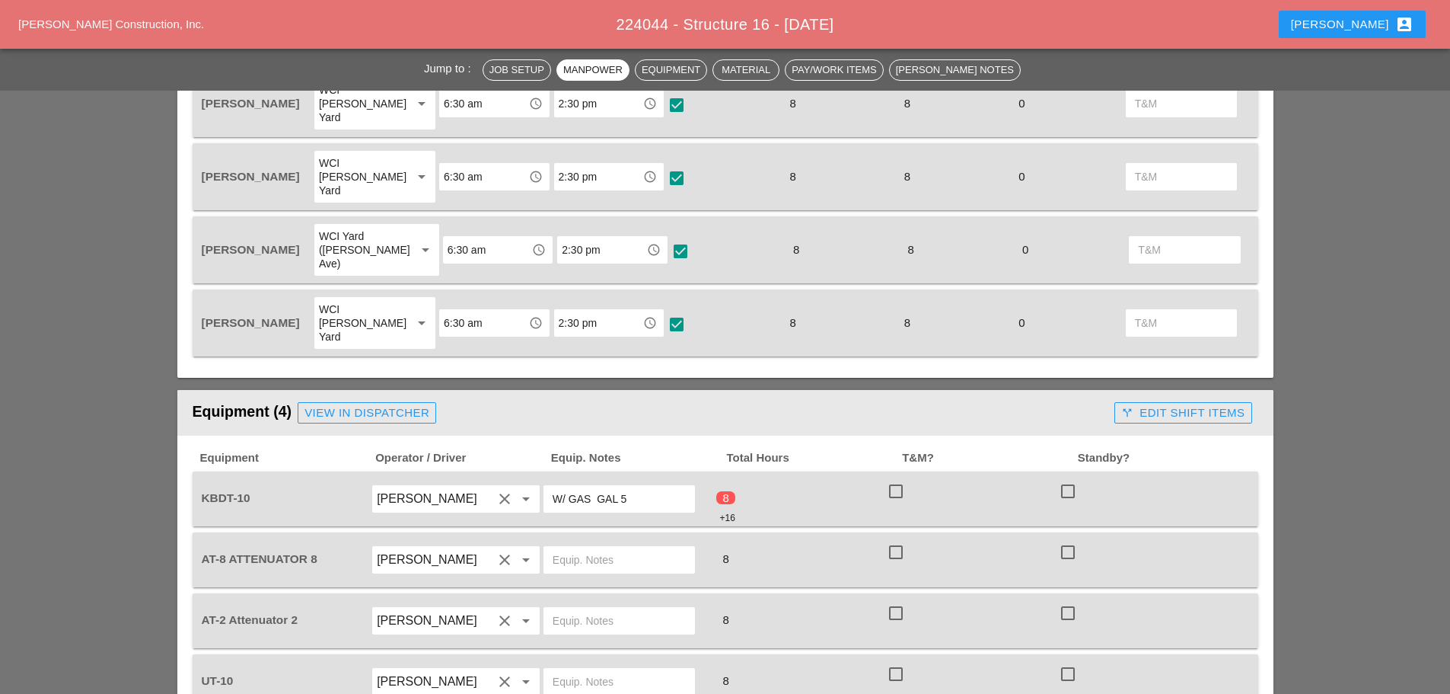
scroll to position [1142, 0]
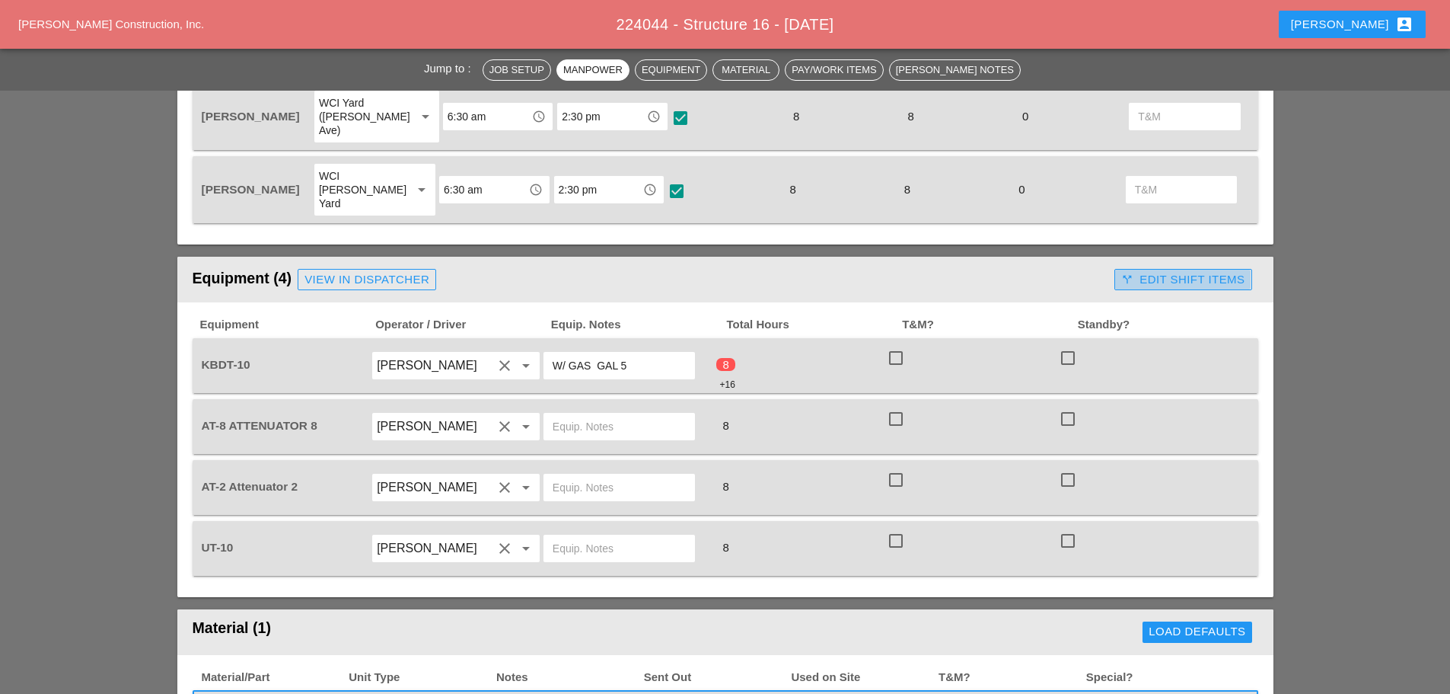
click at [1131, 273] on icon "call_split" at bounding box center [1128, 279] width 12 height 12
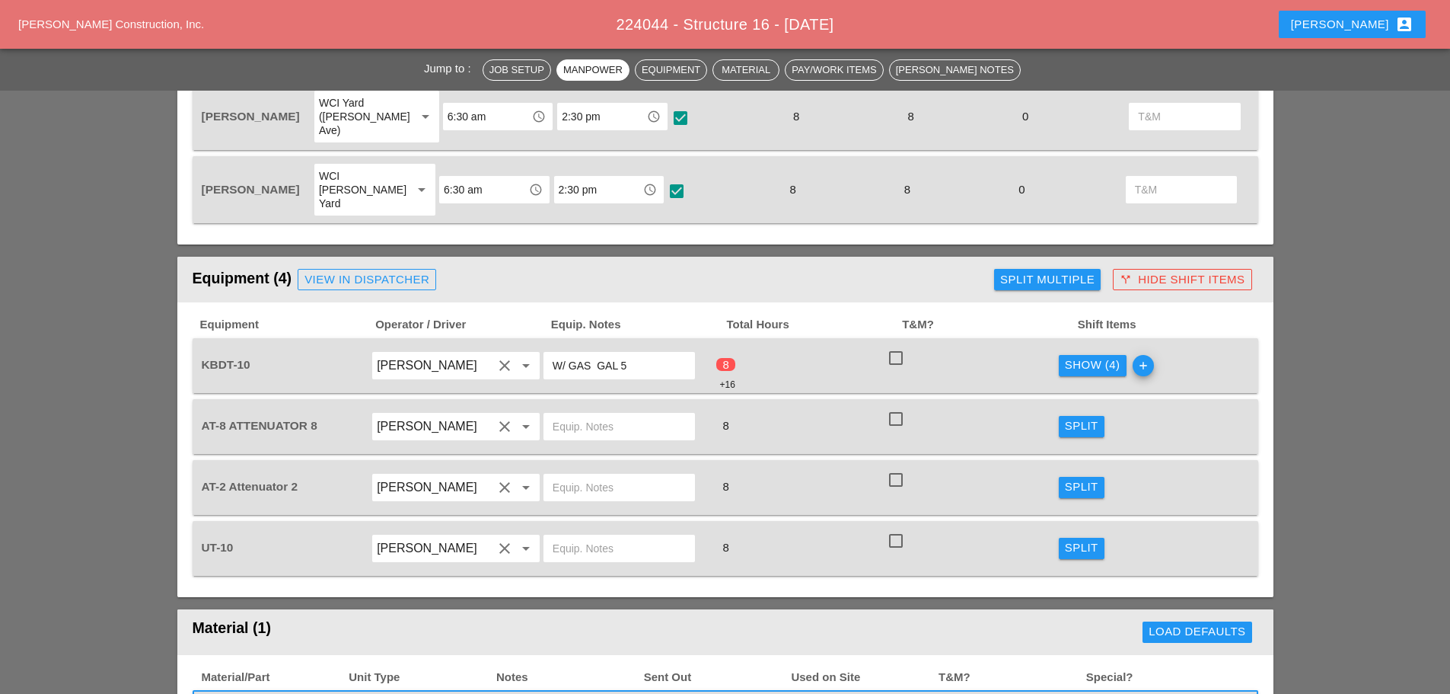
click at [1105, 356] on div "Show (4)" at bounding box center [1093, 365] width 56 height 18
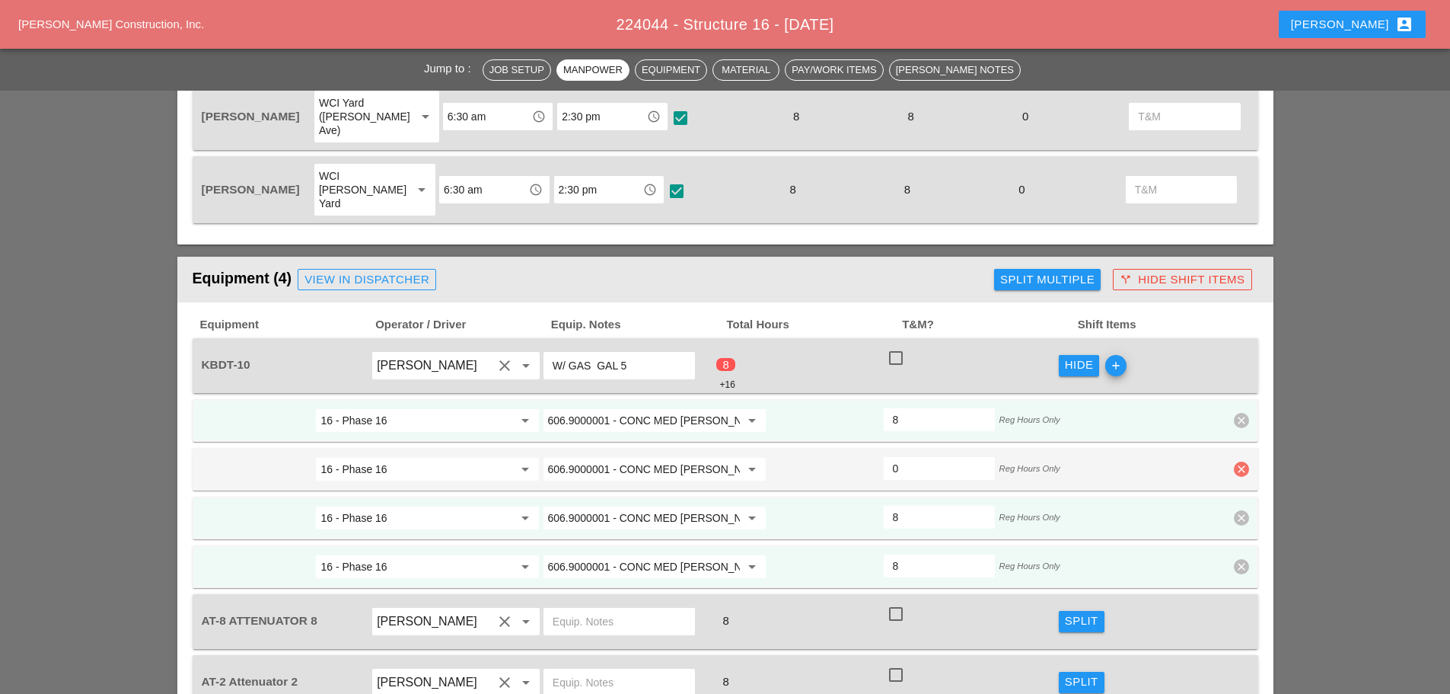
click at [1248, 461] on icon "clear" at bounding box center [1241, 468] width 15 height 15
click at [1223, 363] on div "Confirm delete" at bounding box center [1242, 367] width 74 height 18
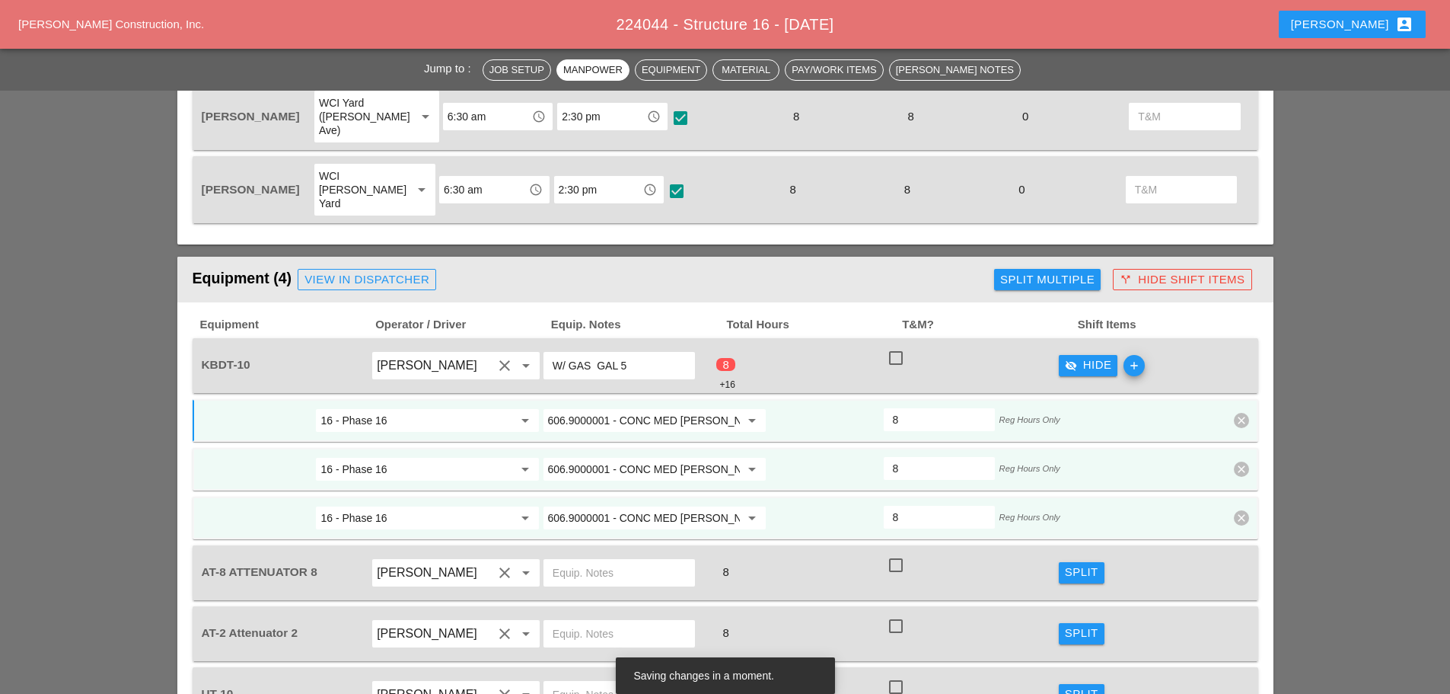
click at [1237, 461] on icon "clear" at bounding box center [1241, 468] width 15 height 15
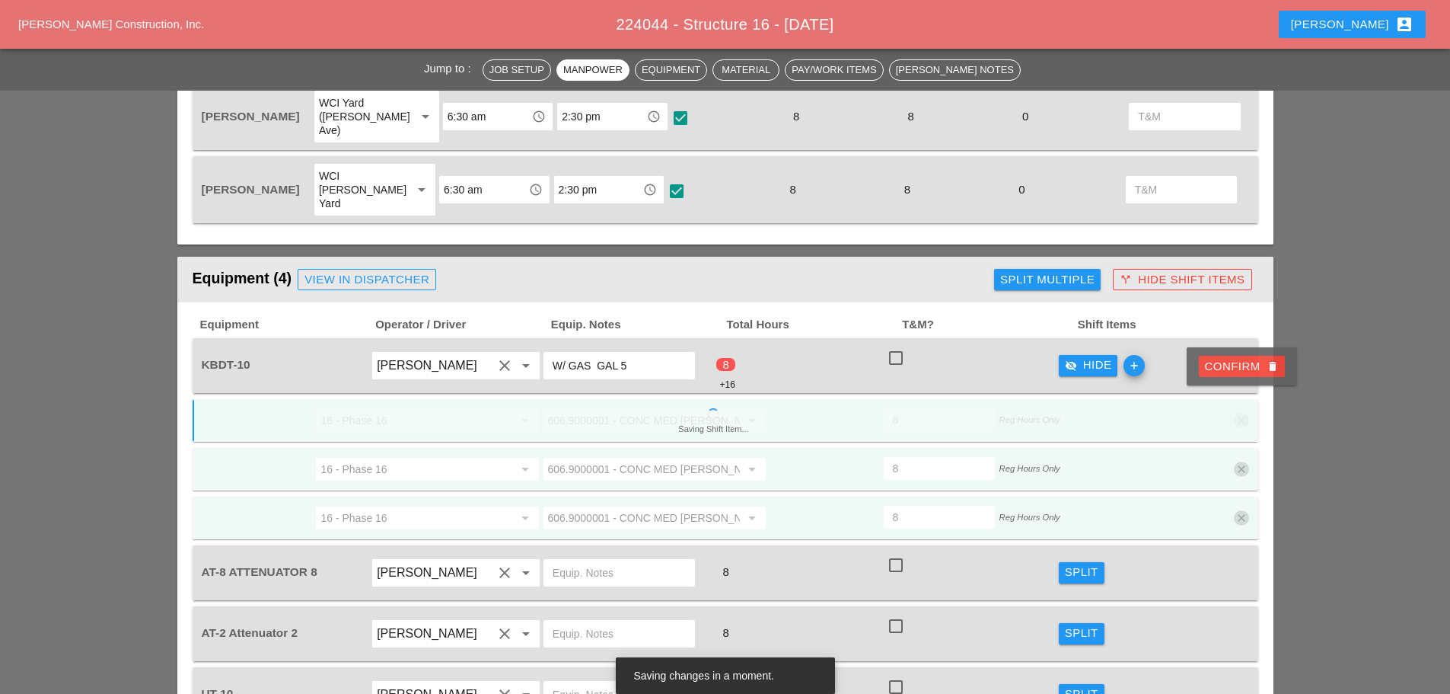
click at [1224, 376] on button "Confirm delete" at bounding box center [1242, 366] width 86 height 21
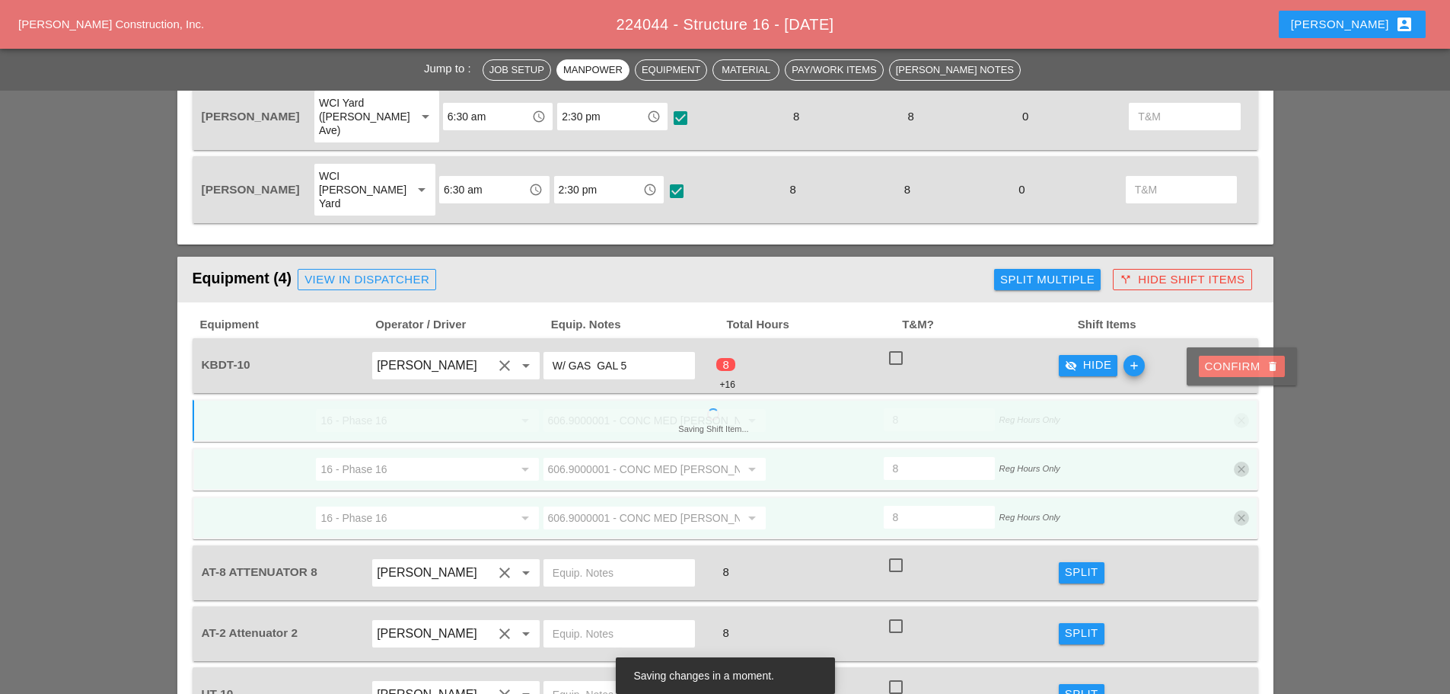
click at [1224, 376] on button "Confirm delete" at bounding box center [1242, 366] width 86 height 21
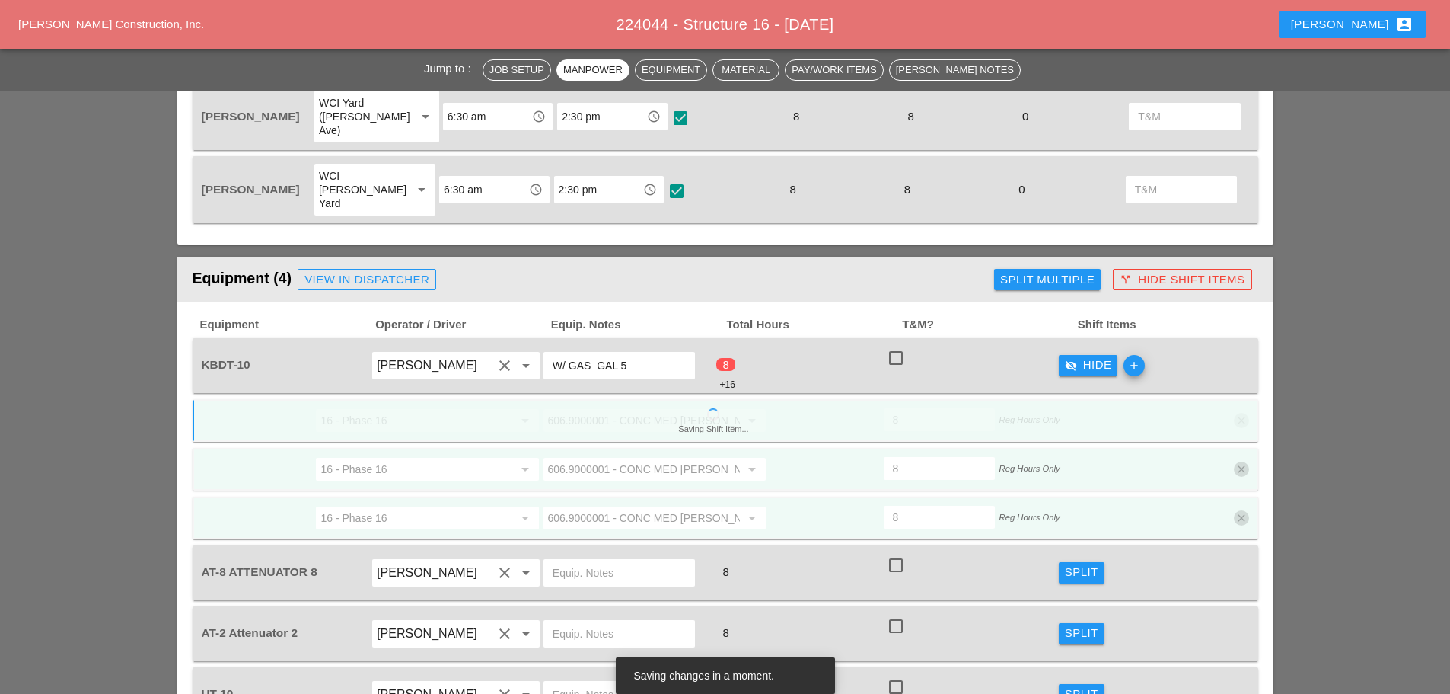
click at [1224, 399] on span "Saving Shift Item... 16 - Phase 16 arrow_drop_down 606.9000001 - CONC MED BARR …" at bounding box center [726, 469] width 1066 height 140
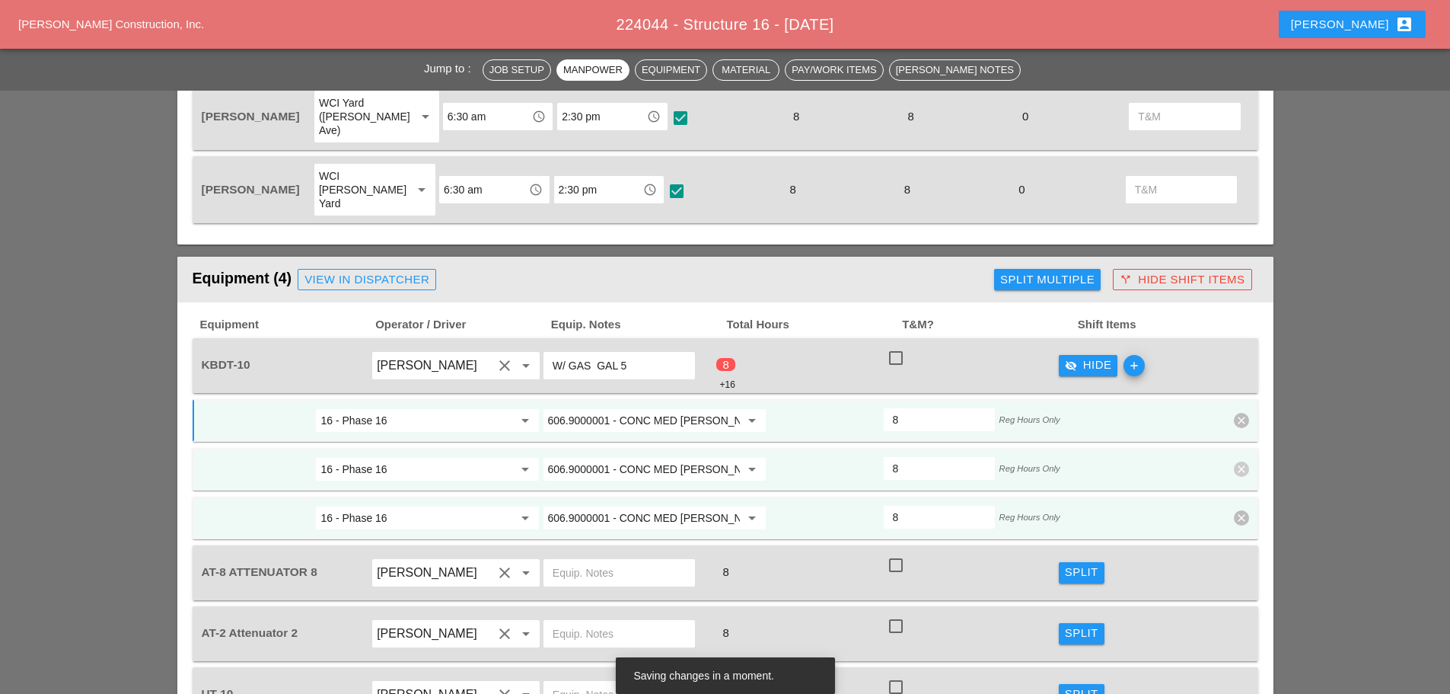
click at [1243, 461] on icon "clear" at bounding box center [1241, 468] width 15 height 15
click at [1226, 369] on div "Confirm delete" at bounding box center [1242, 367] width 74 height 18
click at [1227, 371] on div "Confirm delete" at bounding box center [1242, 367] width 74 height 18
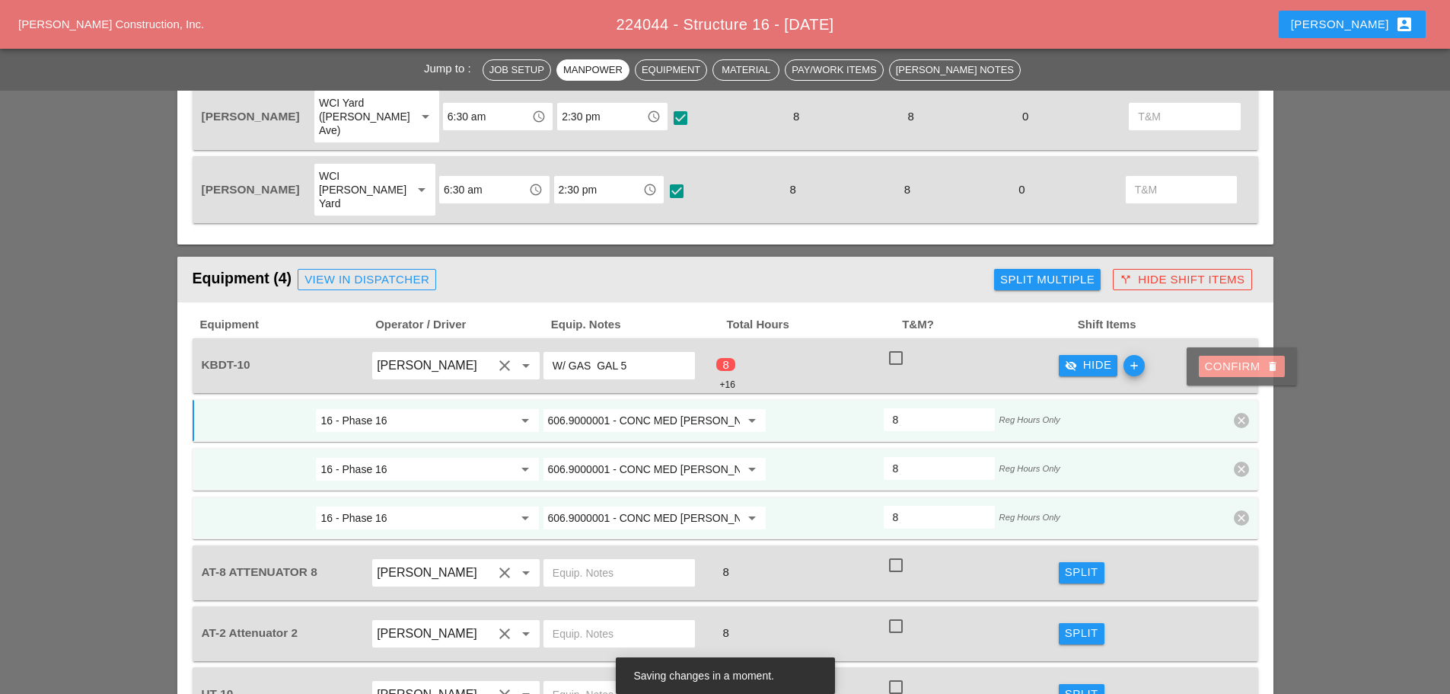
click at [1227, 371] on div "Confirm delete" at bounding box center [1242, 367] width 74 height 18
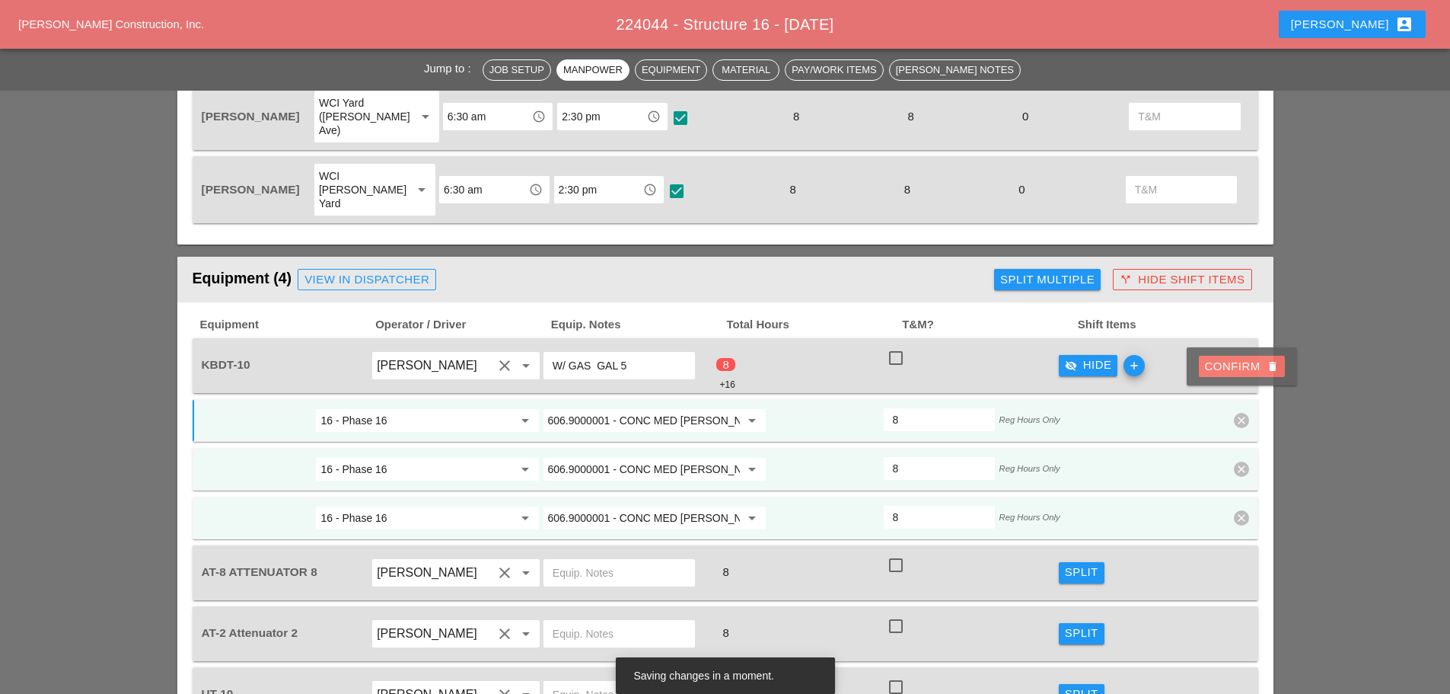
click at [1227, 371] on div "Confirm delete" at bounding box center [1242, 367] width 74 height 18
click at [1227, 399] on div "16 - Phase 16 arrow_drop_down 606.9000001 - CONC MED BARR TRNS (CAST IN PLACE) …" at bounding box center [726, 420] width 1066 height 43
click at [1233, 400] on span "16 - Phase 16 arrow_drop_down 606.9000001 - CONC MED BARR TRNS (CAST IN PLACE) …" at bounding box center [726, 469] width 1066 height 140
click at [1246, 510] on icon "clear" at bounding box center [1241, 517] width 15 height 15
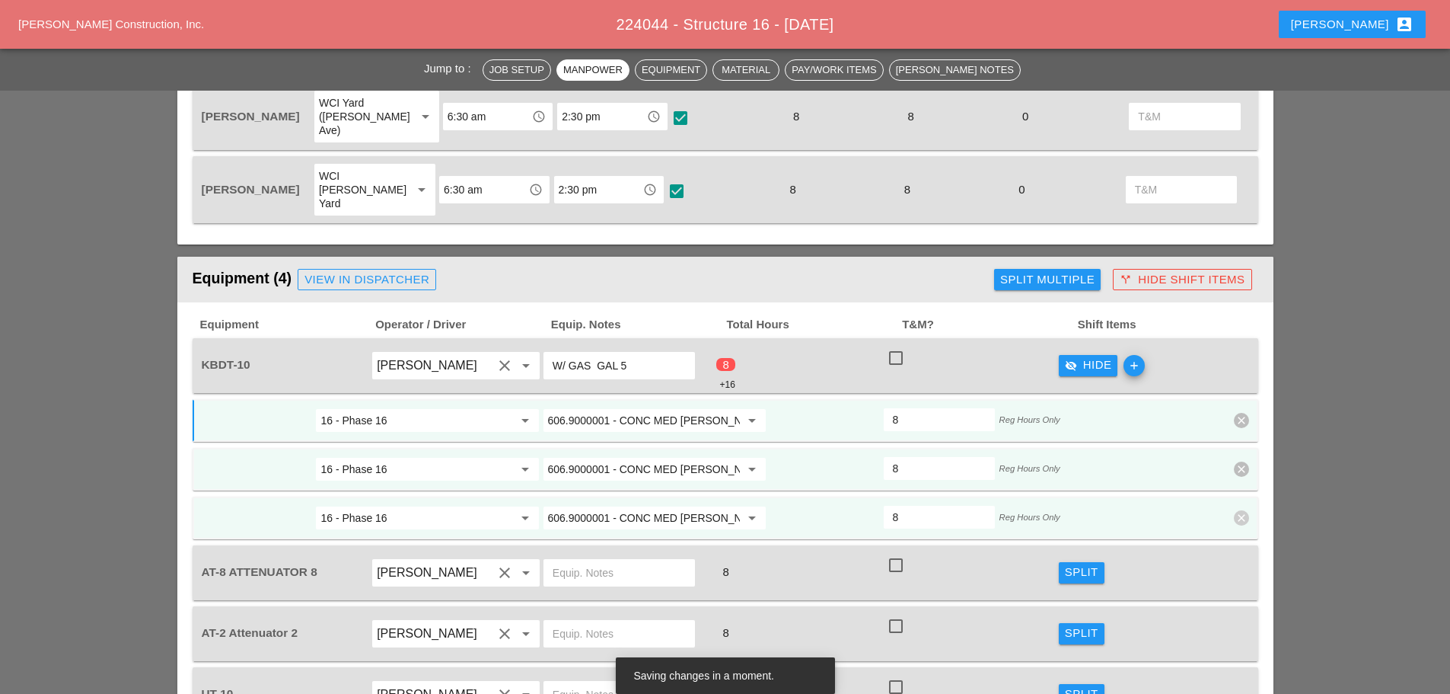
click at [1245, 510] on icon "clear" at bounding box center [1241, 517] width 15 height 15
click at [1244, 510] on icon "clear" at bounding box center [1241, 517] width 15 height 15
click at [1235, 420] on div "Confirm delete" at bounding box center [1242, 416] width 74 height 18
click at [1233, 418] on div "Confirm delete" at bounding box center [1242, 416] width 74 height 18
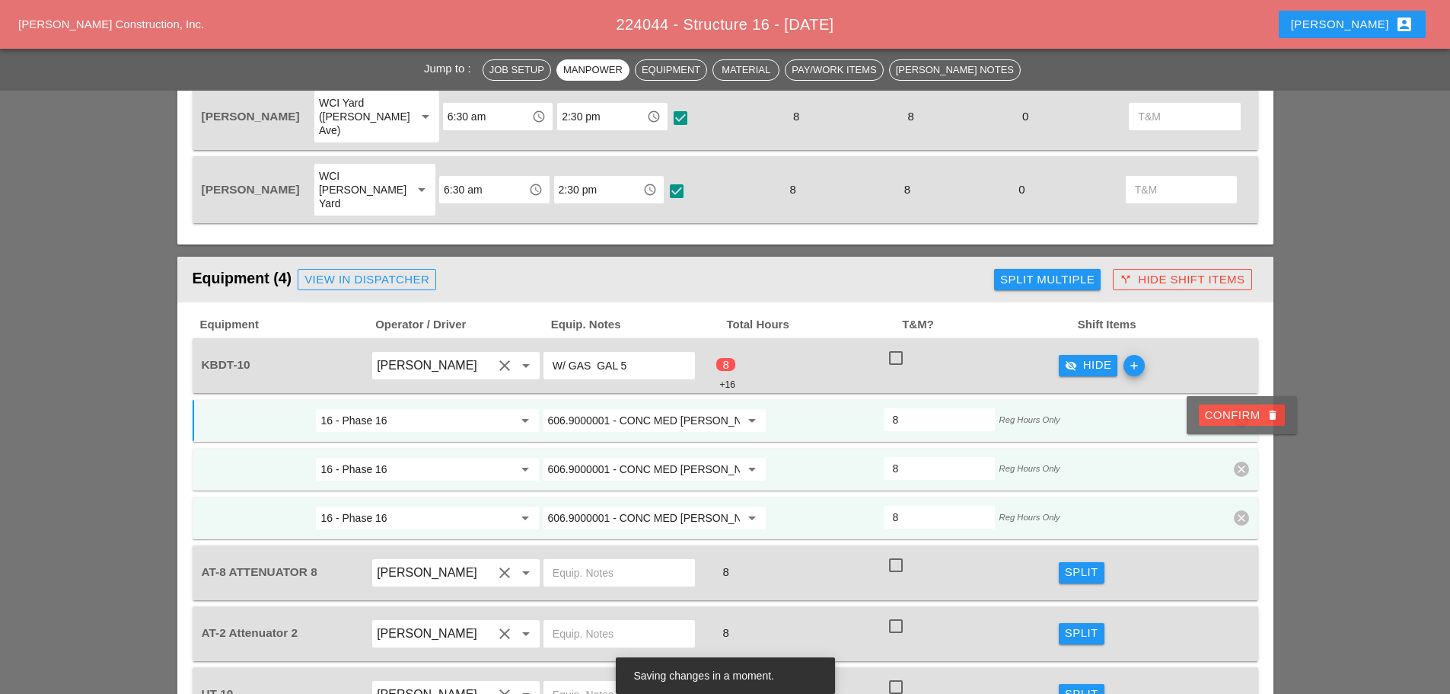
click at [415, 448] on div "16 - Phase 16 arrow_drop_down 606.9000001 - CONC MED BARR TRNS (CAST IN PLACE) …" at bounding box center [726, 469] width 1066 height 43
